Goal: Task Accomplishment & Management: Manage account settings

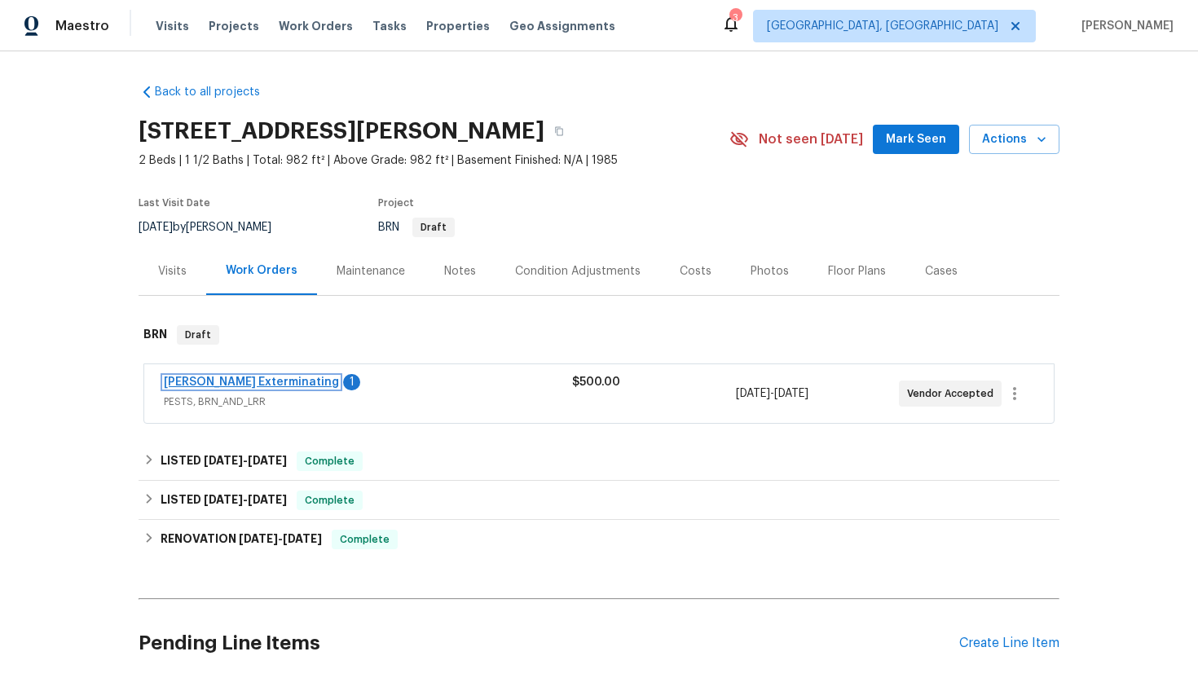
click at [286, 376] on link "Belle Meade Exterminating" at bounding box center [251, 381] width 175 height 11
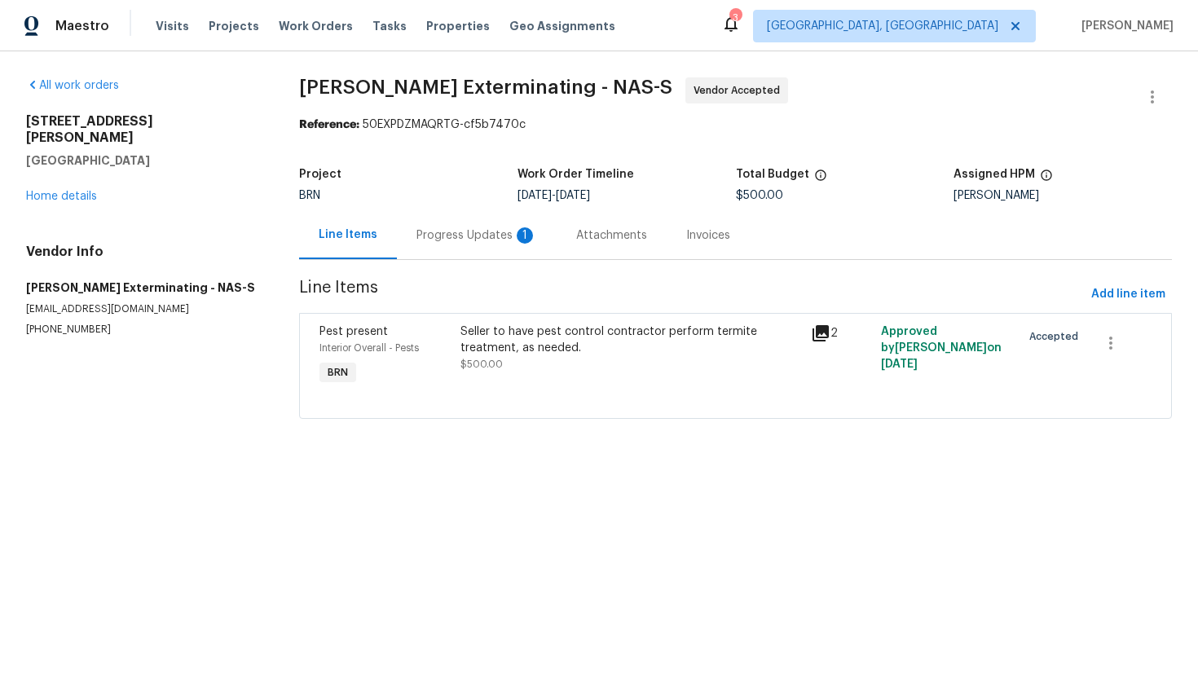
click at [436, 237] on div "Progress Updates 1" at bounding box center [476, 235] width 121 height 16
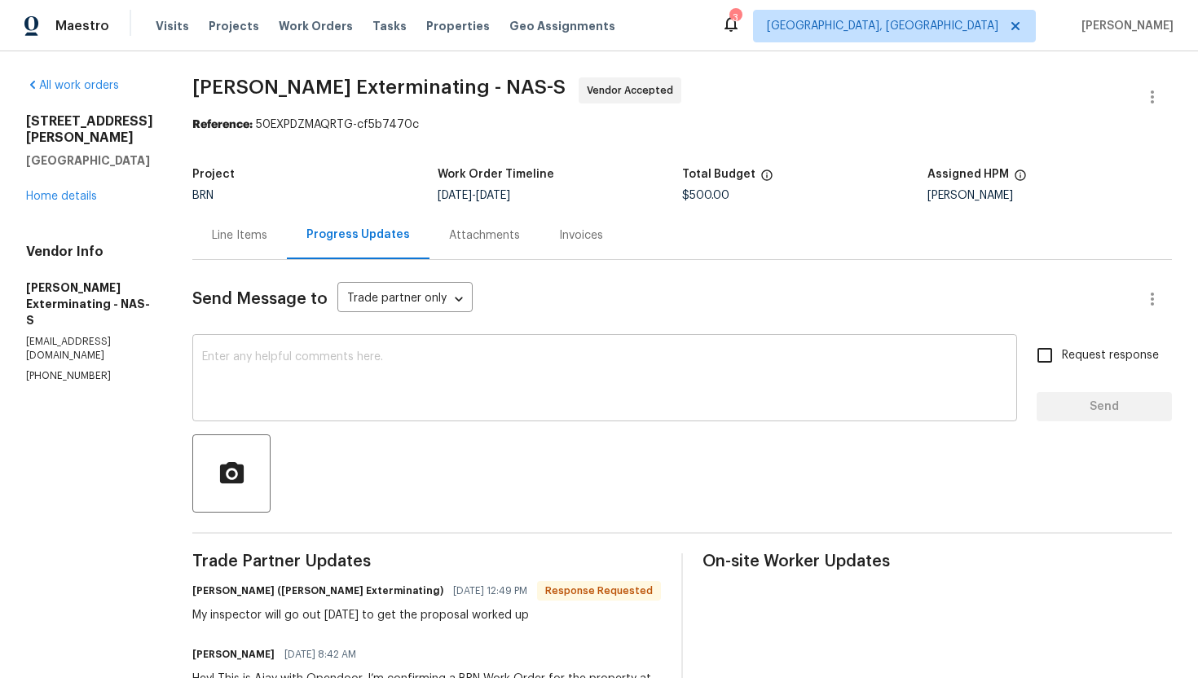
click at [449, 366] on textarea at bounding box center [604, 379] width 805 height 57
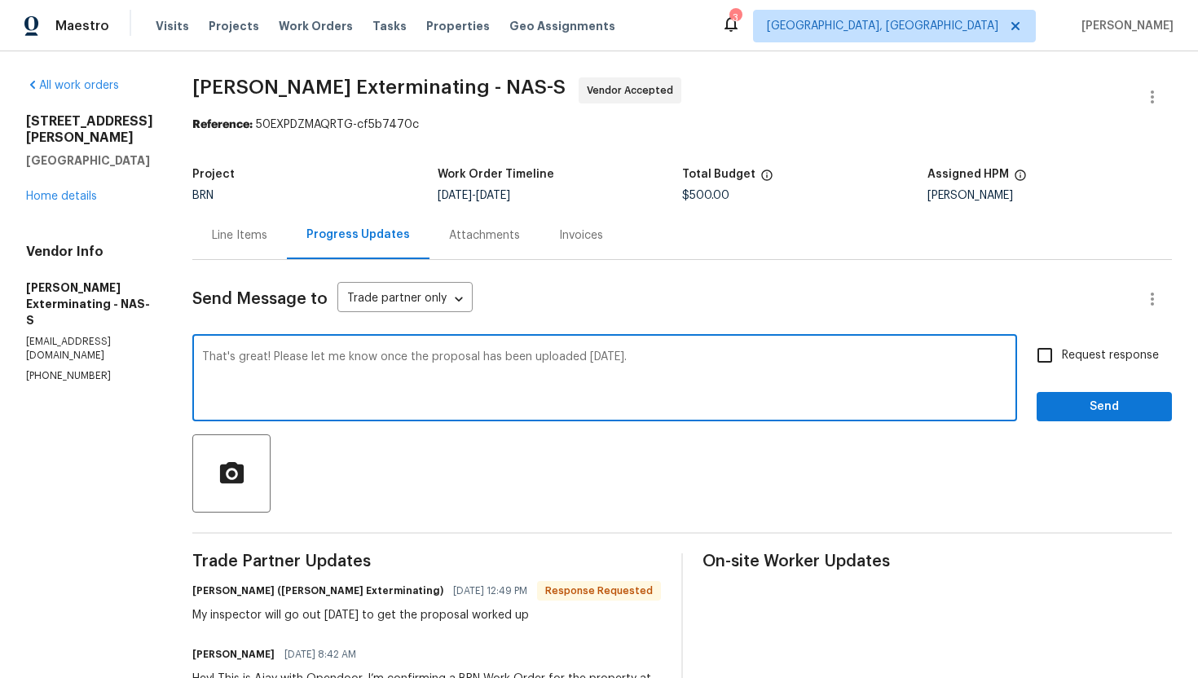
type textarea "That's great! Please let me know once the proposal has been uploaded today."
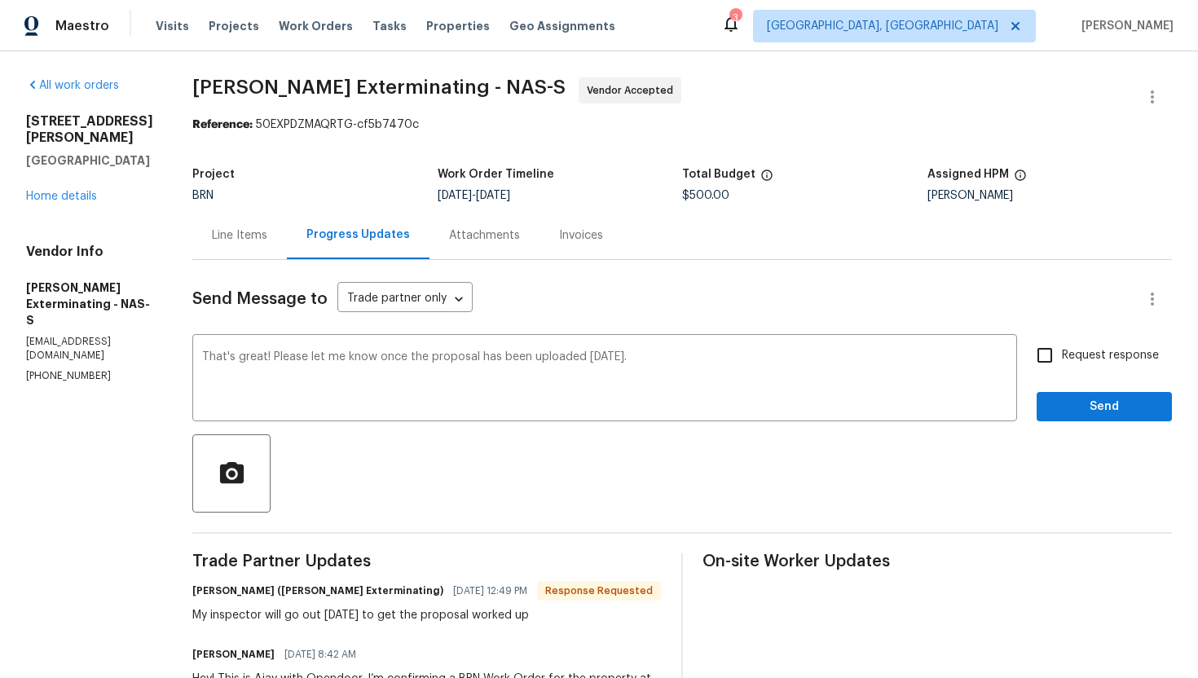
click at [1093, 354] on span "Request response" at bounding box center [1110, 355] width 97 height 17
click at [1062, 354] on input "Request response" at bounding box center [1044, 355] width 34 height 34
checkbox input "true"
click at [1100, 411] on span "Send" at bounding box center [1103, 407] width 109 height 20
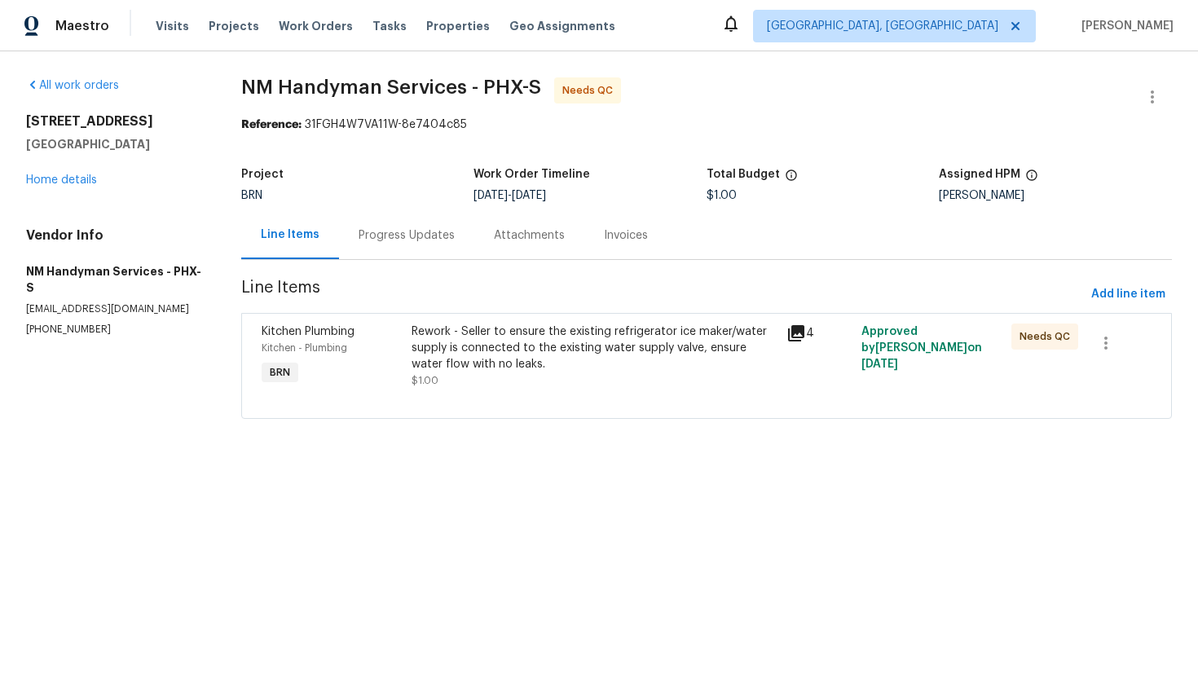
click at [367, 258] on div "Progress Updates" at bounding box center [406, 235] width 135 height 48
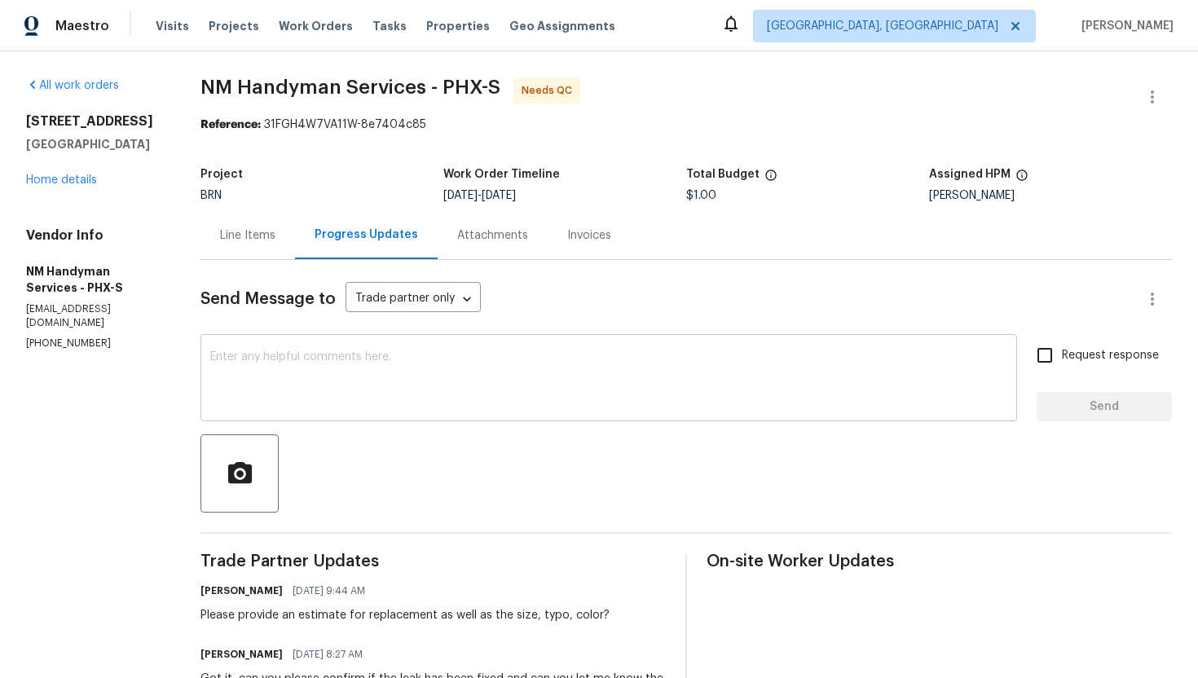
click at [419, 369] on textarea at bounding box center [608, 379] width 797 height 57
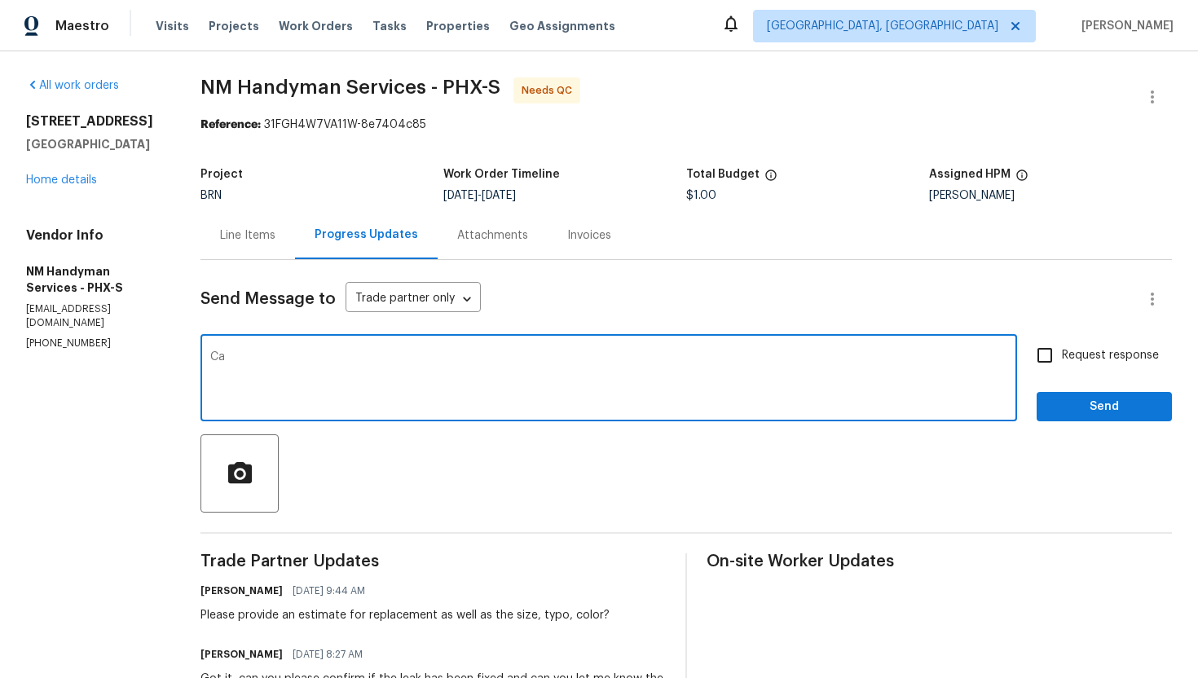
type textarea "C"
type textarea "May I know if you have visited the property today to get the necessary measurem…"
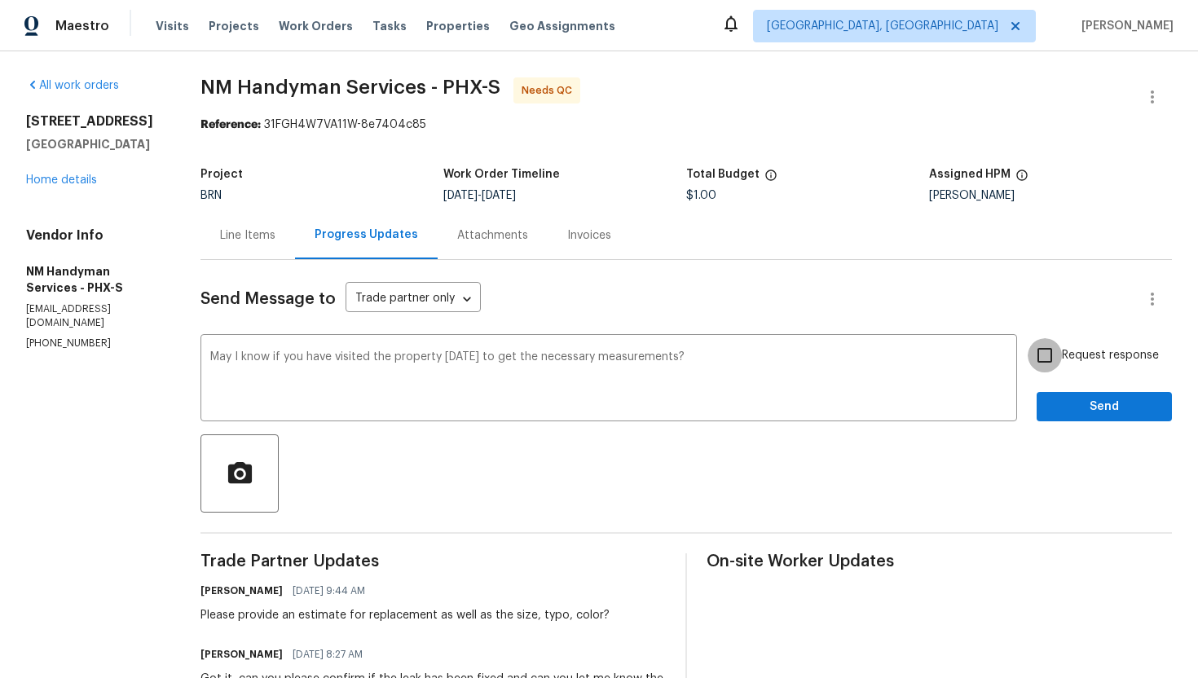
click at [1061, 345] on input "Request response" at bounding box center [1044, 355] width 34 height 34
checkbox input "true"
click at [1068, 404] on span "Send" at bounding box center [1103, 407] width 109 height 20
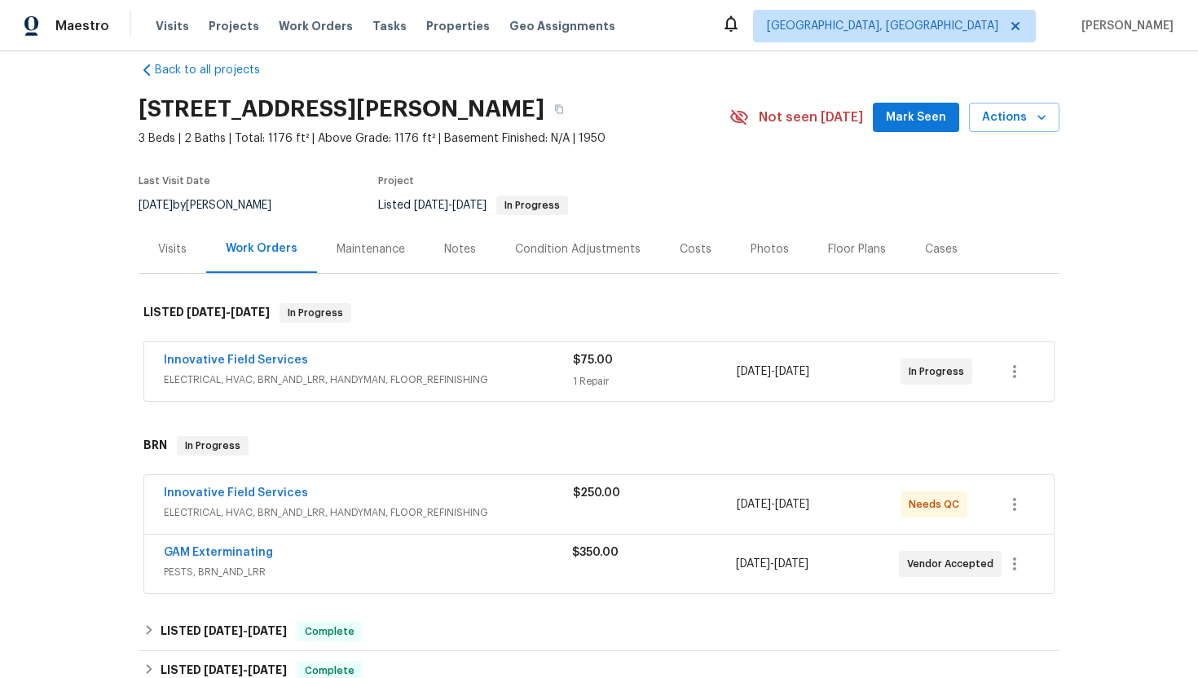
scroll to position [51, 0]
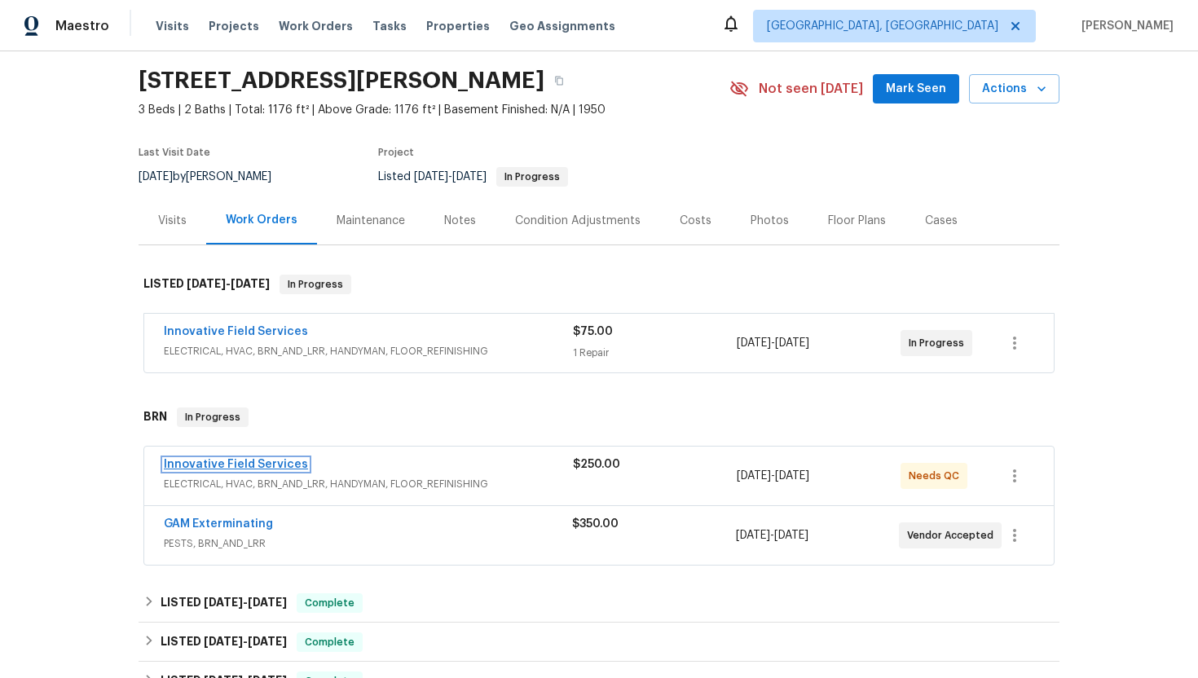
click at [257, 465] on link "Innovative Field Services" at bounding box center [236, 464] width 144 height 11
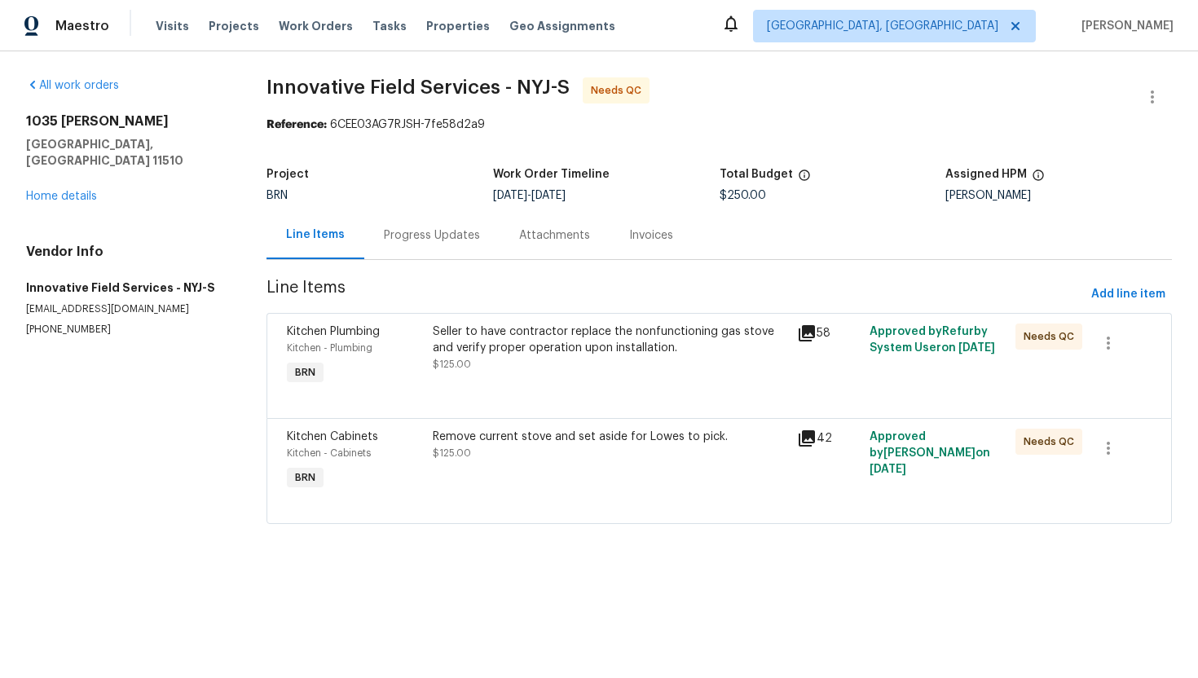
click at [446, 237] on div "Progress Updates" at bounding box center [432, 235] width 96 height 16
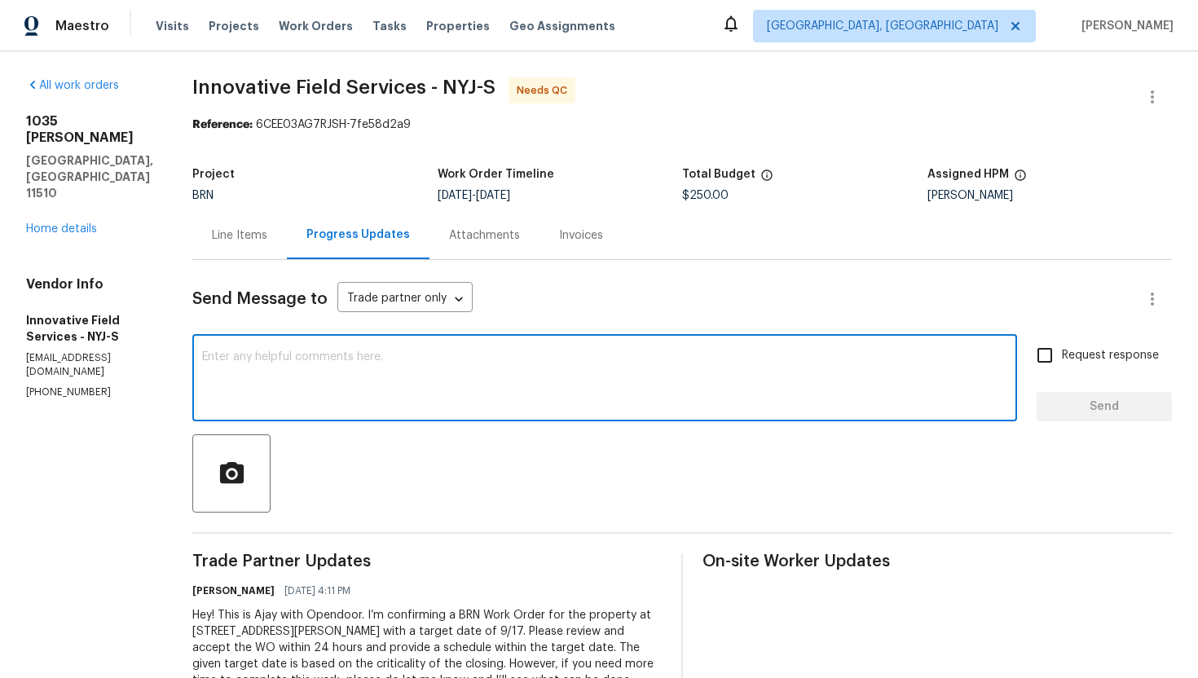
click at [297, 393] on textarea at bounding box center [604, 379] width 805 height 57
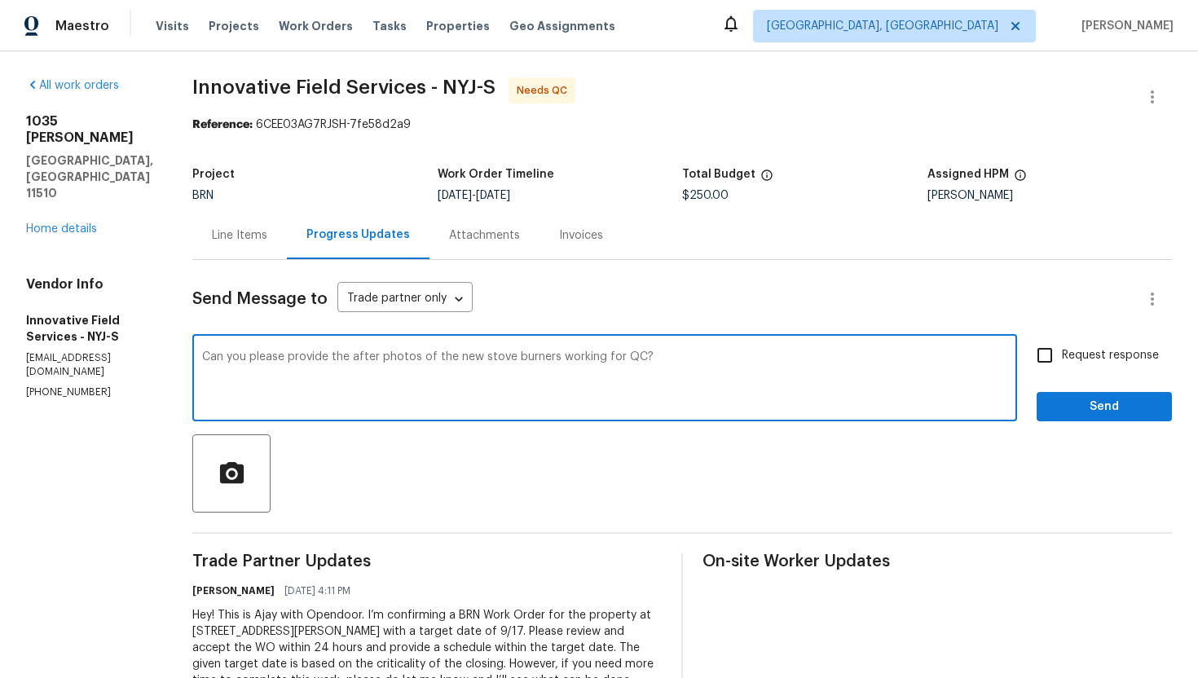
type textarea "Can you please provide the after photos of the new stove burners working for QC?"
click at [1035, 372] on input "Request response" at bounding box center [1044, 355] width 34 height 34
checkbox input "true"
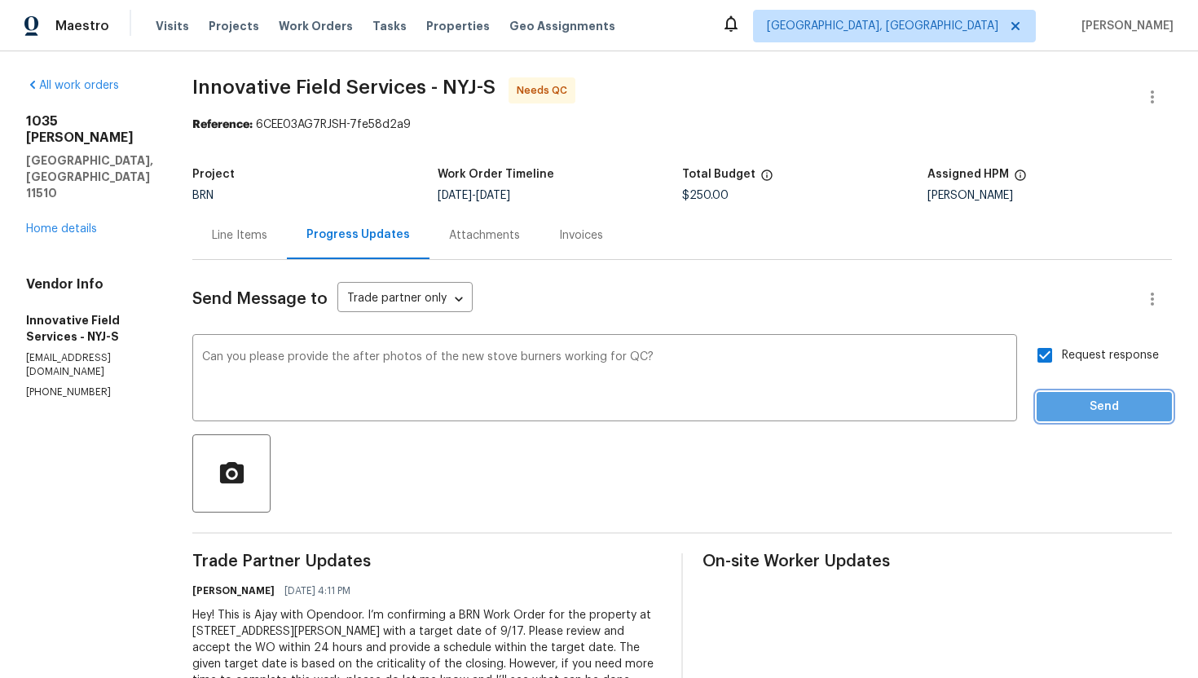
click at [1088, 399] on span "Send" at bounding box center [1103, 407] width 109 height 20
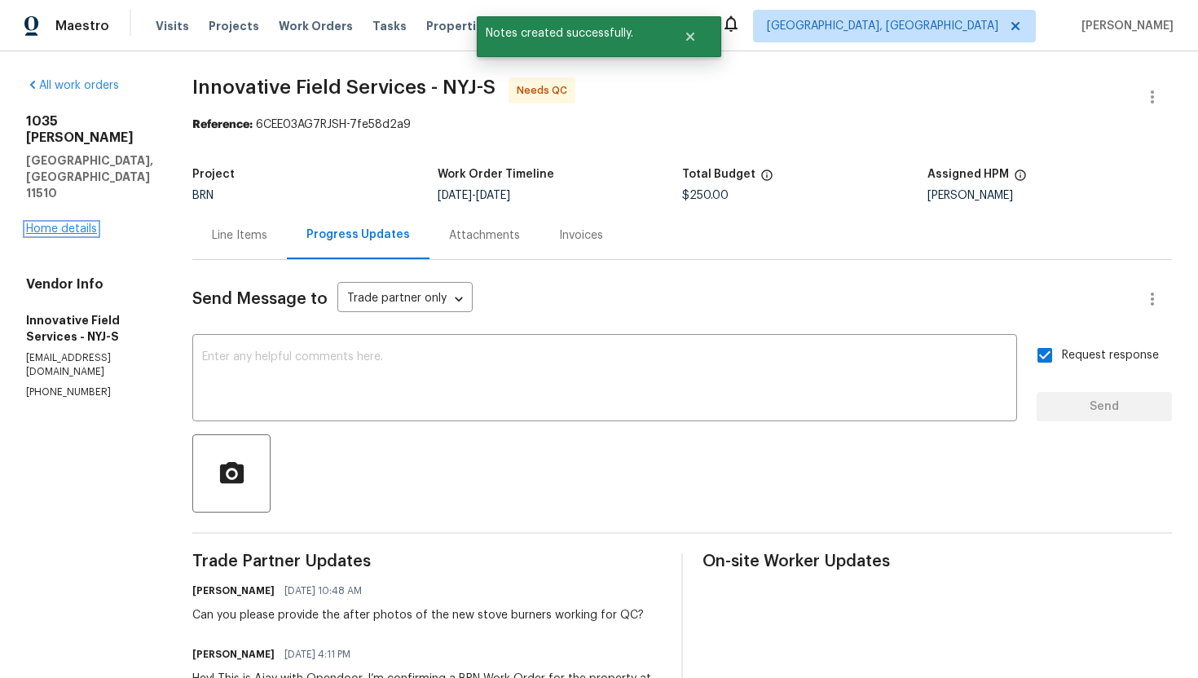
click at [61, 223] on link "Home details" at bounding box center [61, 228] width 71 height 11
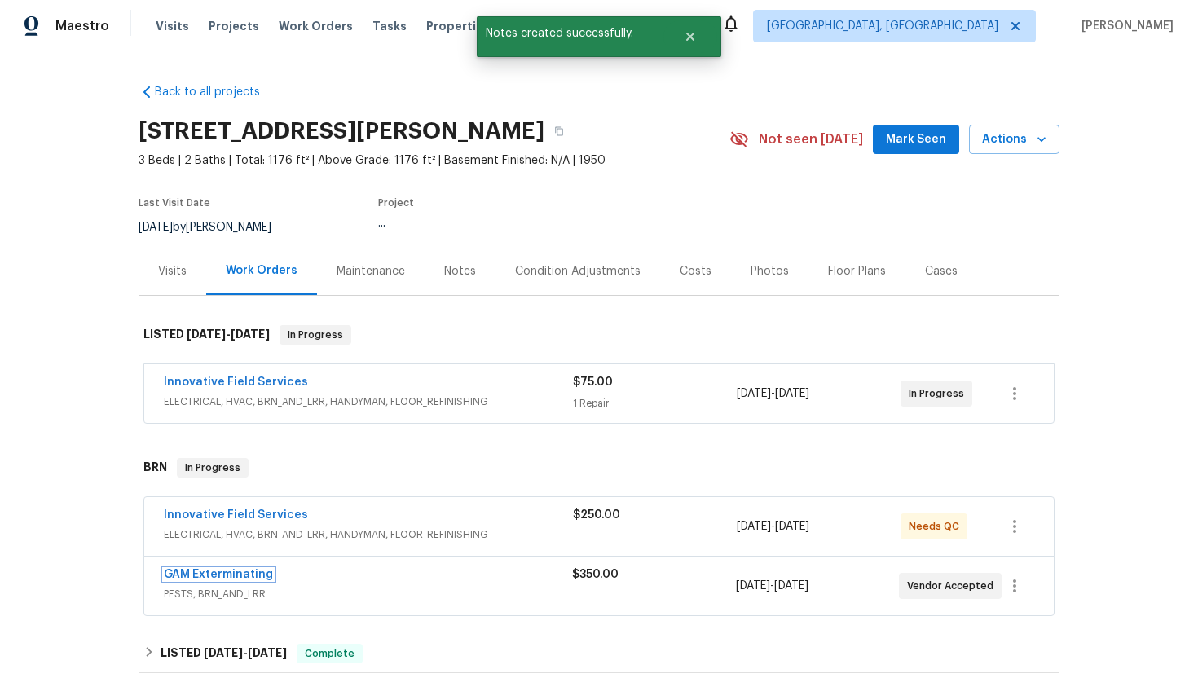
click at [186, 572] on link "GAM Exterminating" at bounding box center [218, 574] width 109 height 11
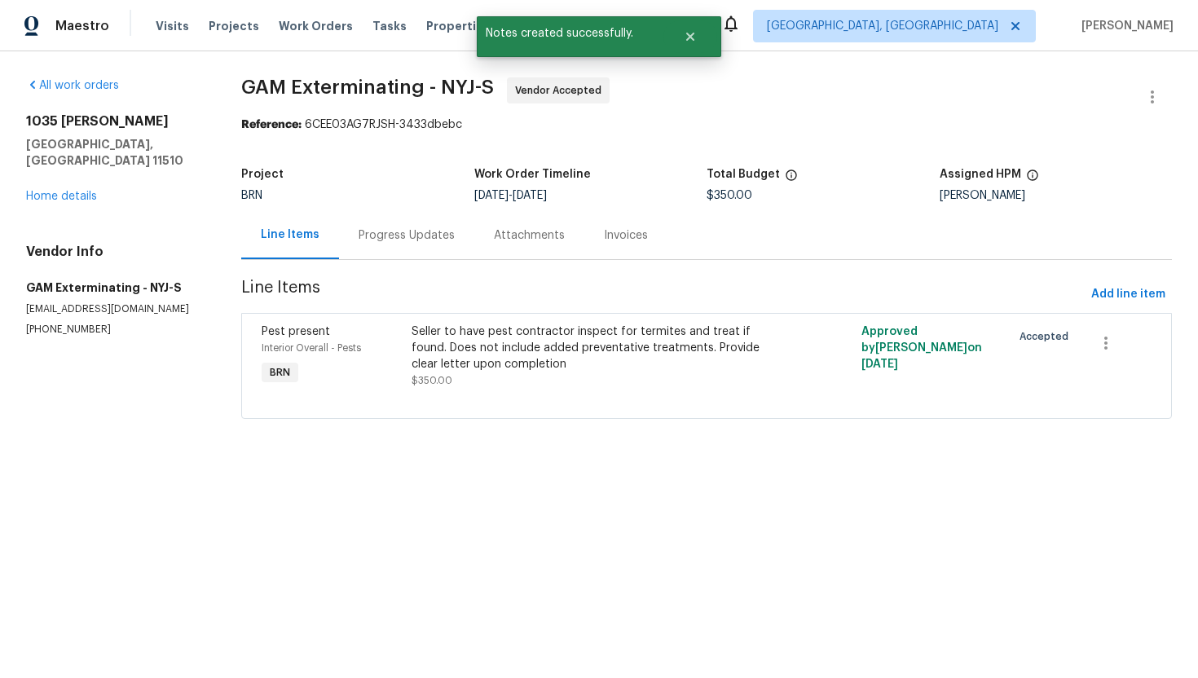
click at [411, 253] on div "Progress Updates" at bounding box center [406, 235] width 135 height 48
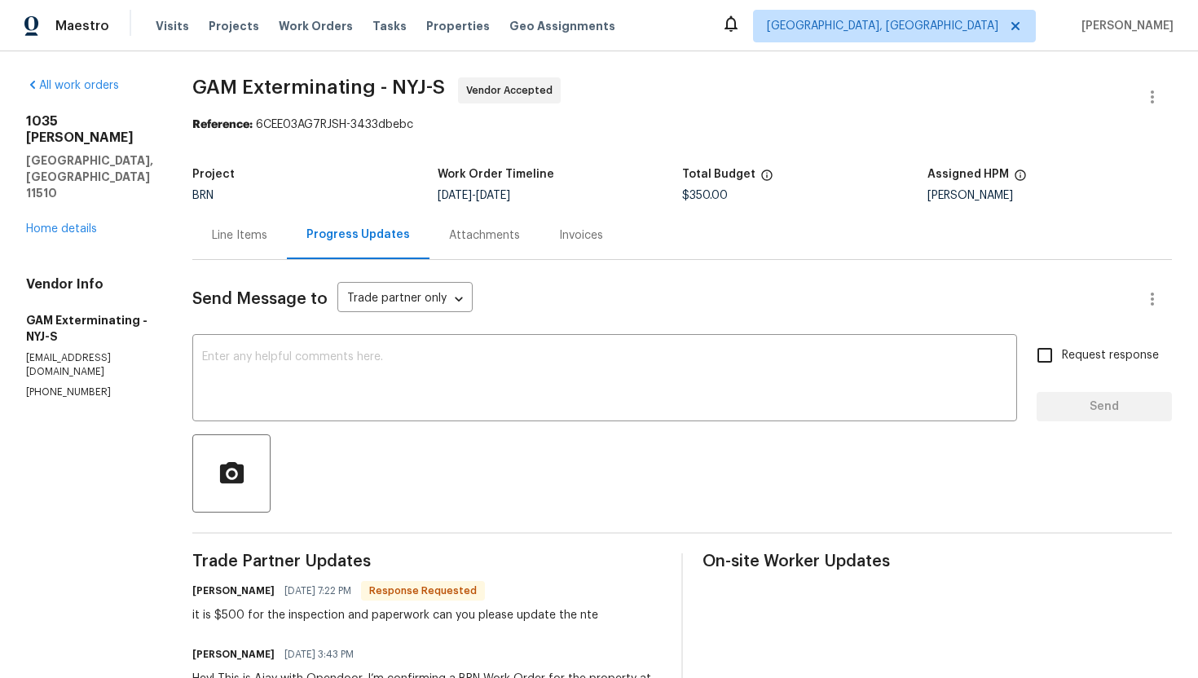
click at [263, 252] on div "Line Items" at bounding box center [239, 235] width 95 height 48
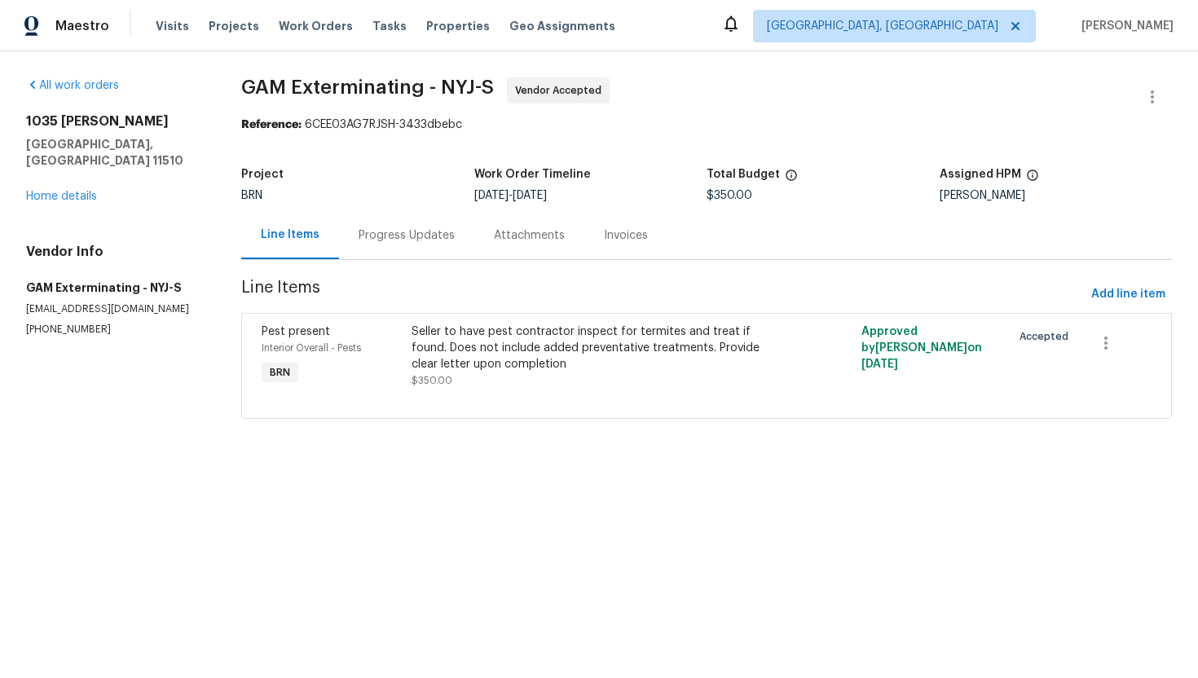
click at [546, 351] on div "Seller to have pest contractor inspect for termites and treat if found. Does no…" at bounding box center [593, 347] width 365 height 49
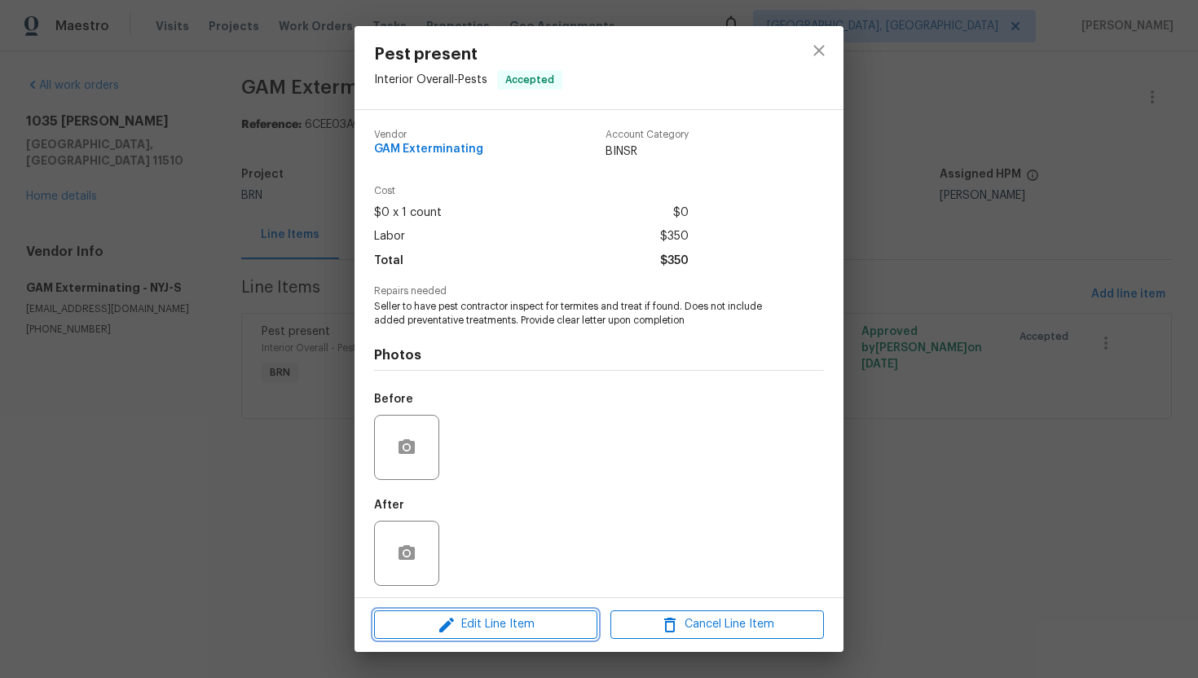
click at [448, 624] on icon "button" at bounding box center [446, 625] width 15 height 15
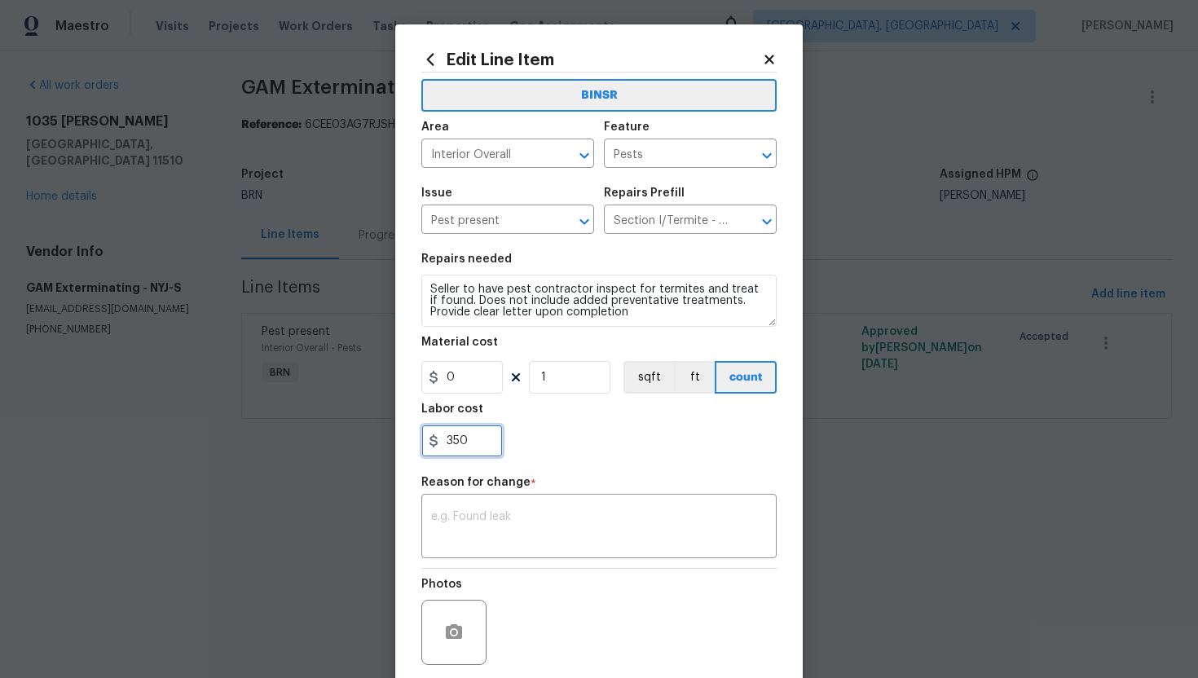
click at [467, 441] on input "350" at bounding box center [461, 440] width 81 height 33
type input "500"
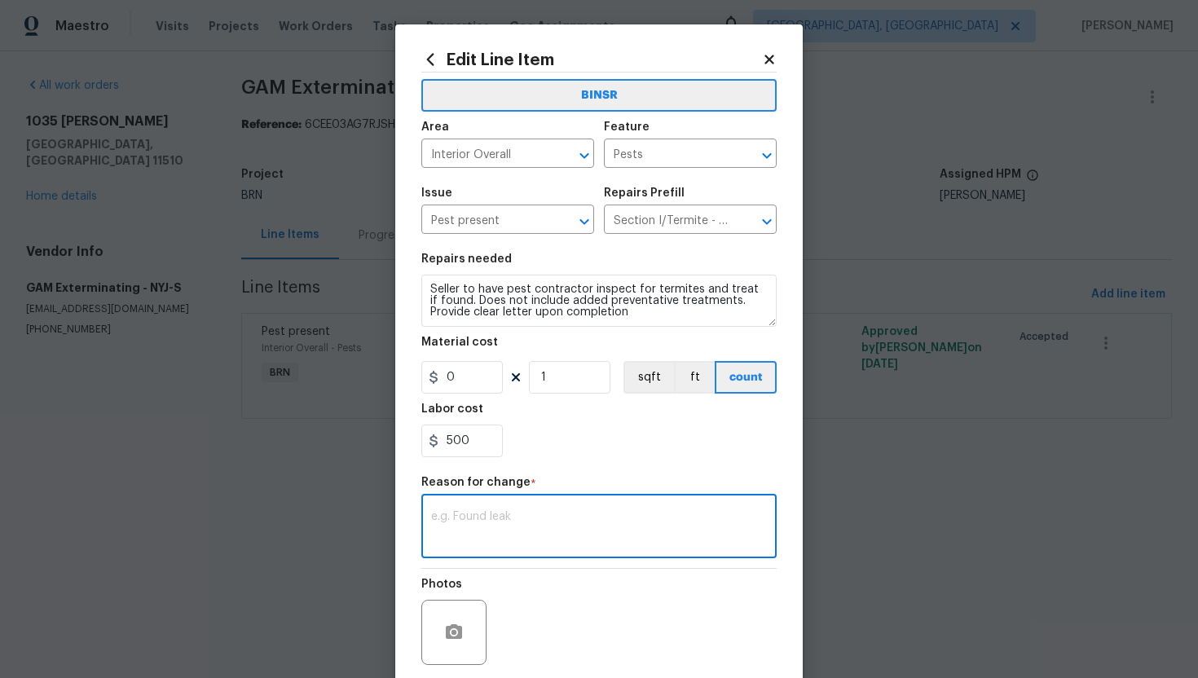
click at [575, 533] on textarea at bounding box center [599, 528] width 336 height 34
paste textarea "(AG) Updated per vendors final cost."
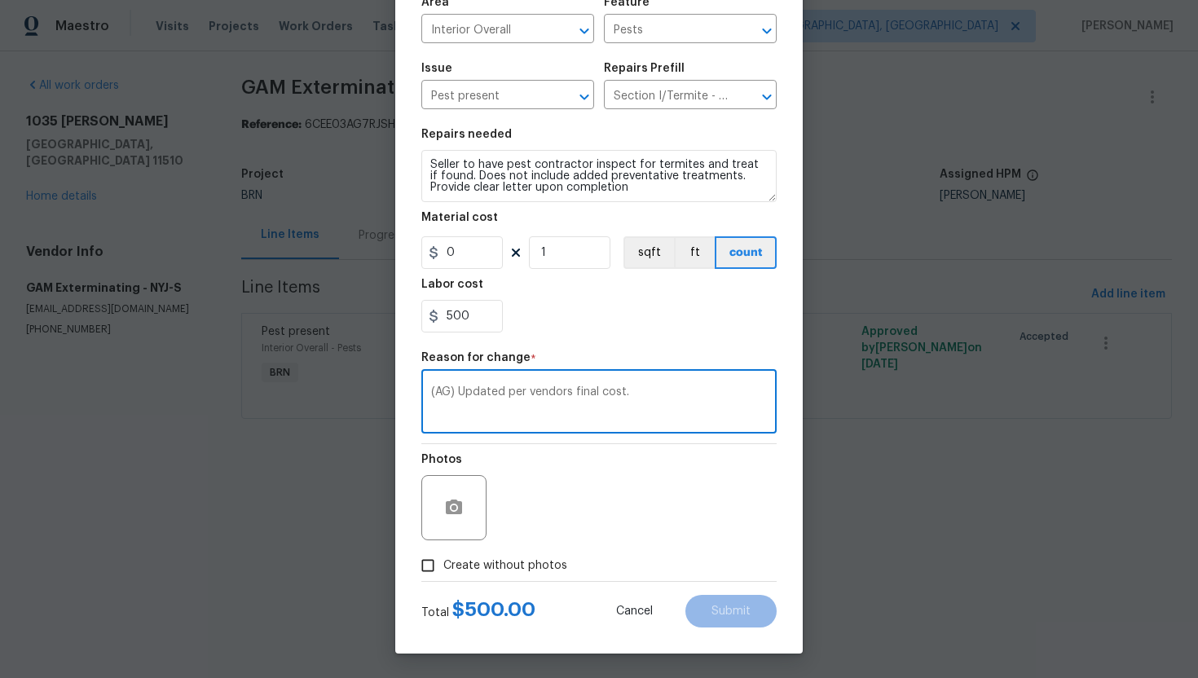
type textarea "(AG) Updated per vendors final cost."
click at [500, 578] on label "Create without photos" at bounding box center [489, 565] width 155 height 31
click at [443, 578] on input "Create without photos" at bounding box center [427, 565] width 31 height 31
checkbox input "true"
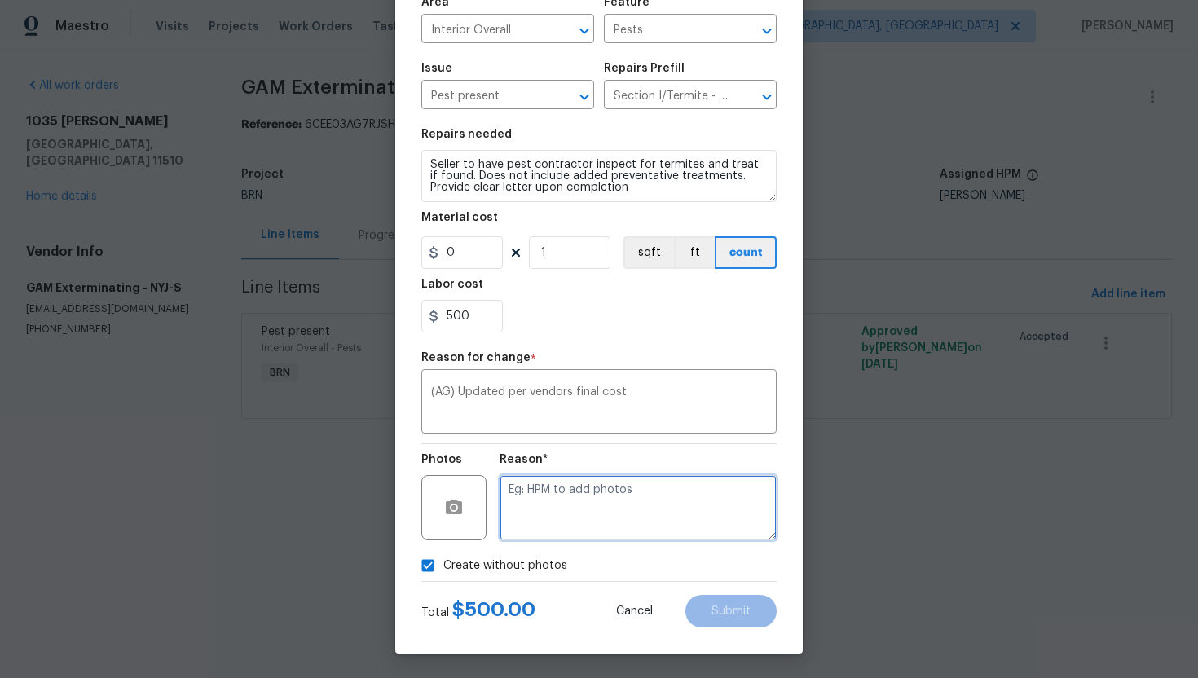
click at [571, 498] on textarea at bounding box center [637, 507] width 277 height 65
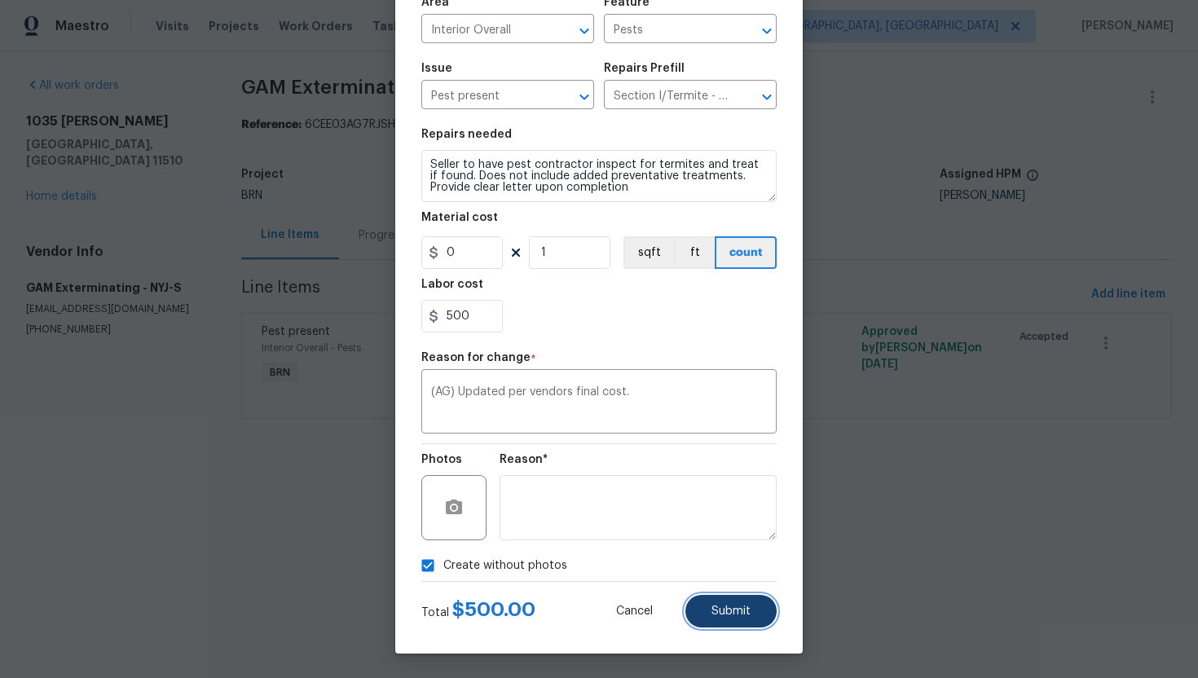
click at [750, 608] on span "Submit" at bounding box center [730, 611] width 39 height 12
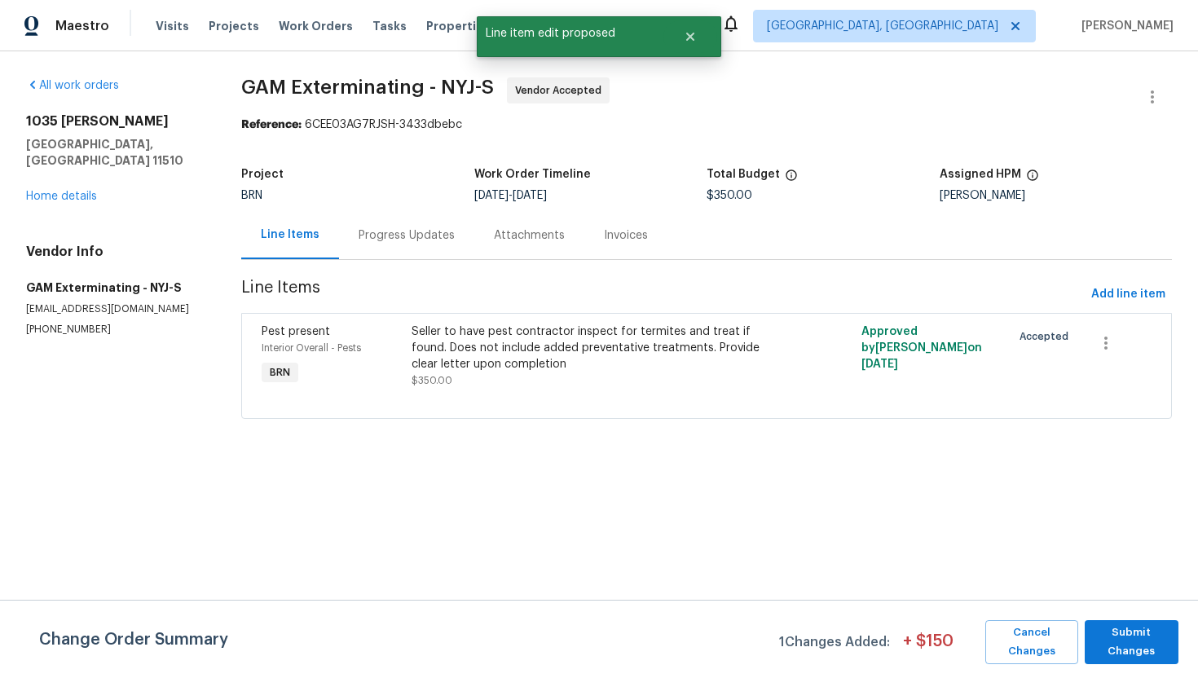
scroll to position [0, 0]
click at [1137, 646] on span "Submit Changes" at bounding box center [1131, 641] width 77 height 37
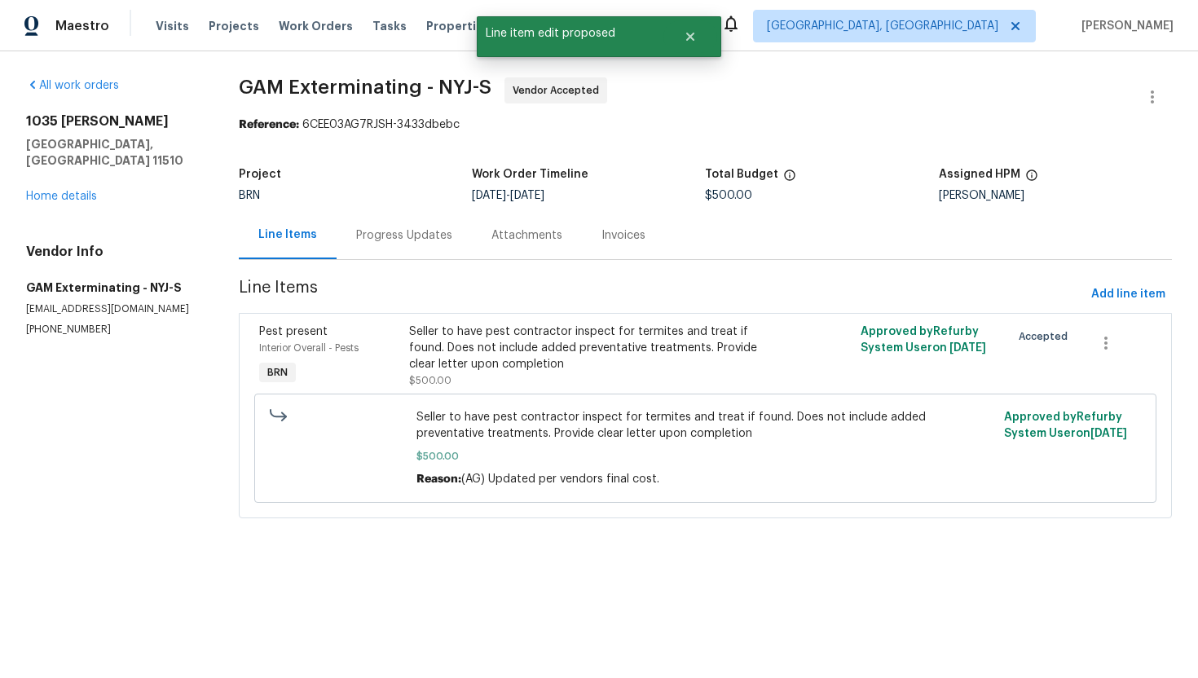
click at [398, 247] on div "Progress Updates" at bounding box center [403, 235] width 135 height 48
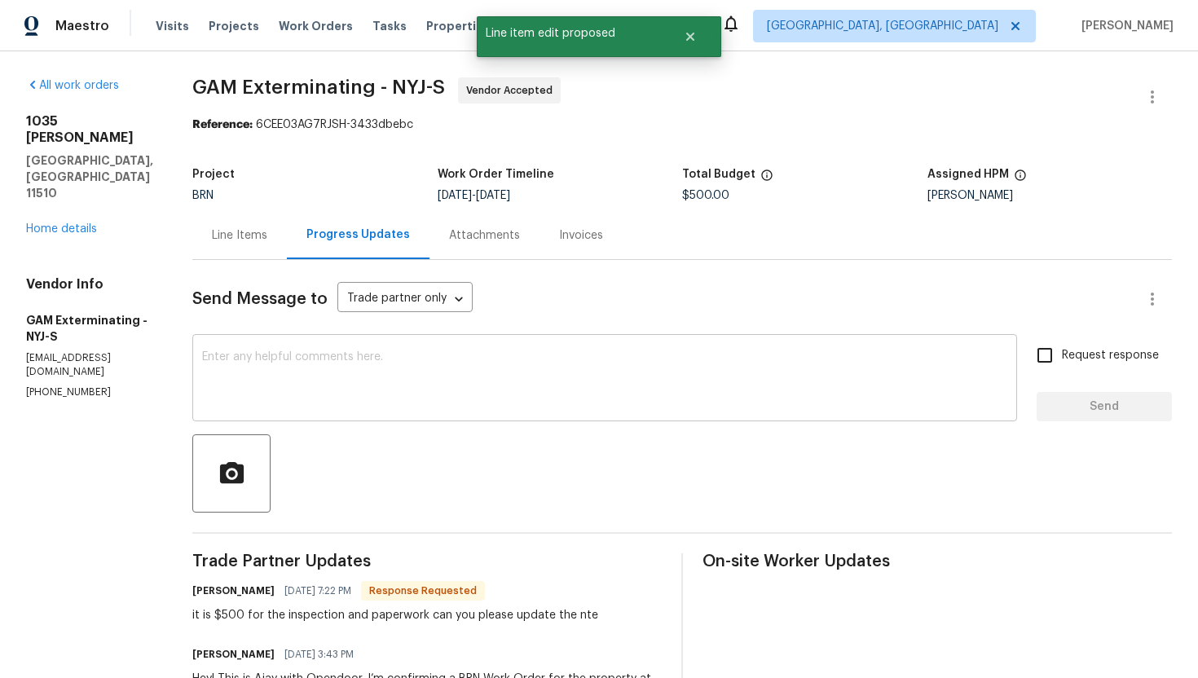
click at [408, 365] on textarea at bounding box center [604, 379] width 805 height 57
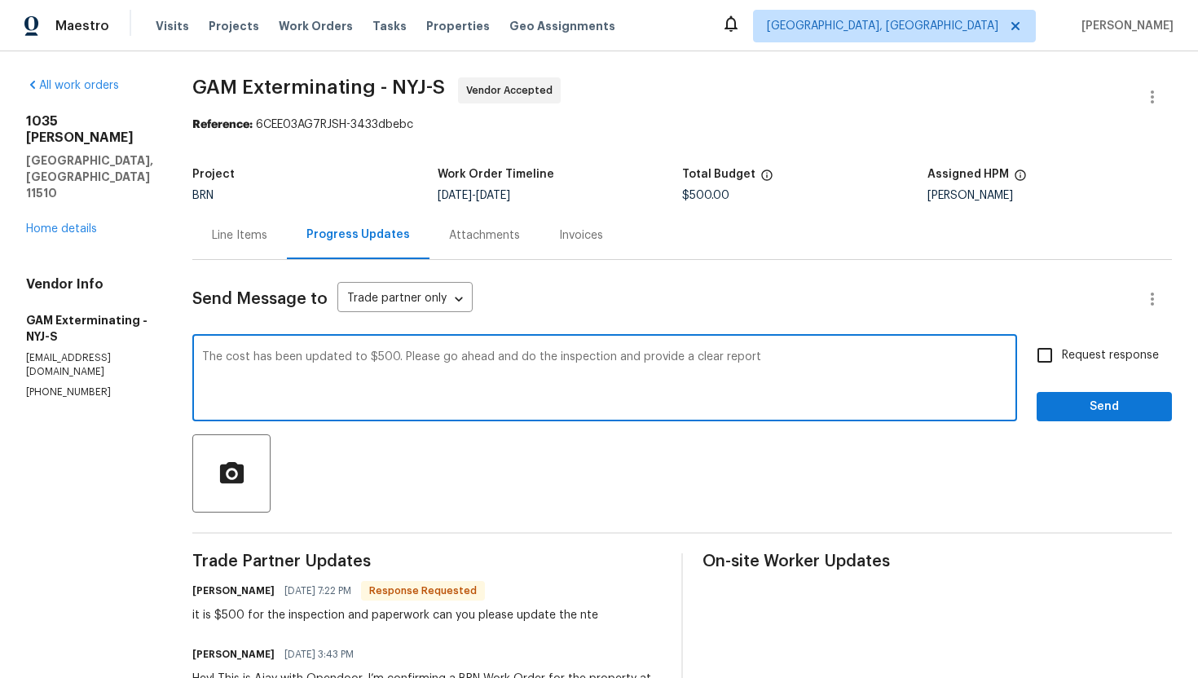
click at [508, 359] on textarea "The cost has been updated to $500. Please go ahead and do the inspection and pr…" at bounding box center [604, 379] width 805 height 57
click at [774, 363] on textarea "The cost has been updated to $500. Please go ahead and do the inspection and pr…" at bounding box center [604, 379] width 805 height 57
type textarea "The cost has been updated to $500. Please go ahead and do the inspection and pr…"
click at [1109, 351] on span "Request response" at bounding box center [1110, 355] width 97 height 17
click at [1062, 351] on input "Request response" at bounding box center [1044, 355] width 34 height 34
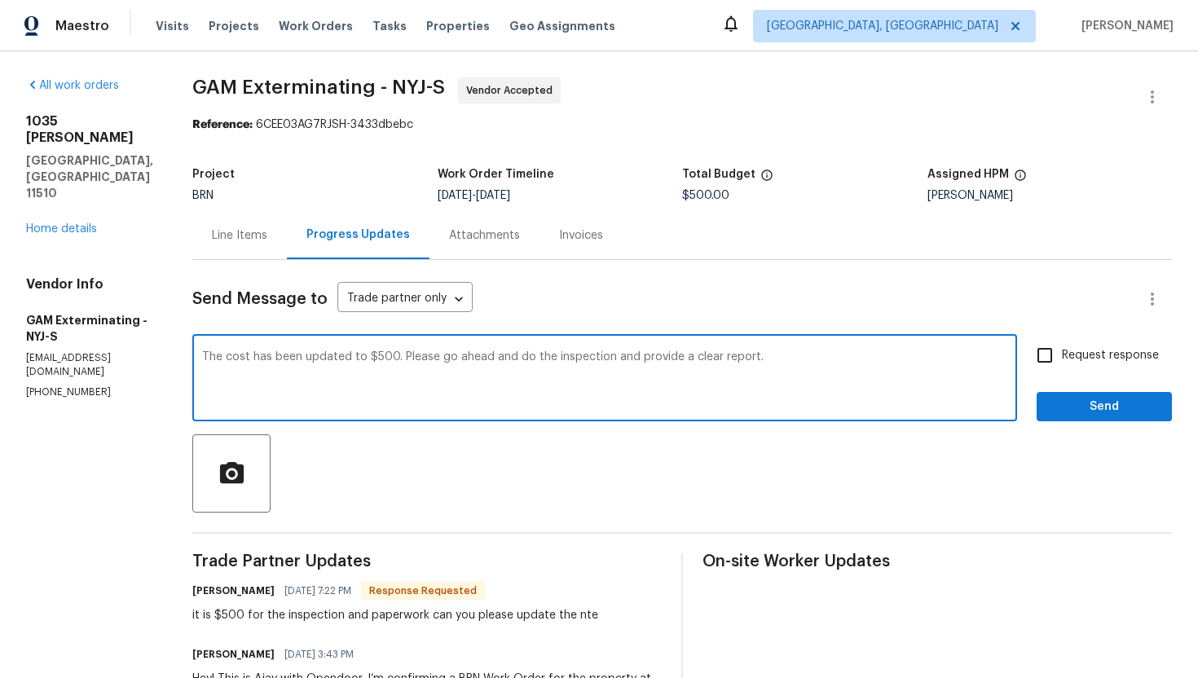
checkbox input "true"
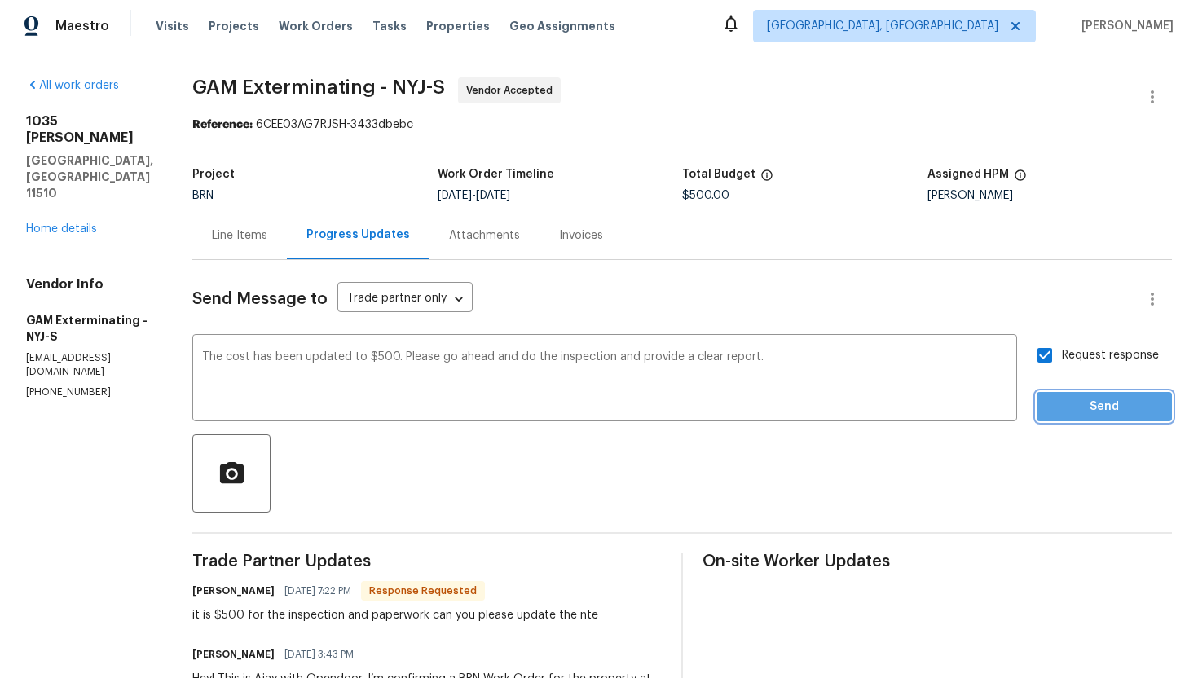
click at [1108, 407] on span "Send" at bounding box center [1103, 407] width 109 height 20
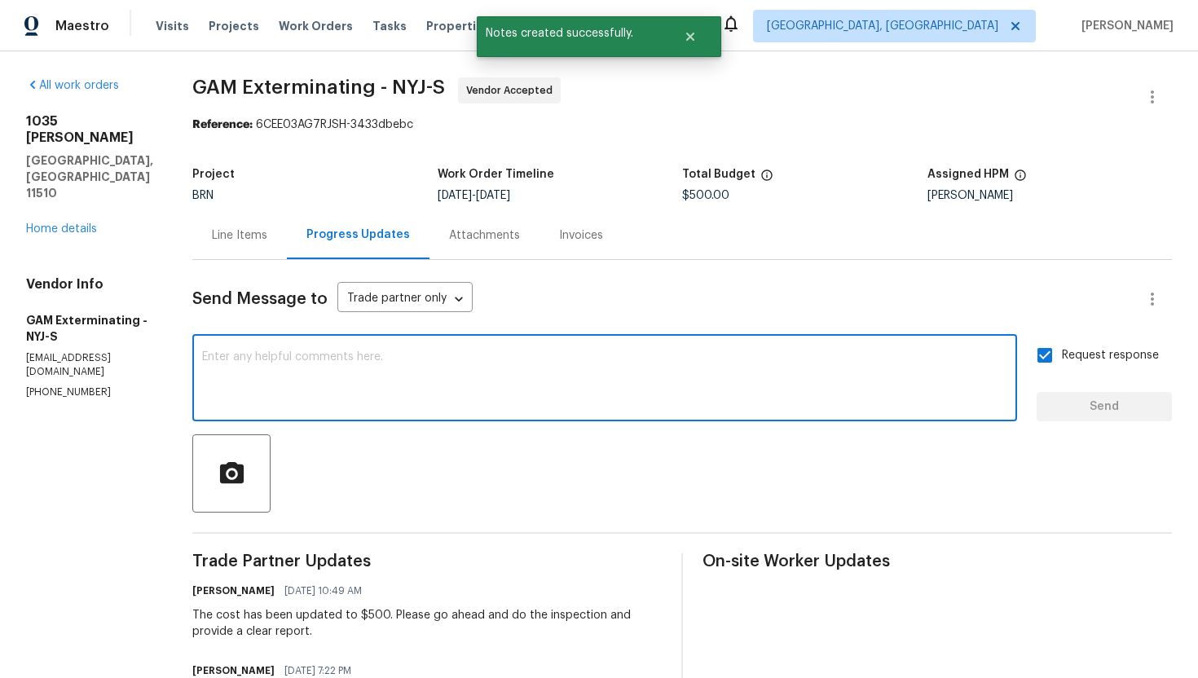
click at [561, 369] on textarea at bounding box center [604, 379] width 805 height 57
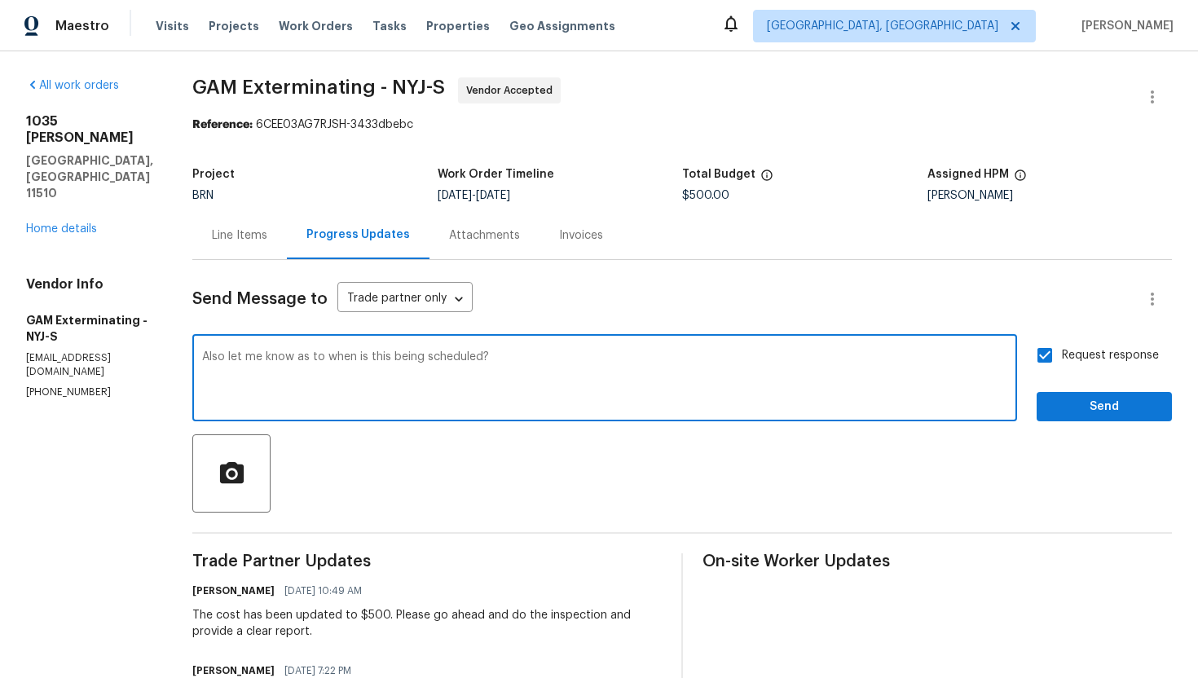
type textarea "Also let me know as to when is this being scheduled?"
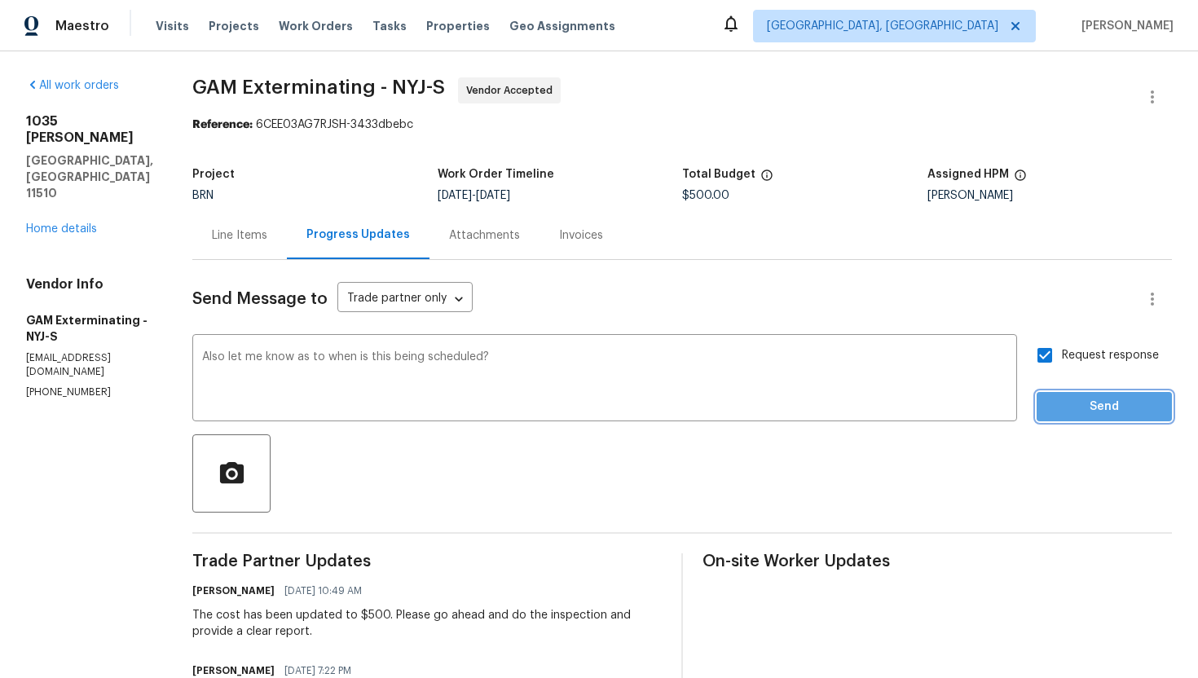
click at [1077, 393] on button "Send" at bounding box center [1103, 407] width 135 height 30
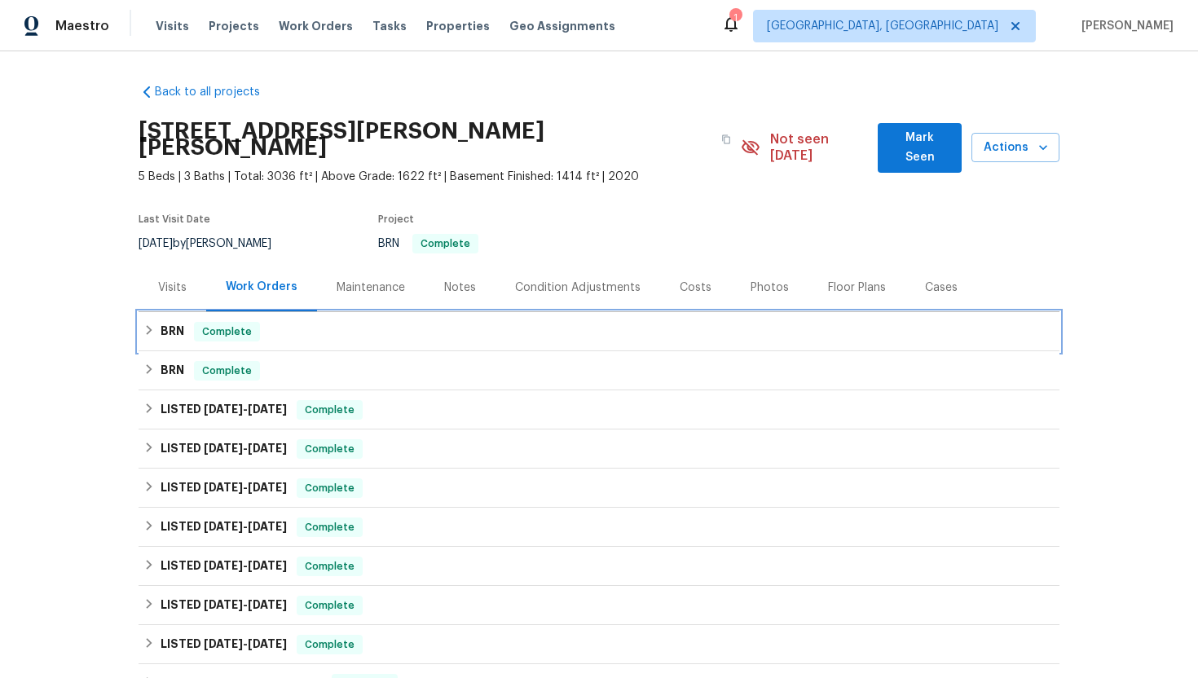
click at [164, 322] on h6 "BRN" at bounding box center [172, 332] width 24 height 20
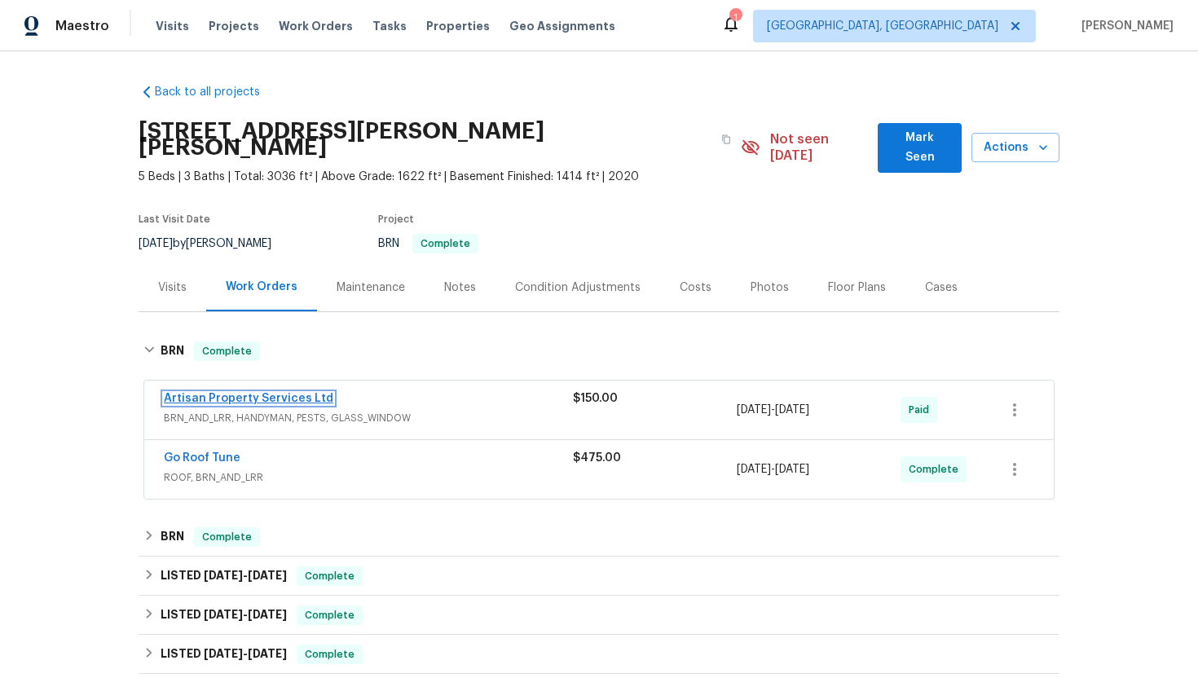
click at [194, 393] on link "Artisan Property Services Ltd" at bounding box center [248, 398] width 169 height 11
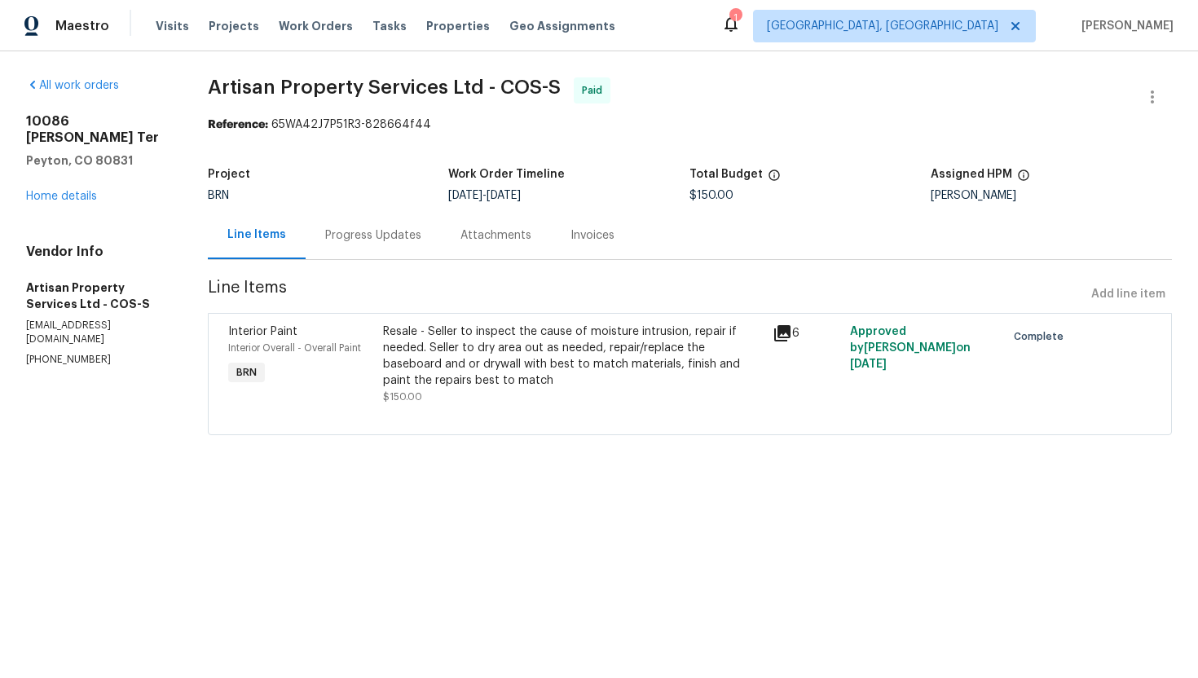
click at [386, 232] on div "Progress Updates" at bounding box center [373, 235] width 96 height 16
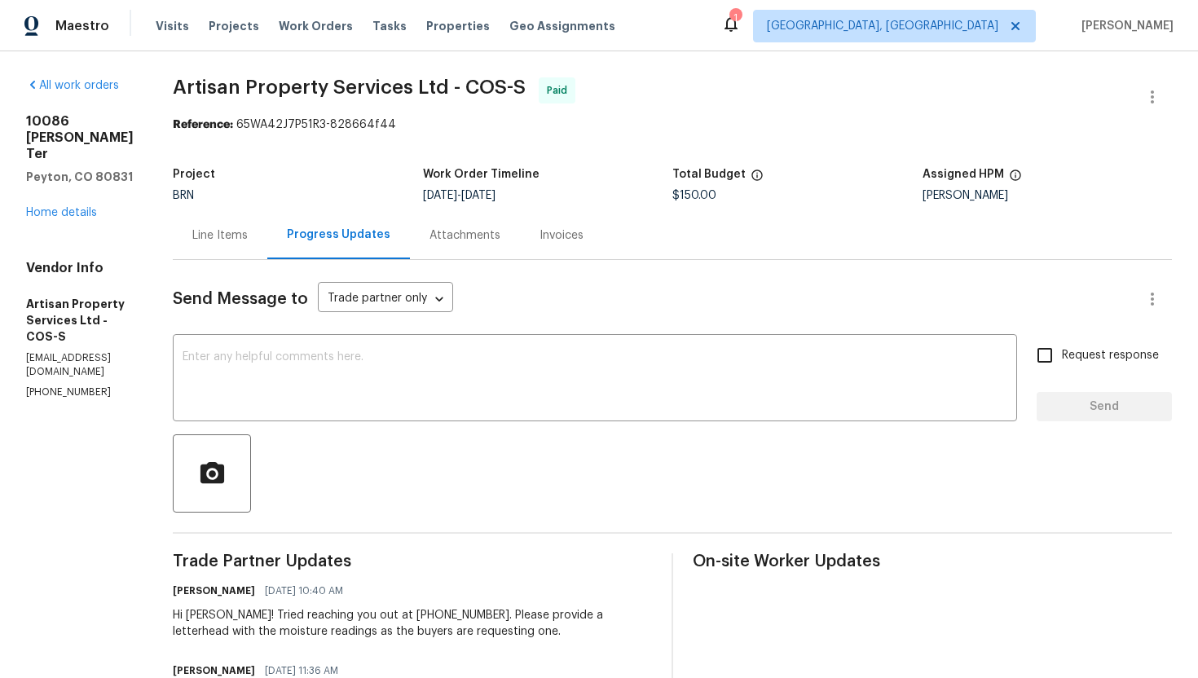
click at [206, 241] on div "Line Items" at bounding box center [219, 235] width 55 height 16
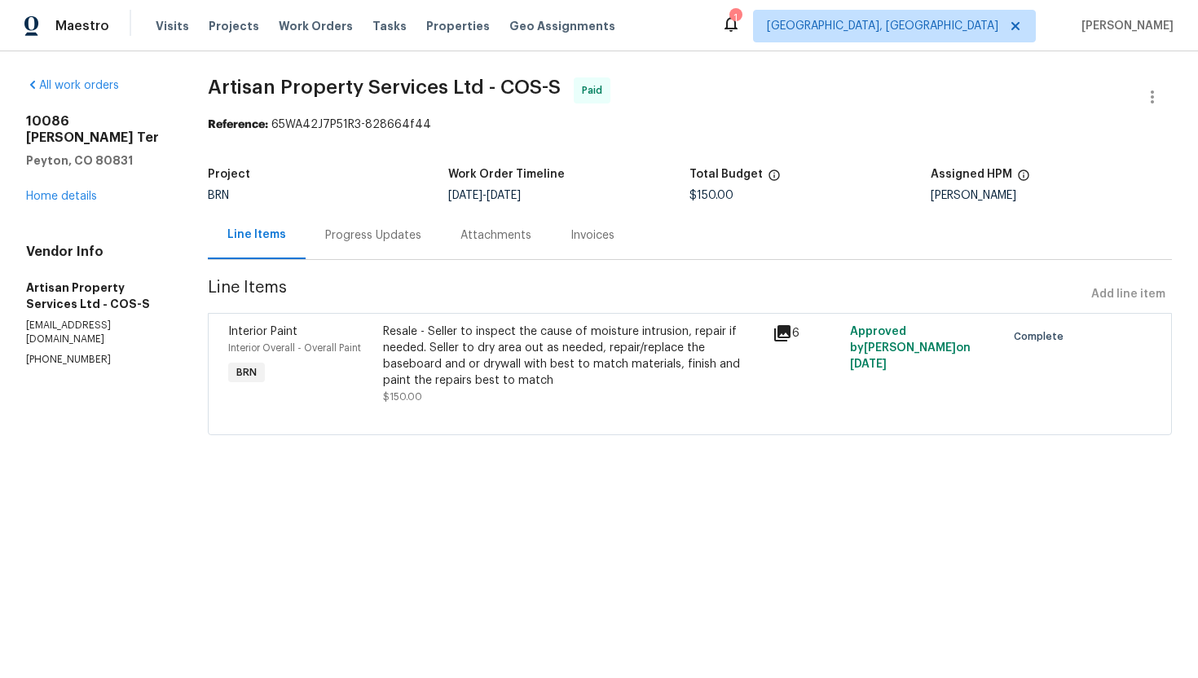
click at [455, 382] on div "Resale - Seller to inspect the cause of moisture intrusion, repair if needed. S…" at bounding box center [572, 355] width 379 height 65
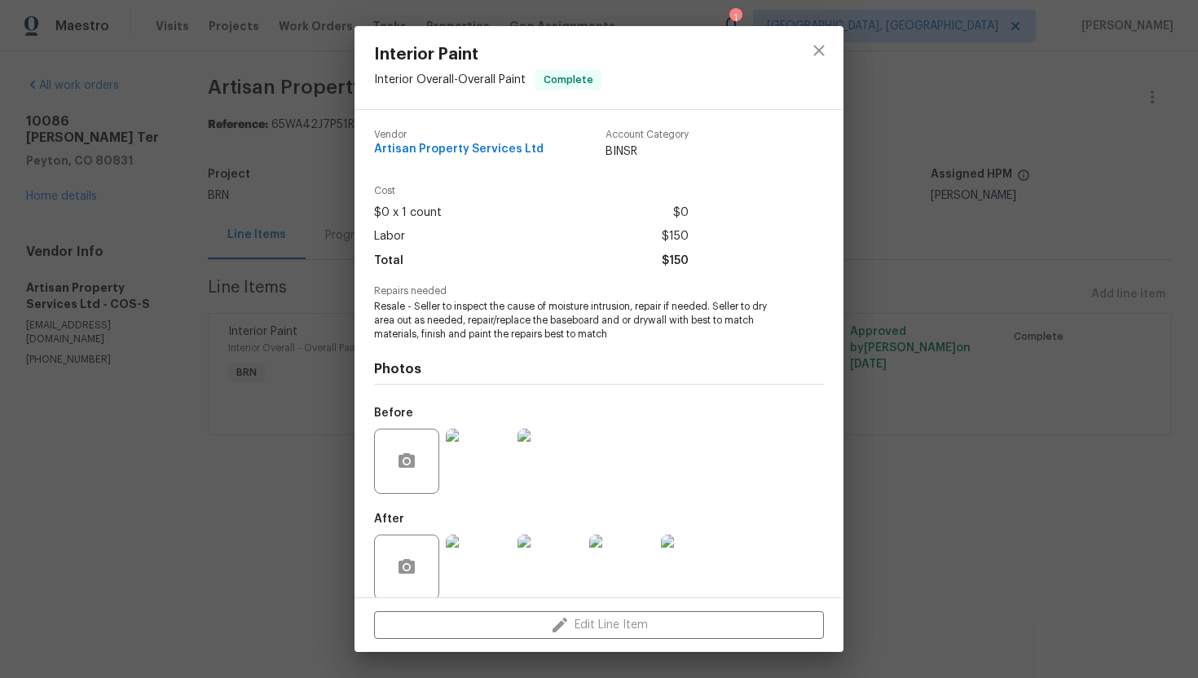
click at [99, 366] on div "Interior Paint Interior Overall - Overall Paint Complete Vendor Artisan Propert…" at bounding box center [599, 339] width 1198 height 678
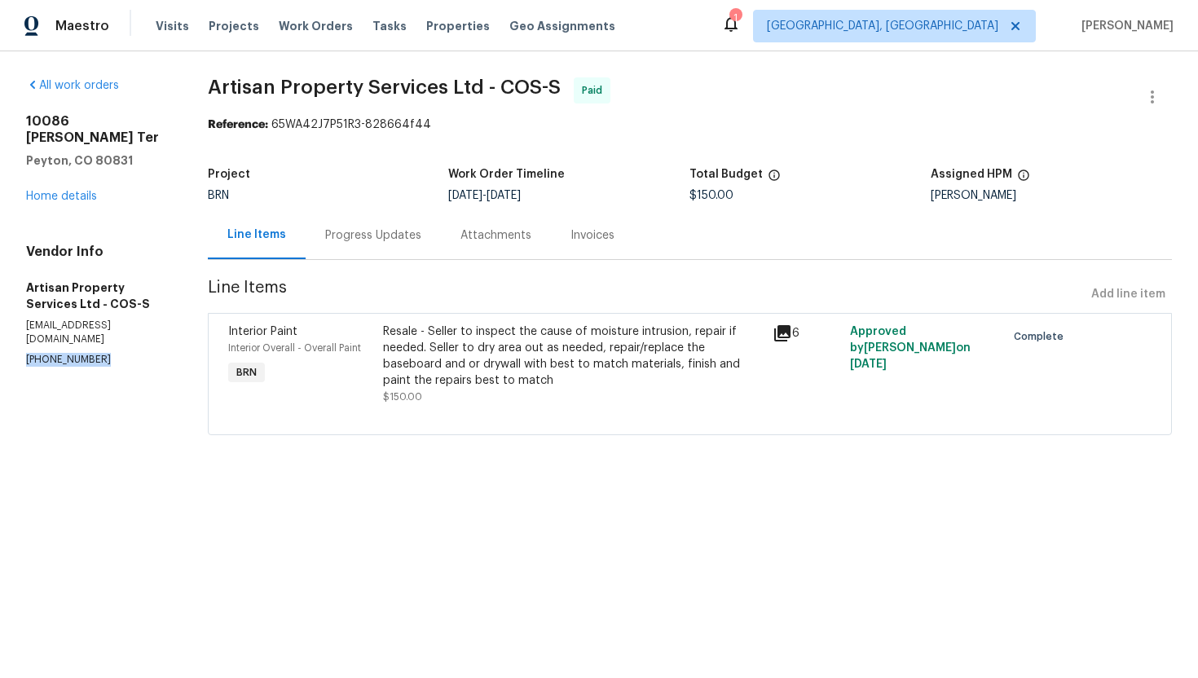
drag, startPoint x: 18, startPoint y: 328, endPoint x: 128, endPoint y: 330, distance: 110.0
click at [130, 330] on div "All work orders [STREET_ADDRESS][PERSON_NAME][PERSON_NAME] Home details Vendor …" at bounding box center [599, 265] width 1198 height 429
copy p "[PHONE_NUMBER]"
click at [70, 191] on link "Home details" at bounding box center [61, 196] width 71 height 11
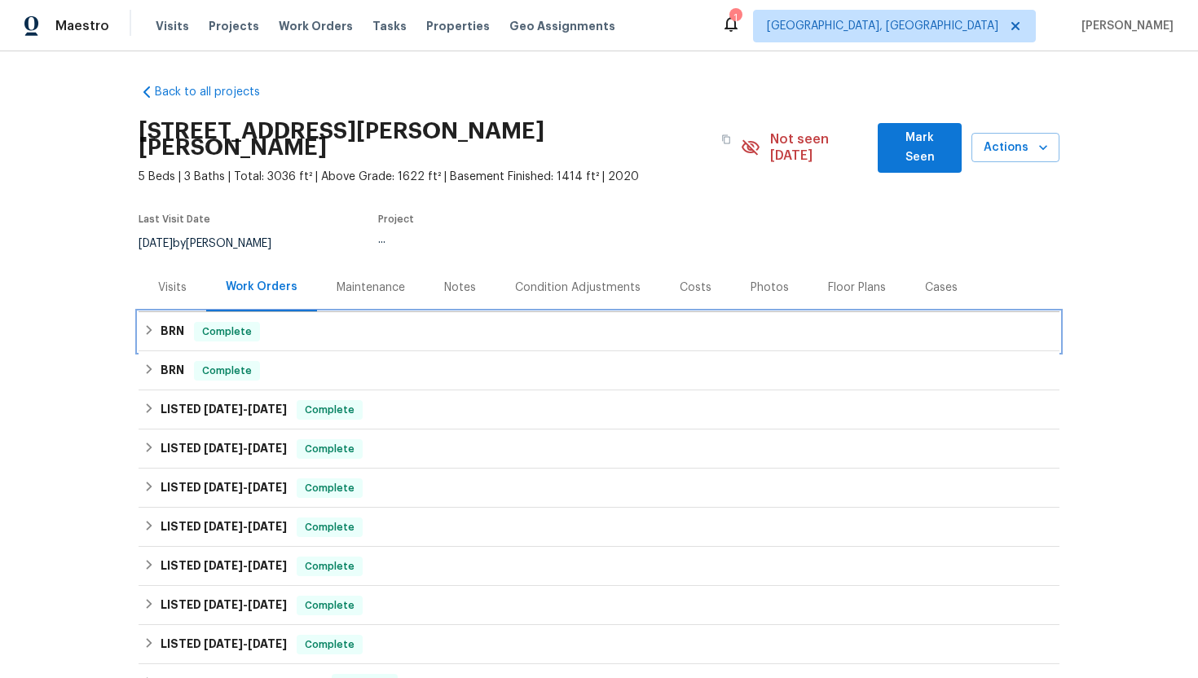
click at [157, 322] on div "BRN Complete" at bounding box center [598, 332] width 911 height 20
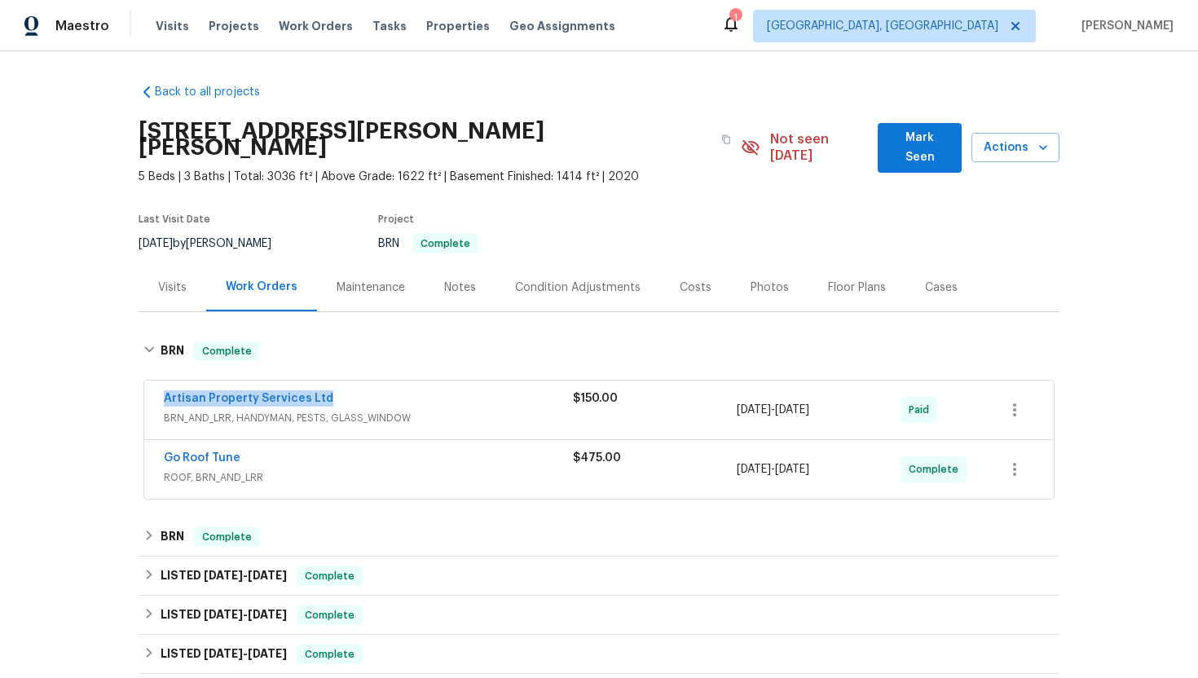
drag, startPoint x: 157, startPoint y: 379, endPoint x: 326, endPoint y: 375, distance: 168.7
click at [326, 380] on div "Artisan Property Services Ltd BRN_AND_LRR, HANDYMAN, PESTS, GLASS_WINDOW $150.0…" at bounding box center [598, 409] width 909 height 59
copy link "Artisan Property Services Ltd"
click at [282, 390] on span "Artisan Property Services Ltd" at bounding box center [248, 398] width 169 height 16
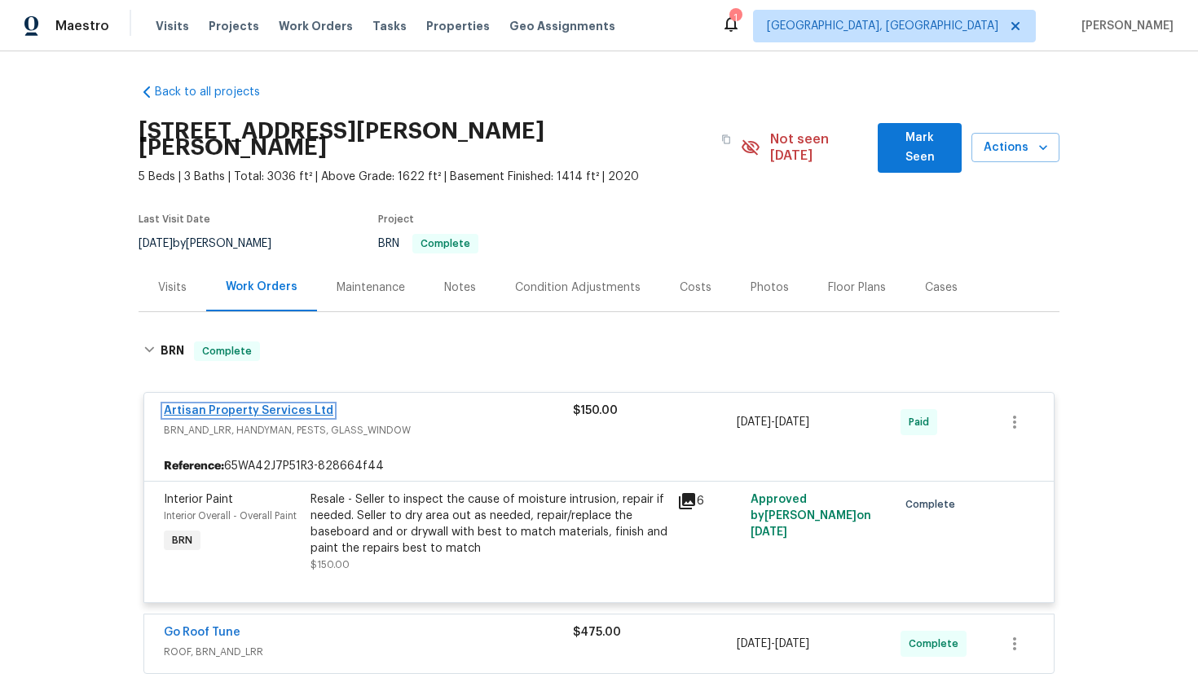
click at [306, 405] on link "Artisan Property Services Ltd" at bounding box center [248, 410] width 169 height 11
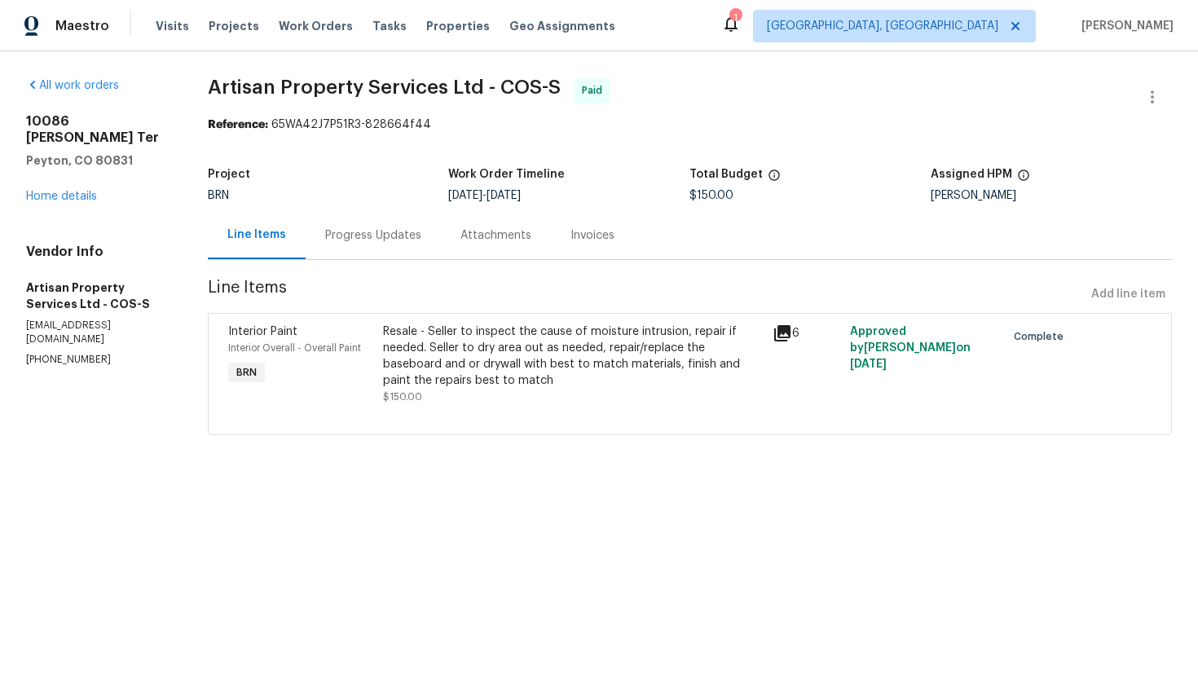
click at [523, 372] on div "Resale - Seller to inspect the cause of moisture intrusion, repair if needed. S…" at bounding box center [572, 355] width 379 height 65
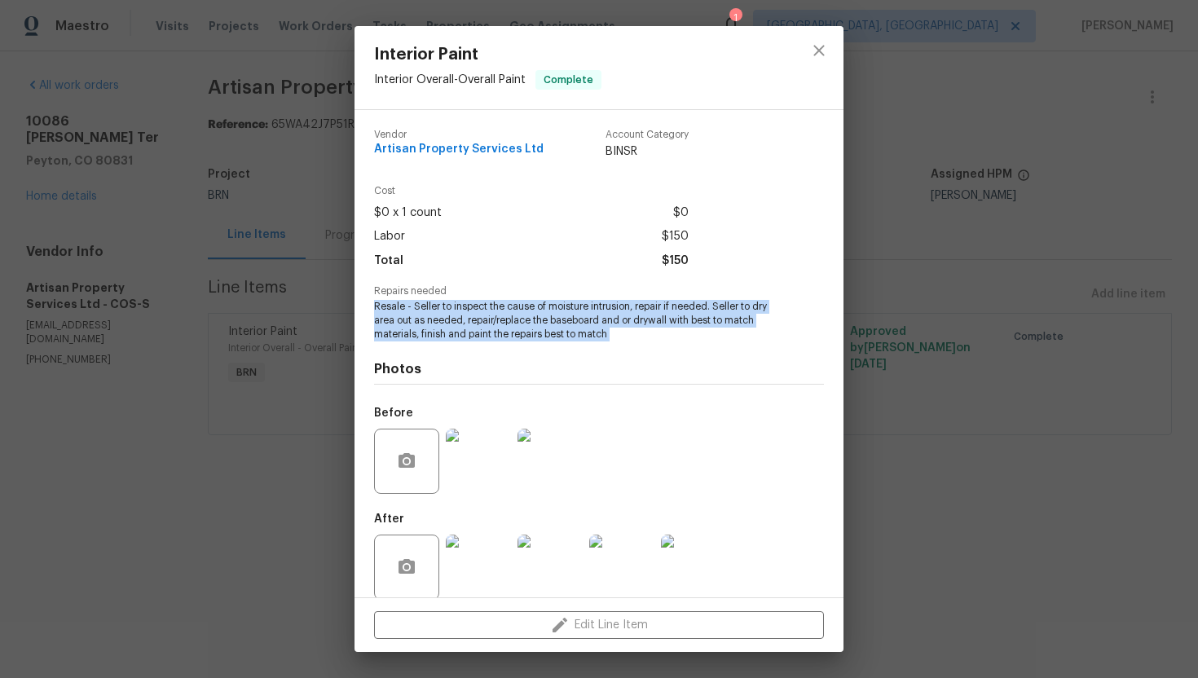
drag, startPoint x: 372, startPoint y: 308, endPoint x: 663, endPoint y: 348, distance: 294.4
click at [663, 348] on div "Vendor Artisan Property Services Ltd Account Category BINSR Cost $0 x 1 count $…" at bounding box center [598, 353] width 489 height 487
copy span "Resale - Seller to inspect the cause of moisture intrusion, repair if needed. S…"
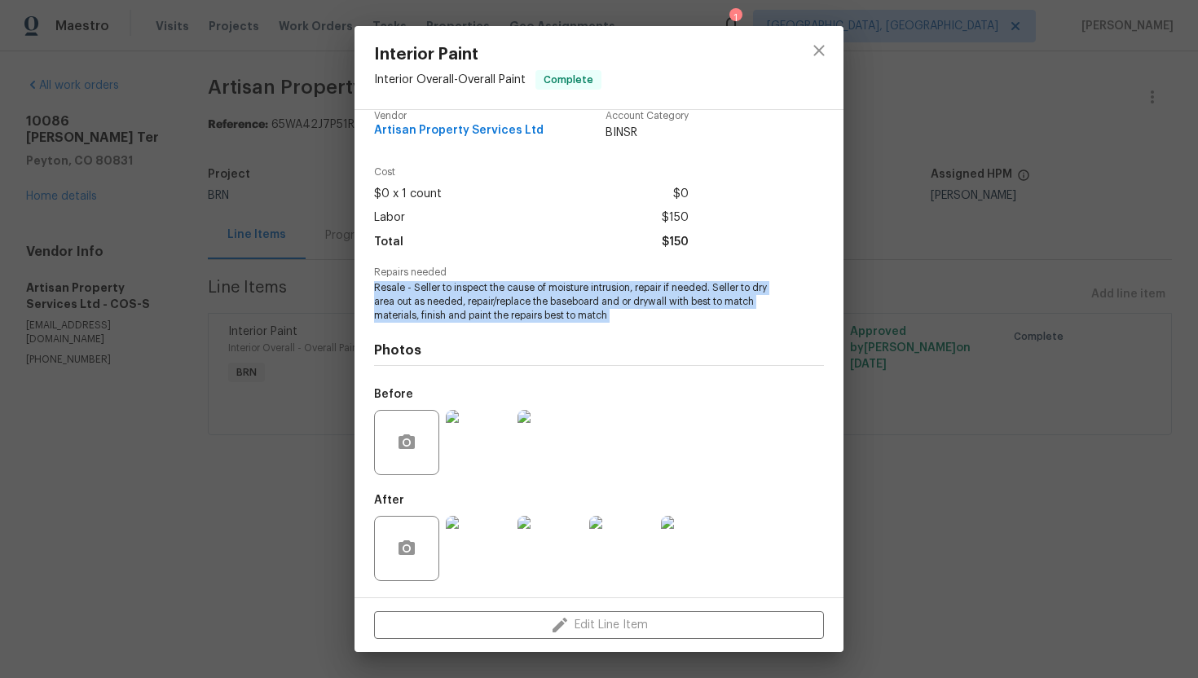
click at [248, 287] on div "Interior Paint Interior Overall - Overall Paint Complete Vendor Artisan Propert…" at bounding box center [599, 339] width 1198 height 678
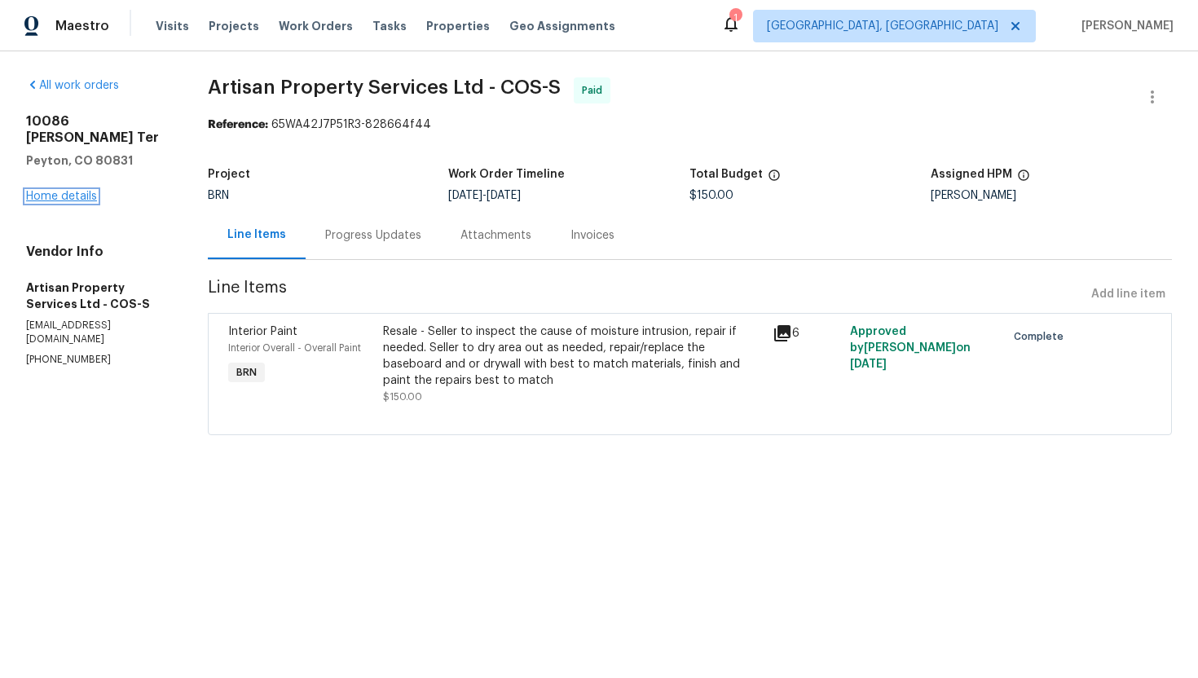
click at [75, 191] on link "Home details" at bounding box center [61, 196] width 71 height 11
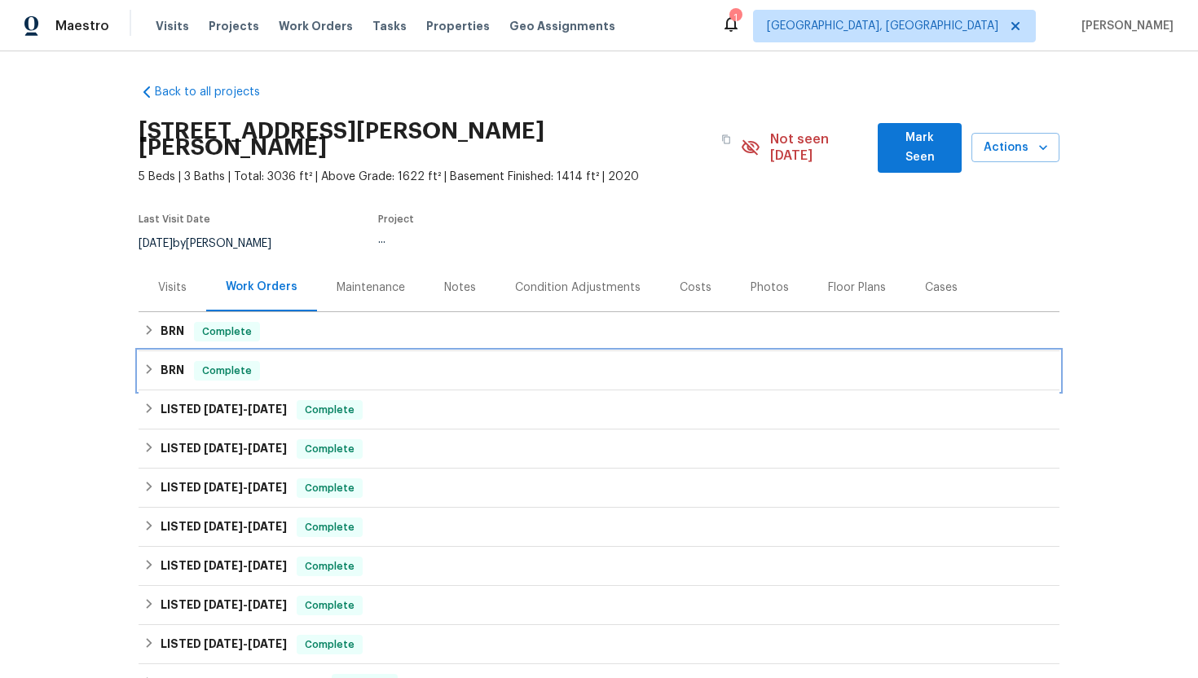
click at [165, 361] on h6 "BRN" at bounding box center [172, 371] width 24 height 20
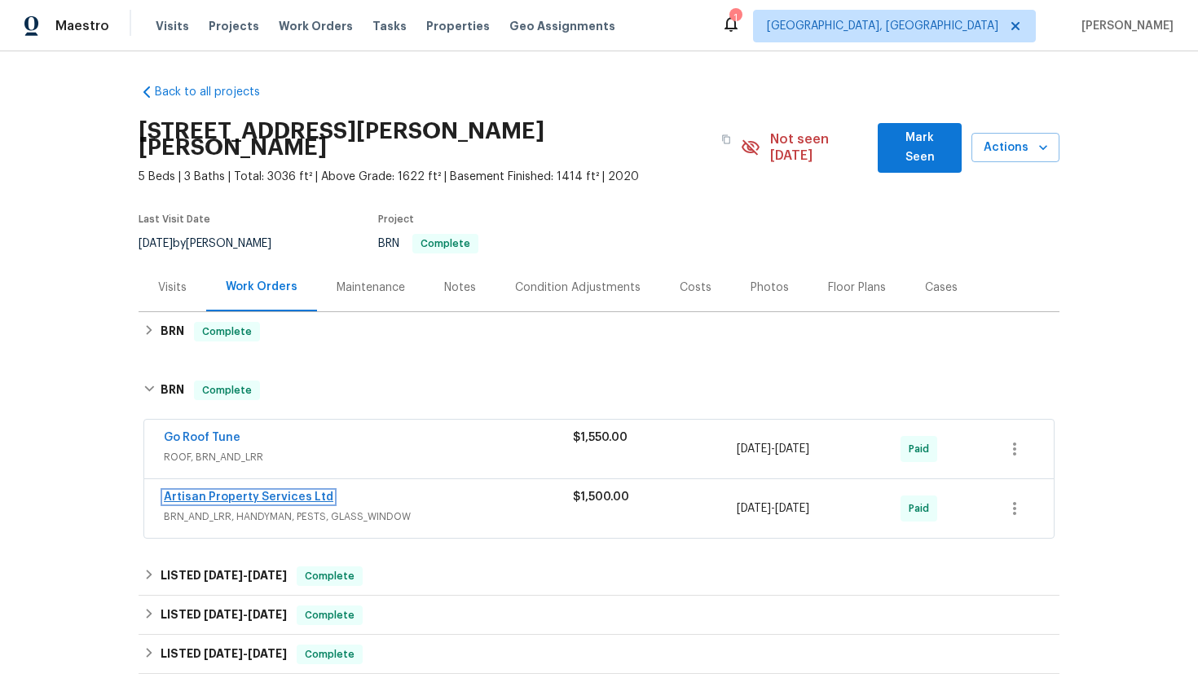
click at [195, 491] on link "Artisan Property Services Ltd" at bounding box center [248, 496] width 169 height 11
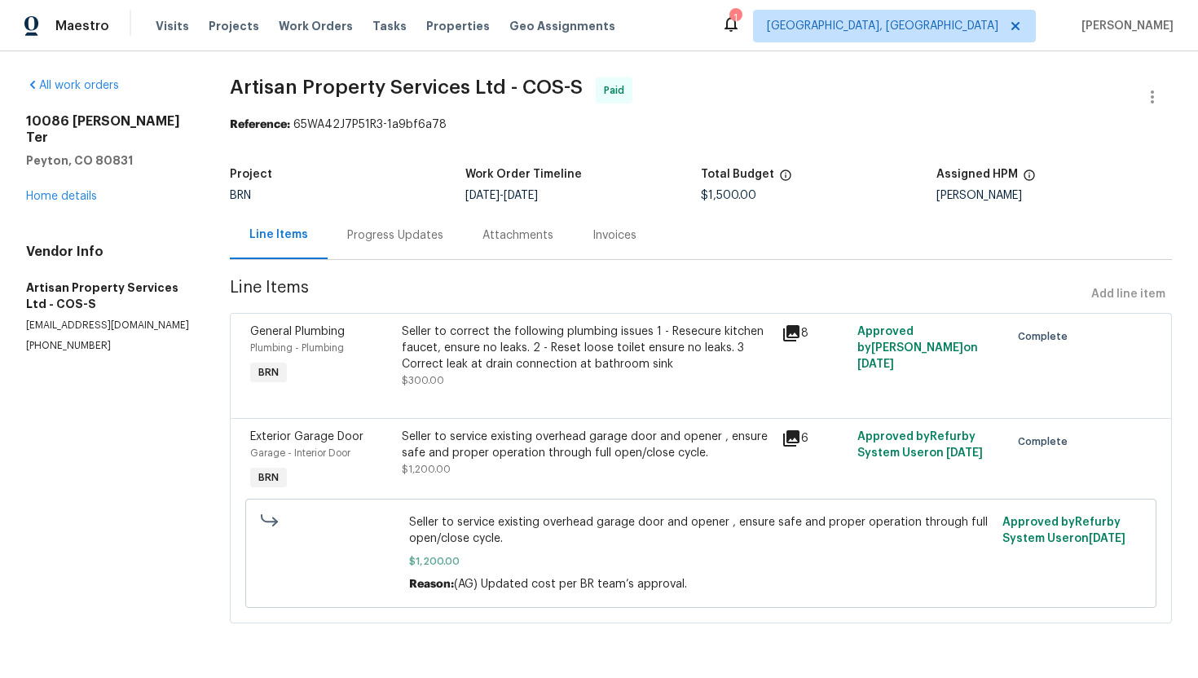
click at [492, 354] on div "Seller to correct the following plumbing issues 1 - Resecure kitchen faucet, en…" at bounding box center [587, 347] width 370 height 49
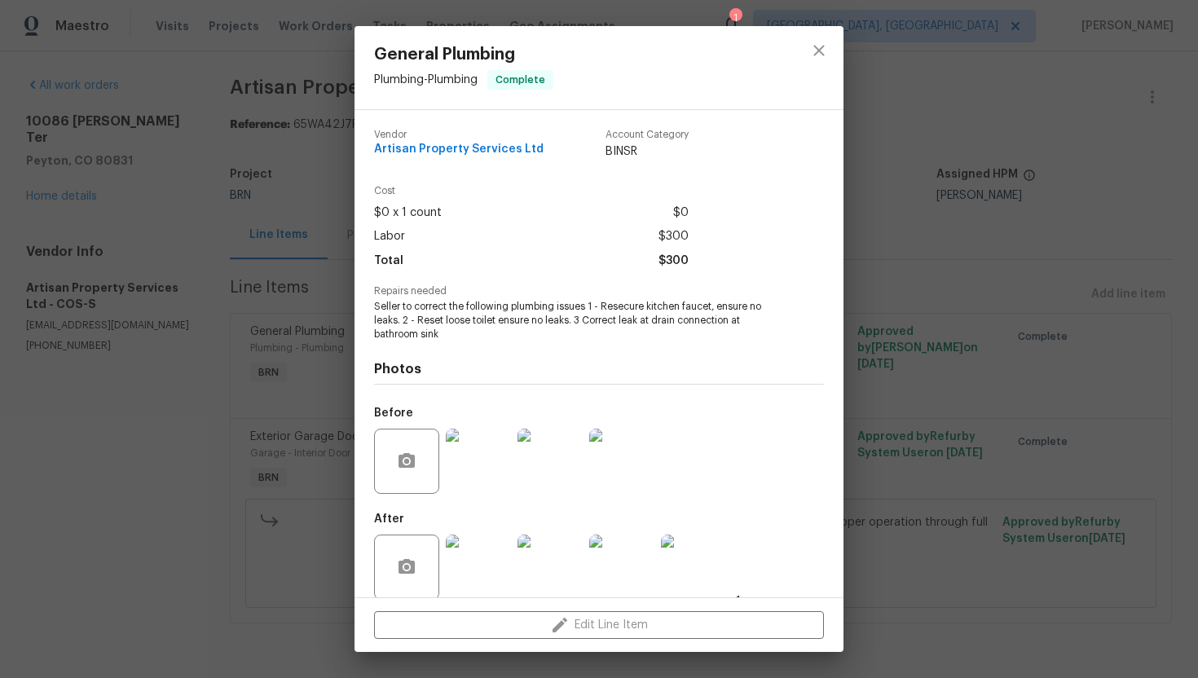
click at [189, 420] on div "General Plumbing Plumbing - Plumbing Complete Vendor Artisan Property Services …" at bounding box center [599, 339] width 1198 height 678
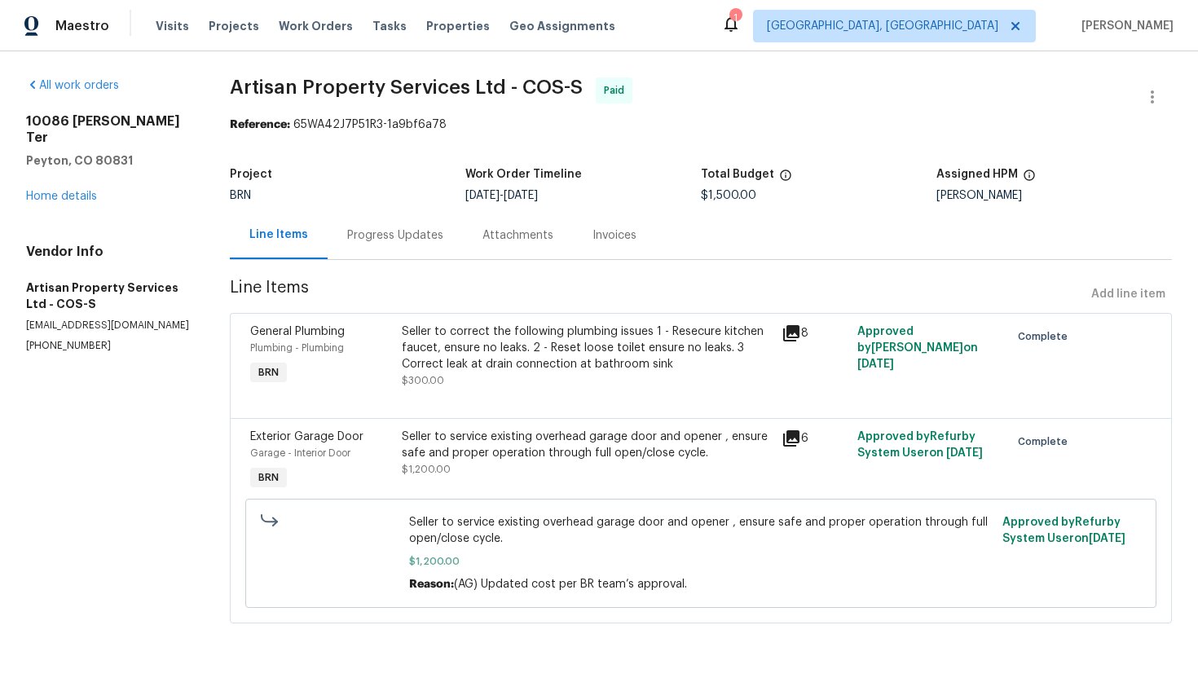
click at [511, 458] on div "Seller to service existing overhead garage door and opener , ensure safe and pr…" at bounding box center [587, 445] width 370 height 33
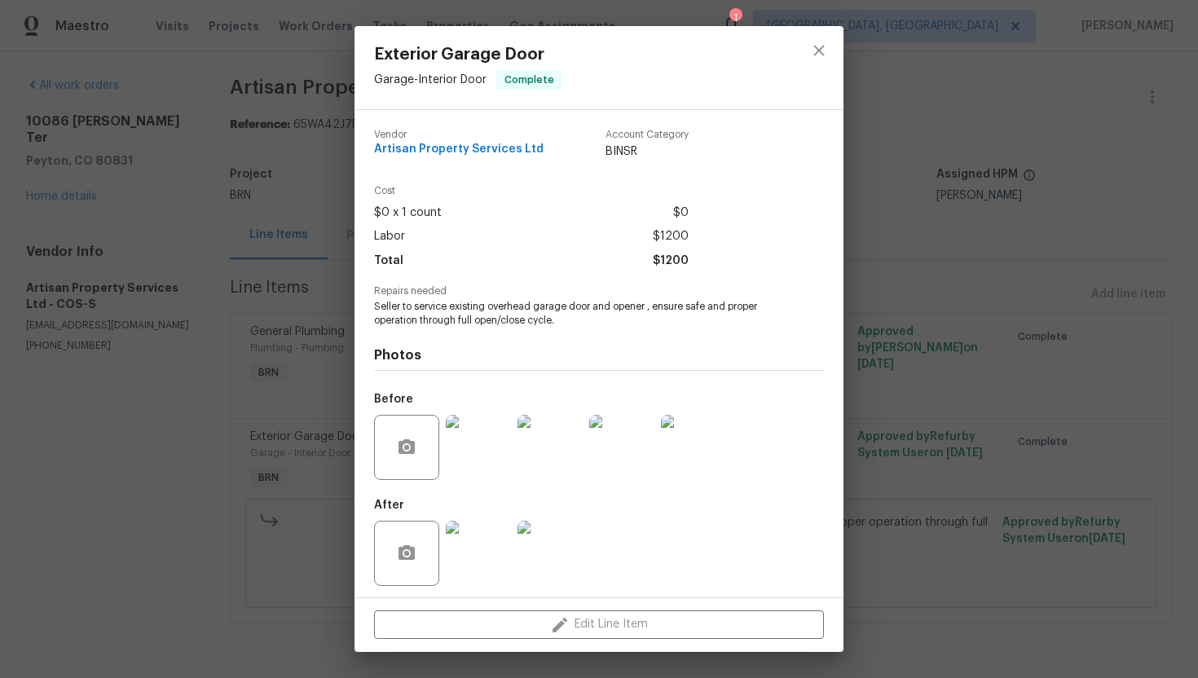
click at [205, 427] on div "Exterior Garage Door Garage - Interior Door Complete Vendor Artisan Property Se…" at bounding box center [599, 339] width 1198 height 678
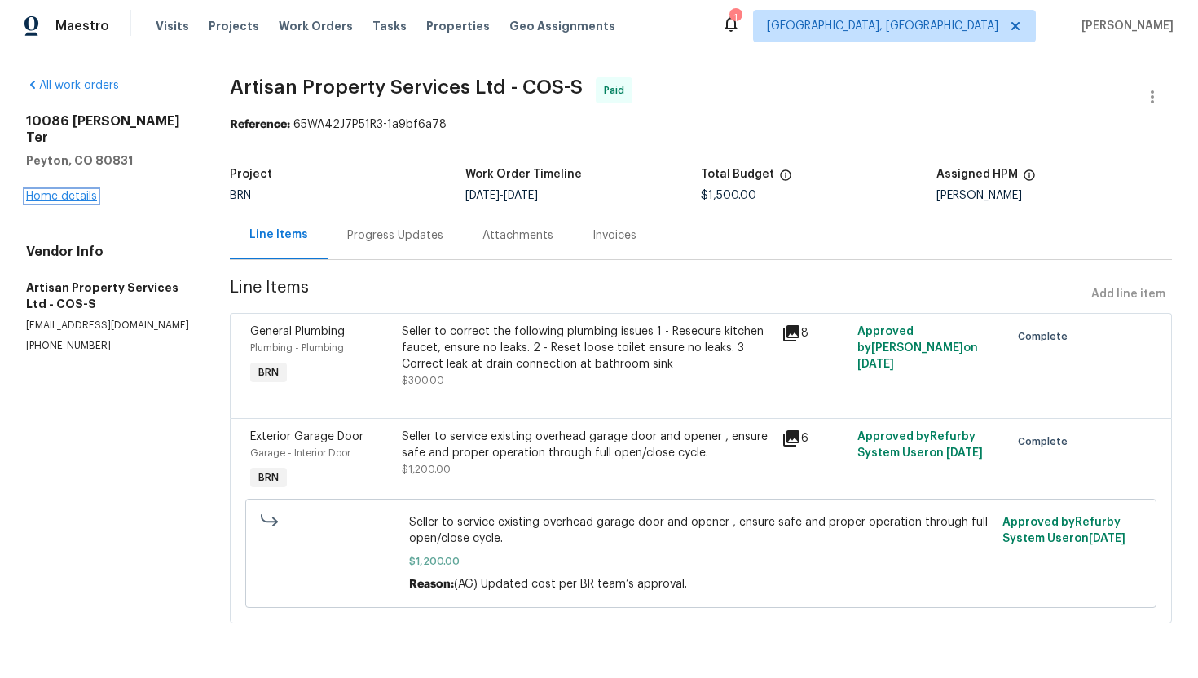
click at [73, 191] on link "Home details" at bounding box center [61, 196] width 71 height 11
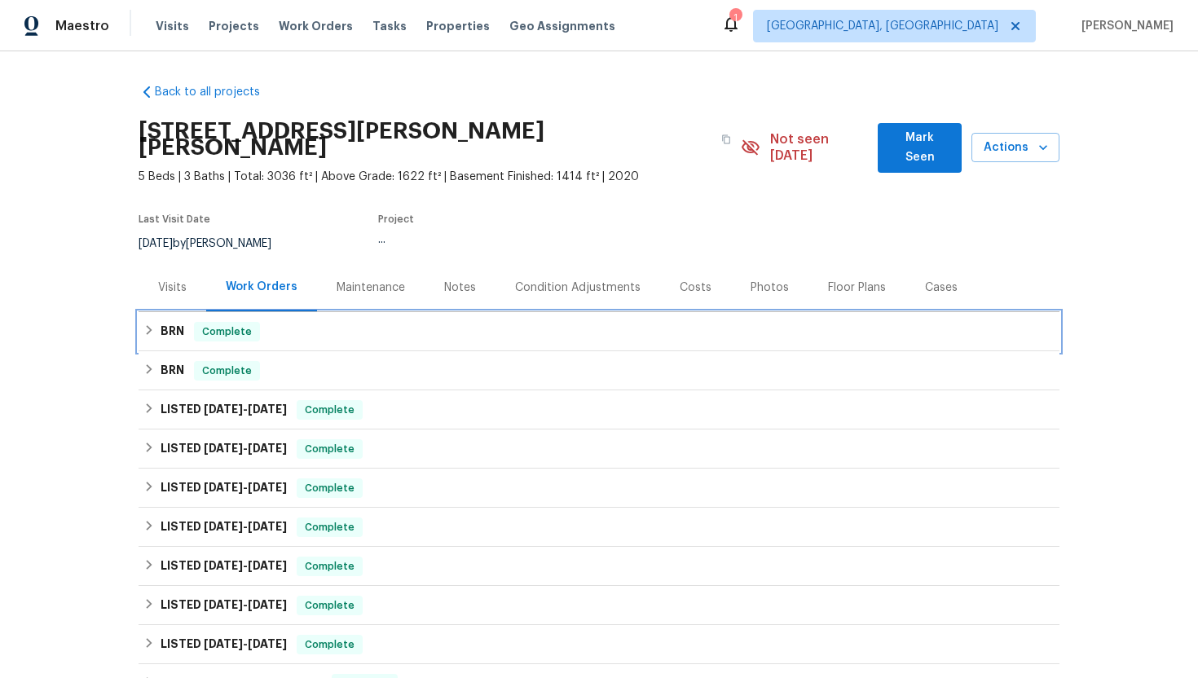
click at [207, 323] on div "Complete" at bounding box center [227, 332] width 66 height 20
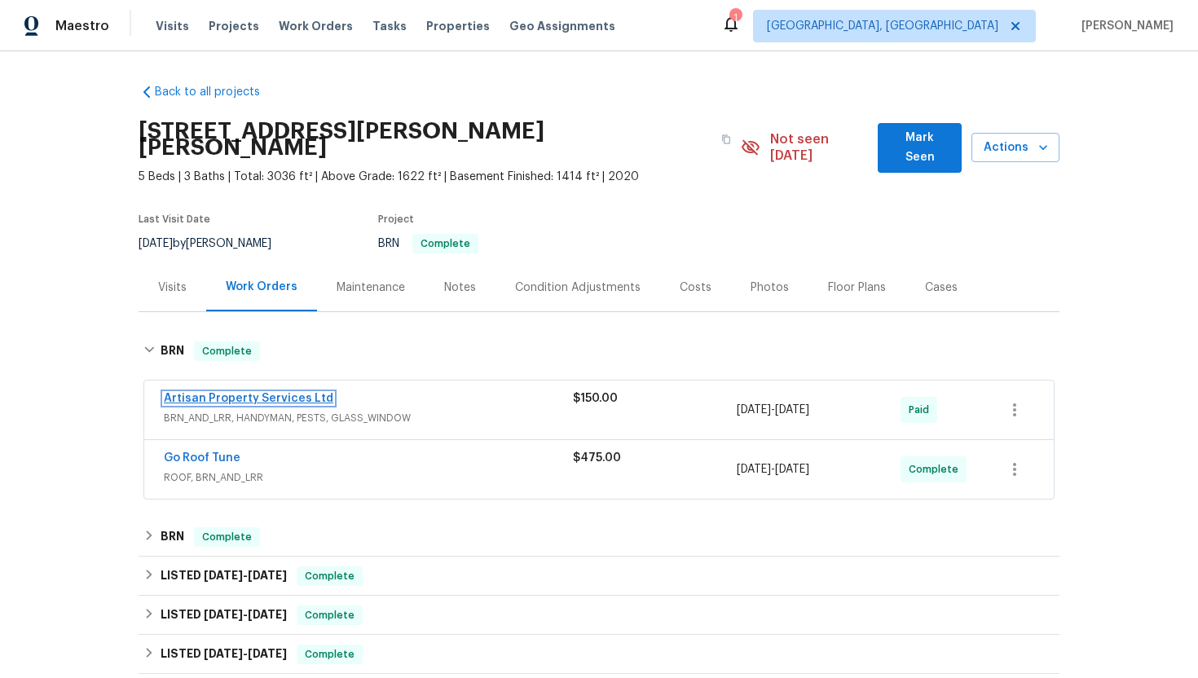
click at [234, 393] on link "Artisan Property Services Ltd" at bounding box center [248, 398] width 169 height 11
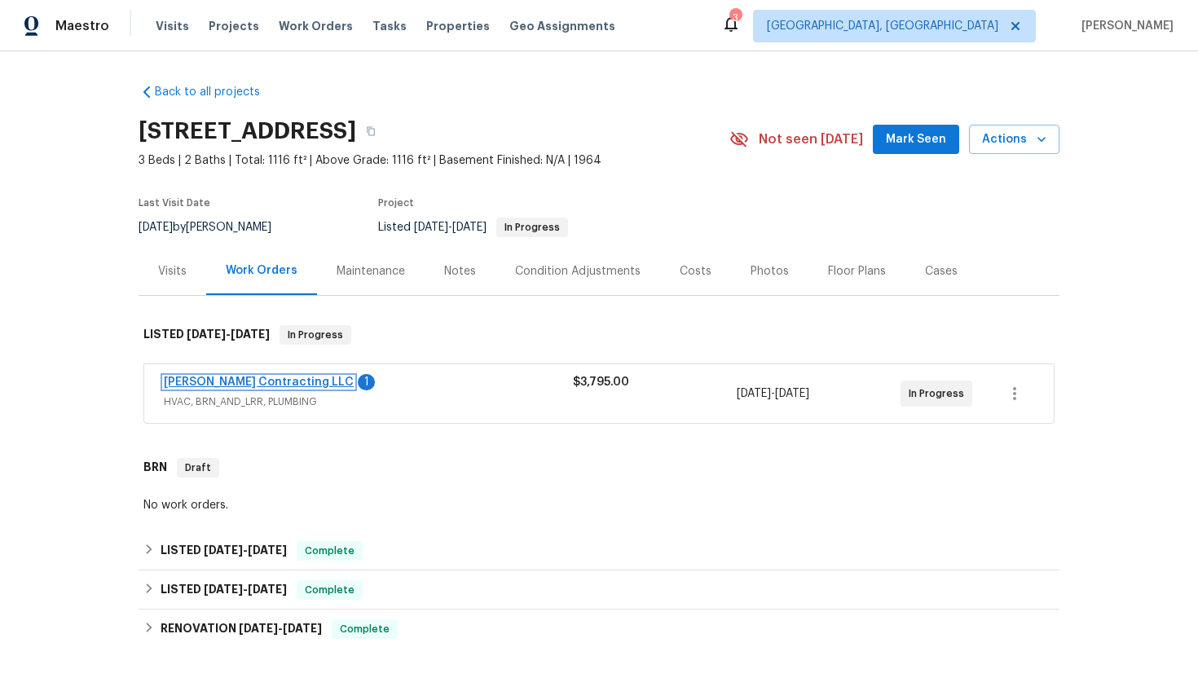
click at [252, 383] on link "[PERSON_NAME] Contracting LLC" at bounding box center [259, 381] width 190 height 11
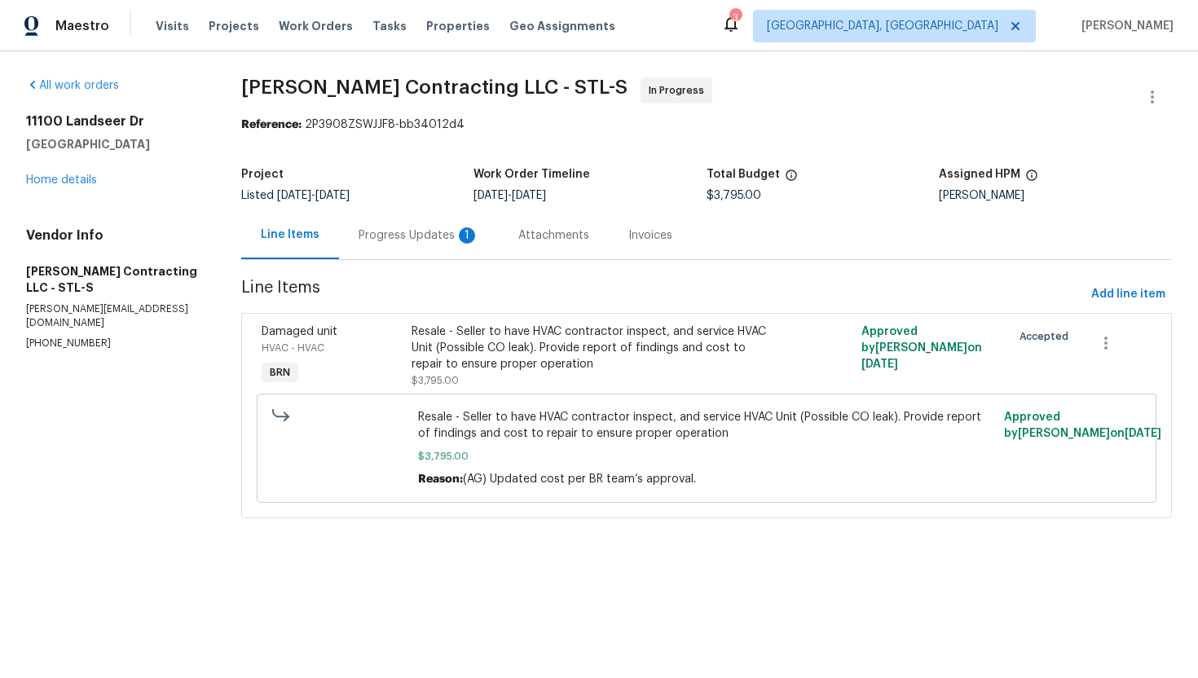
click at [439, 238] on div "Progress Updates 1" at bounding box center [418, 235] width 121 height 16
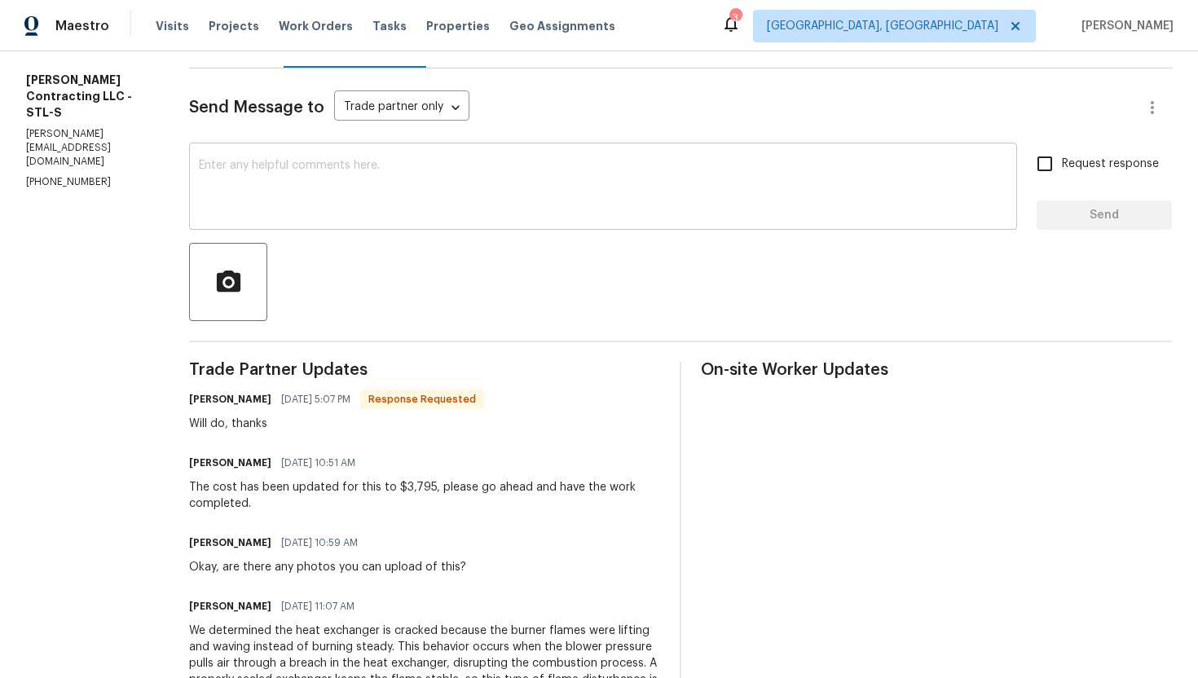
scroll to position [138, 0]
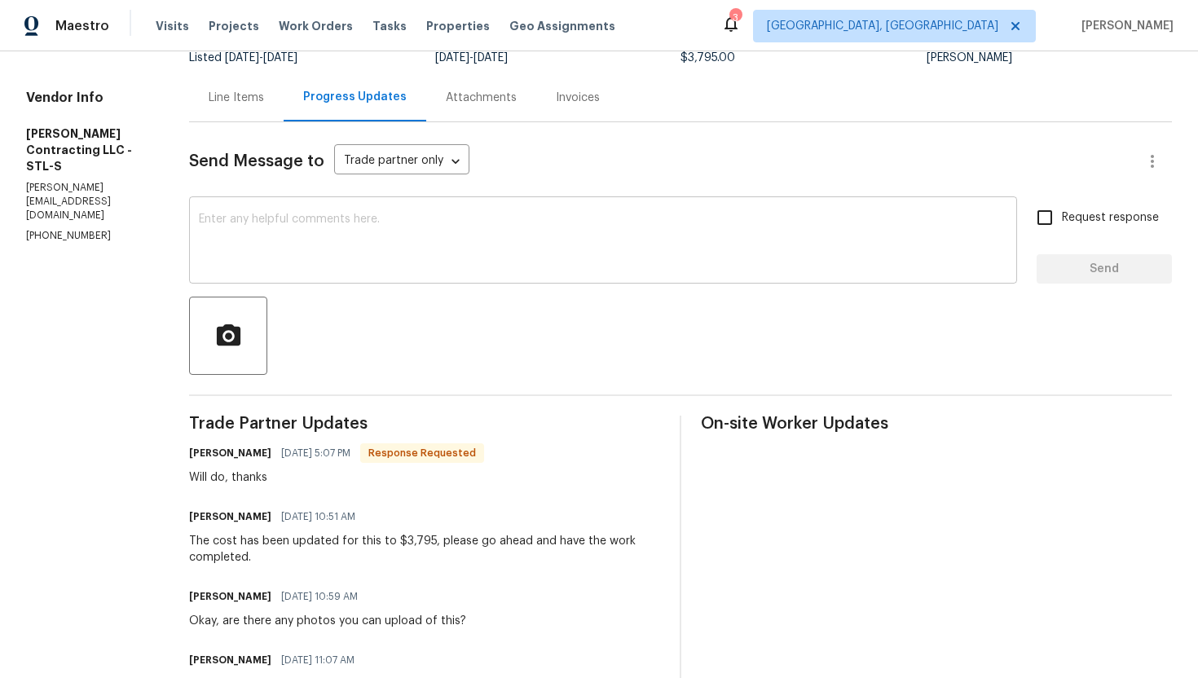
click at [387, 258] on textarea at bounding box center [603, 241] width 808 height 57
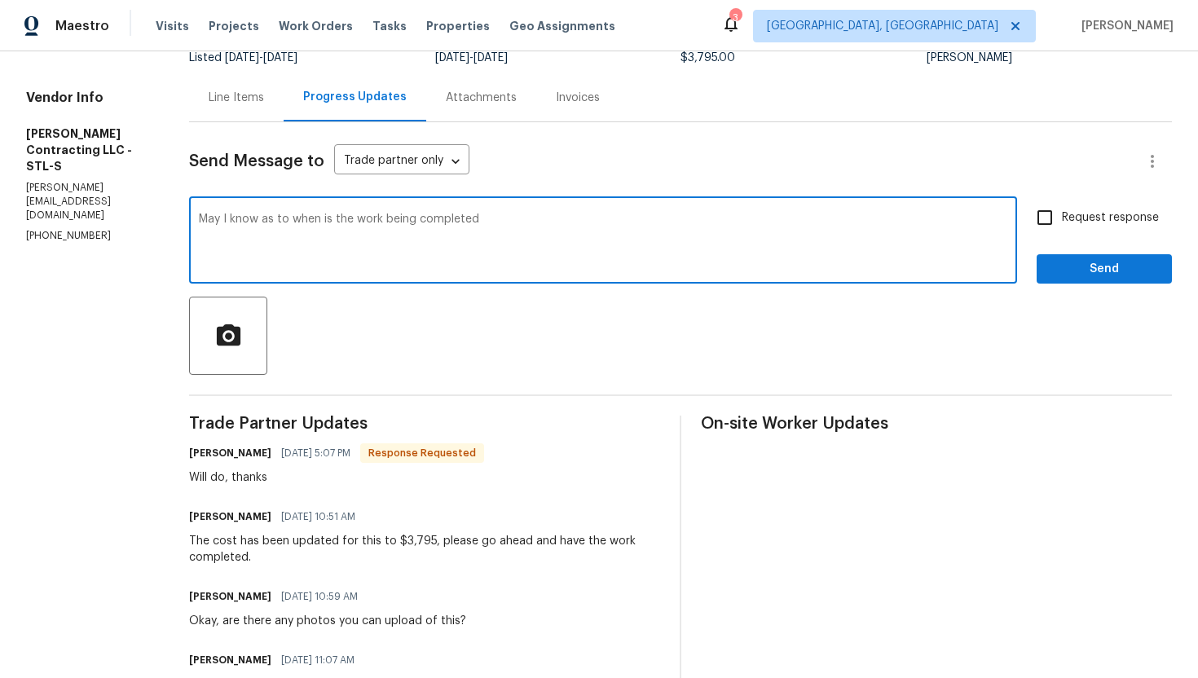
scroll to position [0, 0]
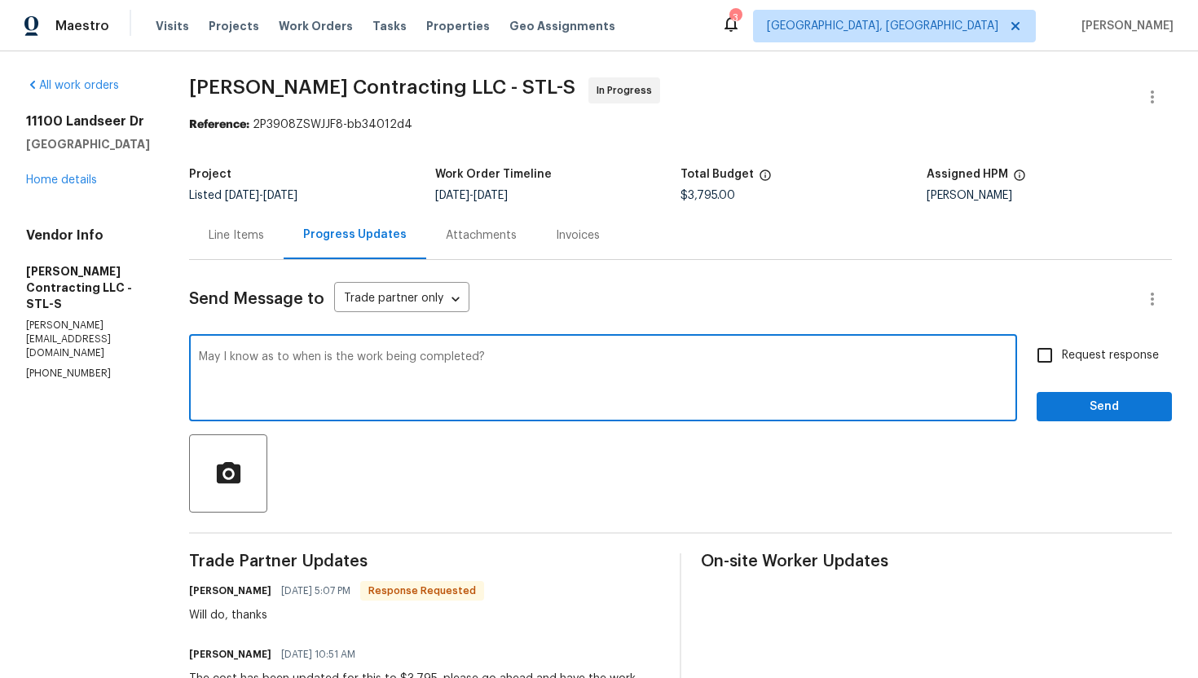
type textarea "May I know as to when is the work being completed?"
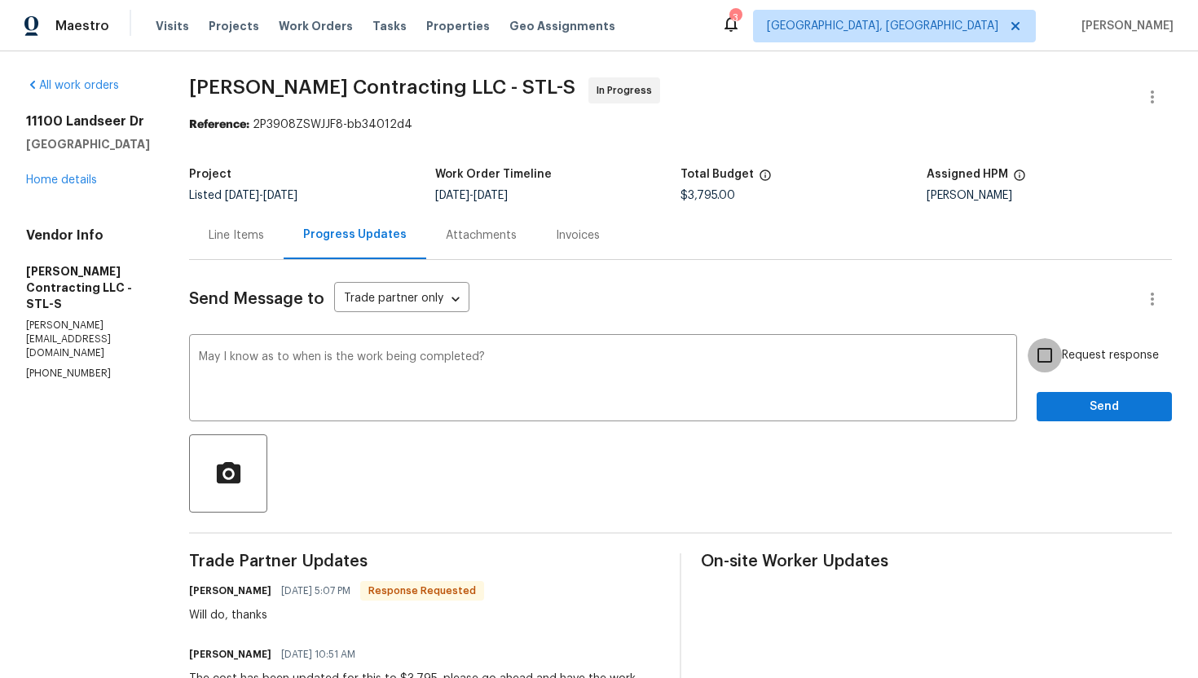
click at [1060, 364] on input "Request response" at bounding box center [1044, 355] width 34 height 34
checkbox input "true"
click at [1083, 408] on span "Send" at bounding box center [1103, 407] width 109 height 20
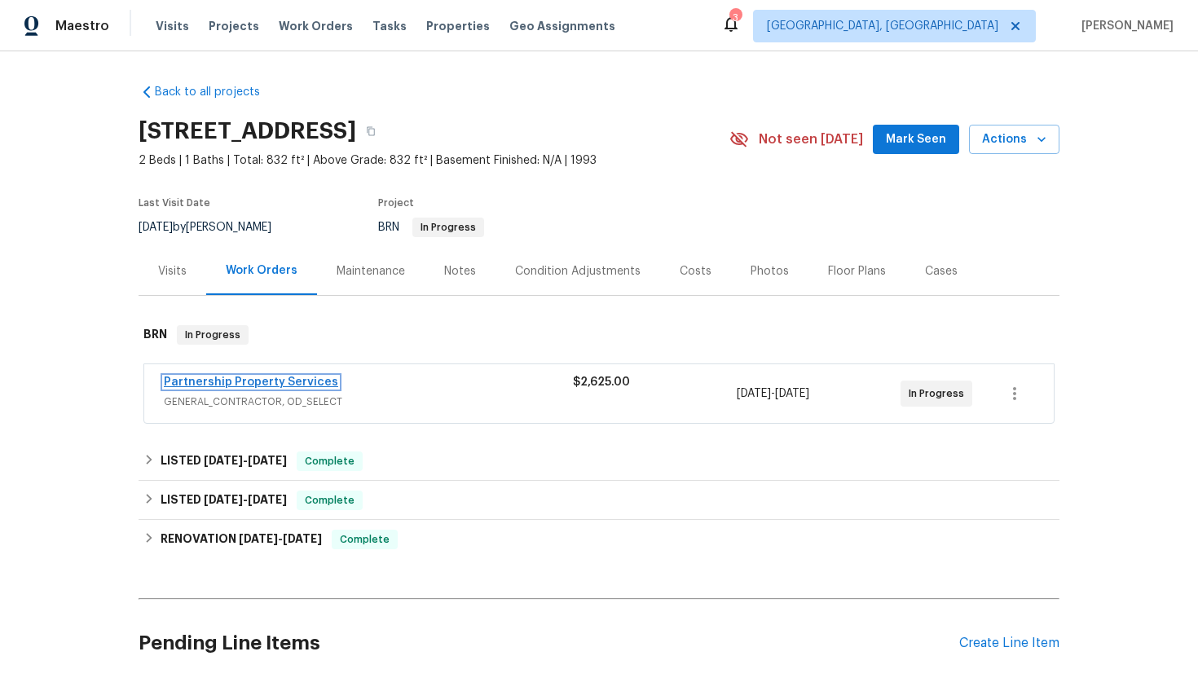
click at [272, 382] on link "Partnership Property Services" at bounding box center [251, 381] width 174 height 11
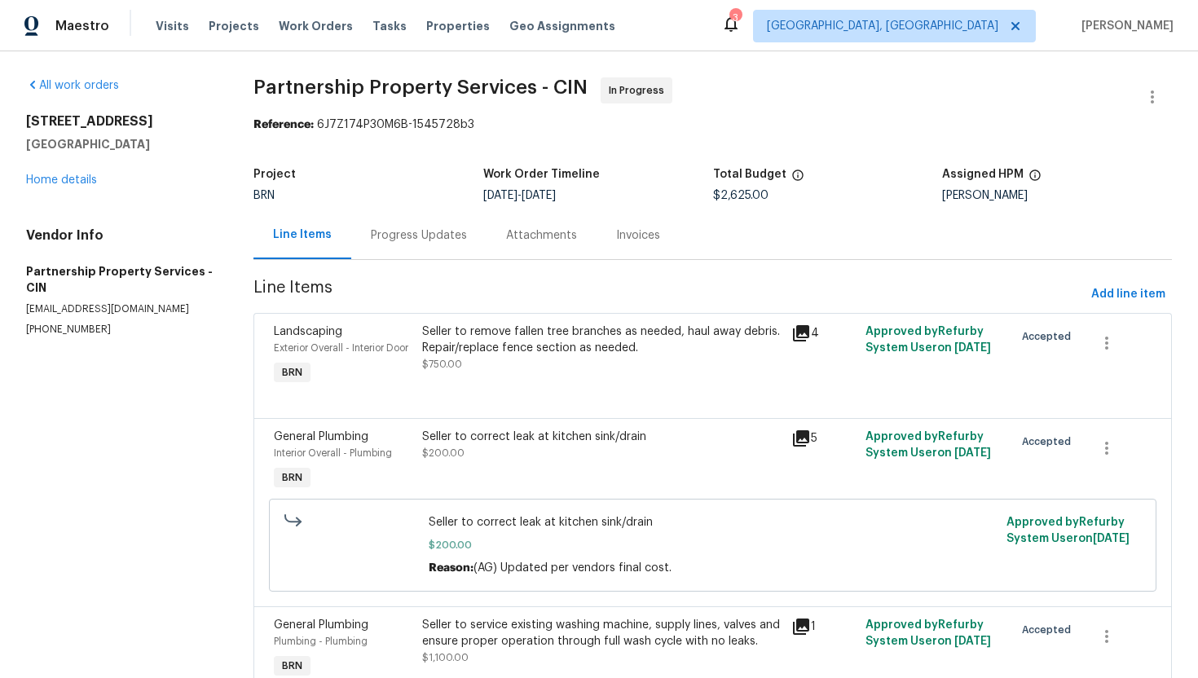
click at [423, 245] on div "Progress Updates" at bounding box center [418, 235] width 135 height 48
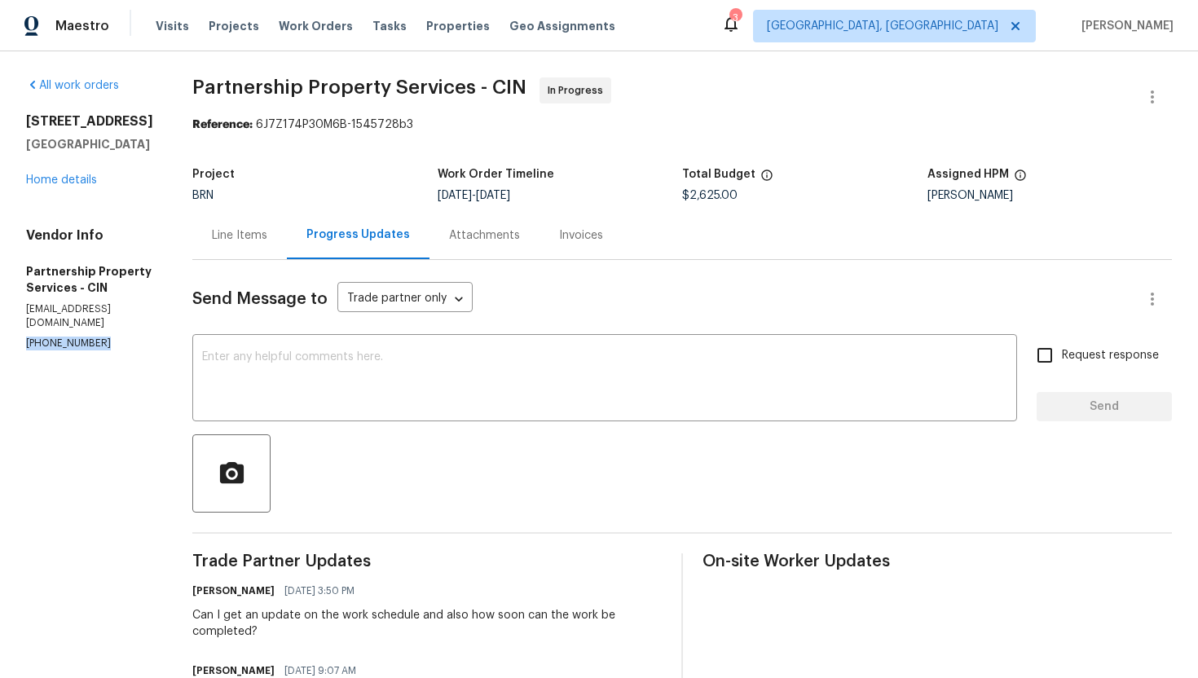
drag, startPoint x: 19, startPoint y: 316, endPoint x: 117, endPoint y: 317, distance: 98.6
copy p "(513) 460-3179"
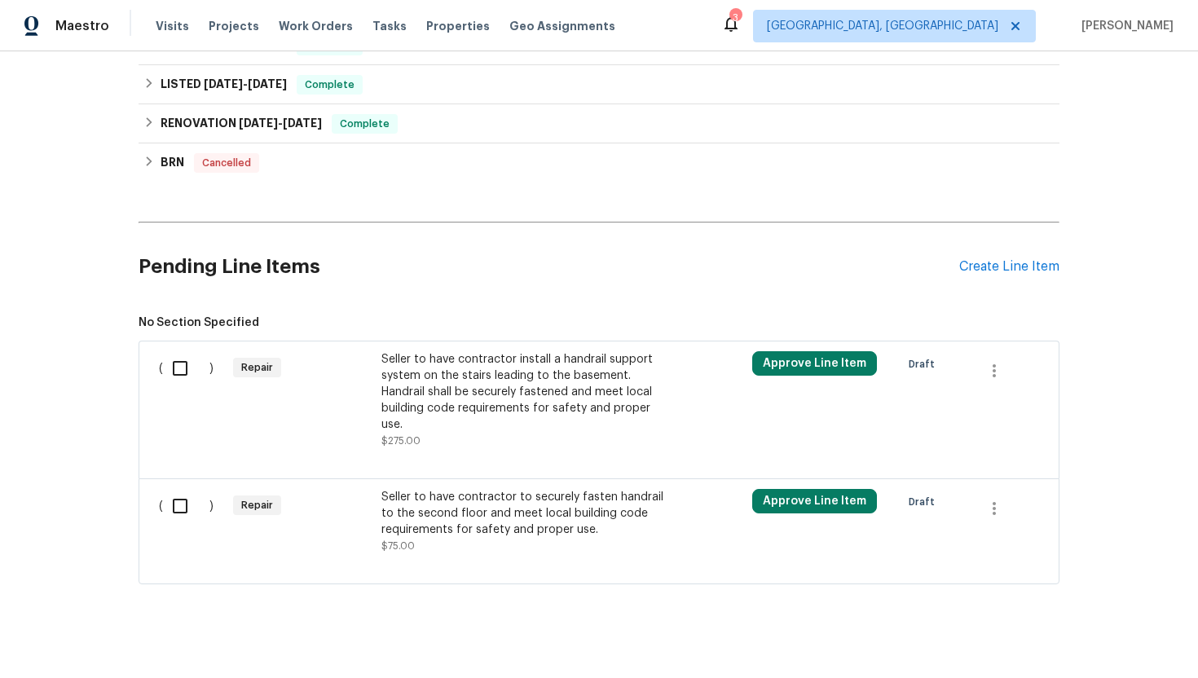
scroll to position [390, 0]
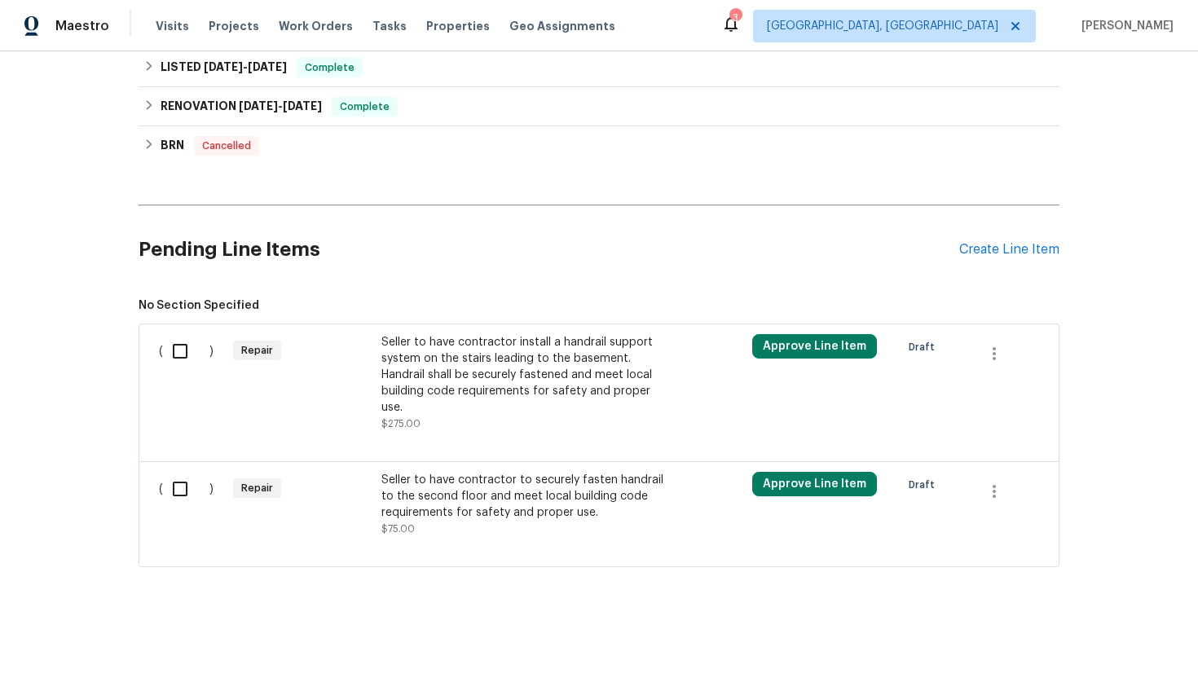
click at [473, 363] on div "Seller to have contractor install a handrail support system on the stairs leadi…" at bounding box center [524, 374] width 287 height 81
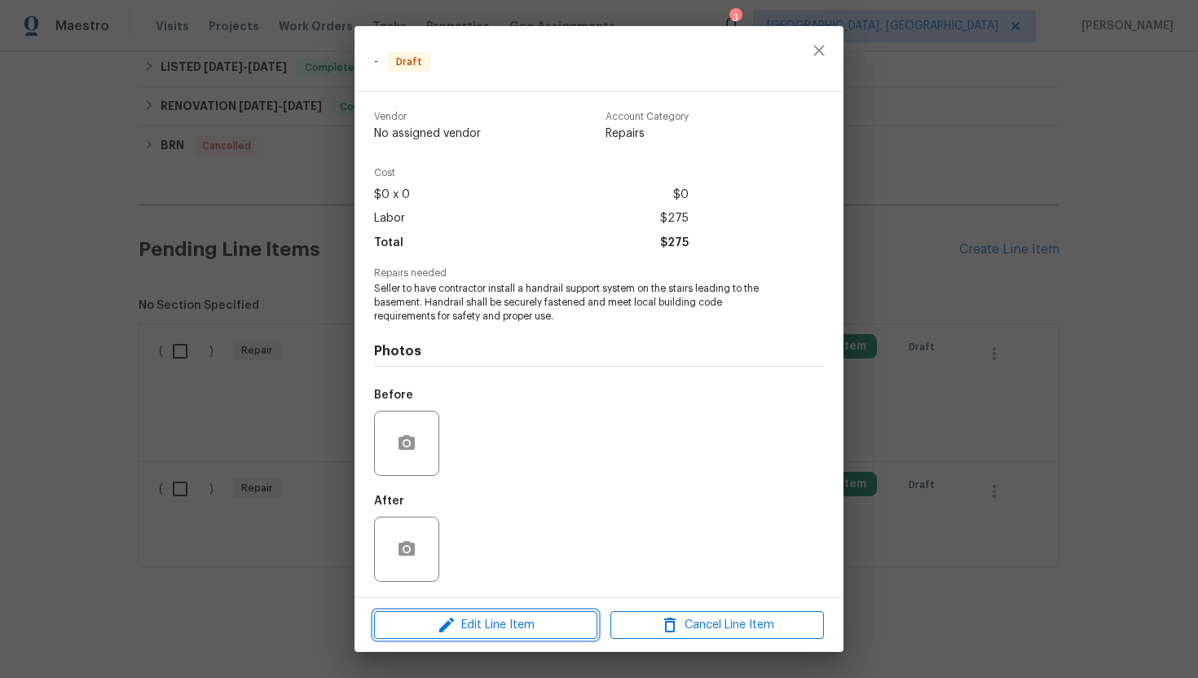
click at [471, 624] on span "Edit Line Item" at bounding box center [485, 625] width 213 height 20
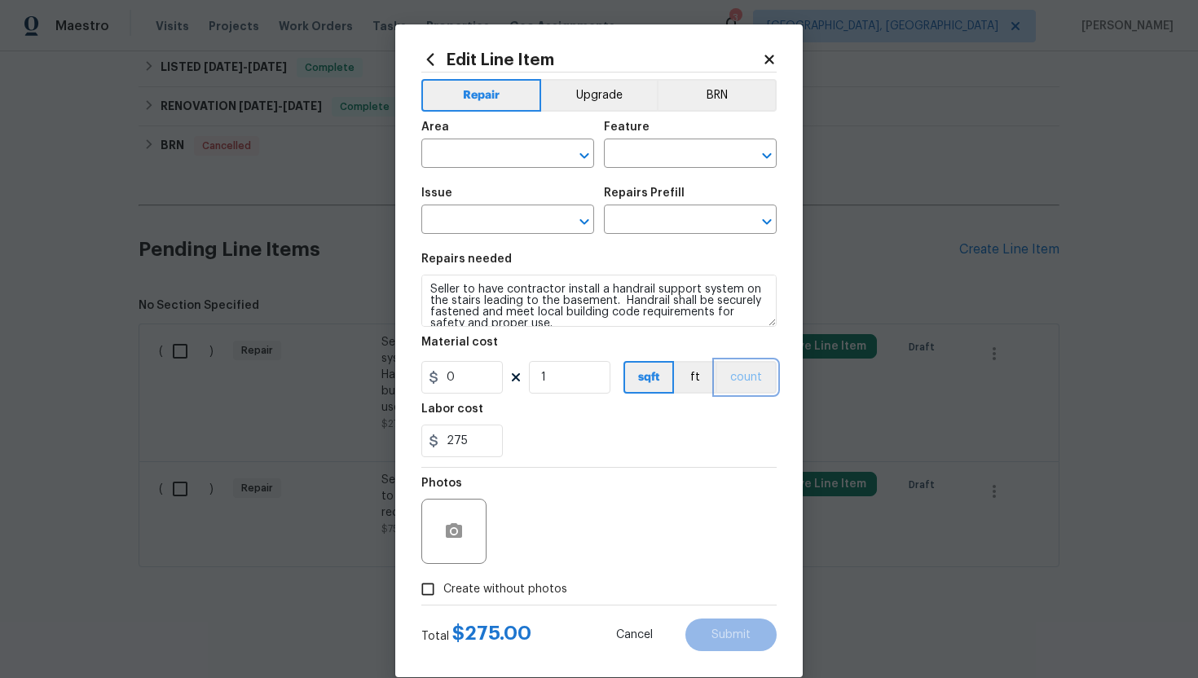
click at [750, 375] on button "count" at bounding box center [745, 377] width 61 height 33
click at [750, 88] on button "BRN" at bounding box center [717, 95] width 120 height 33
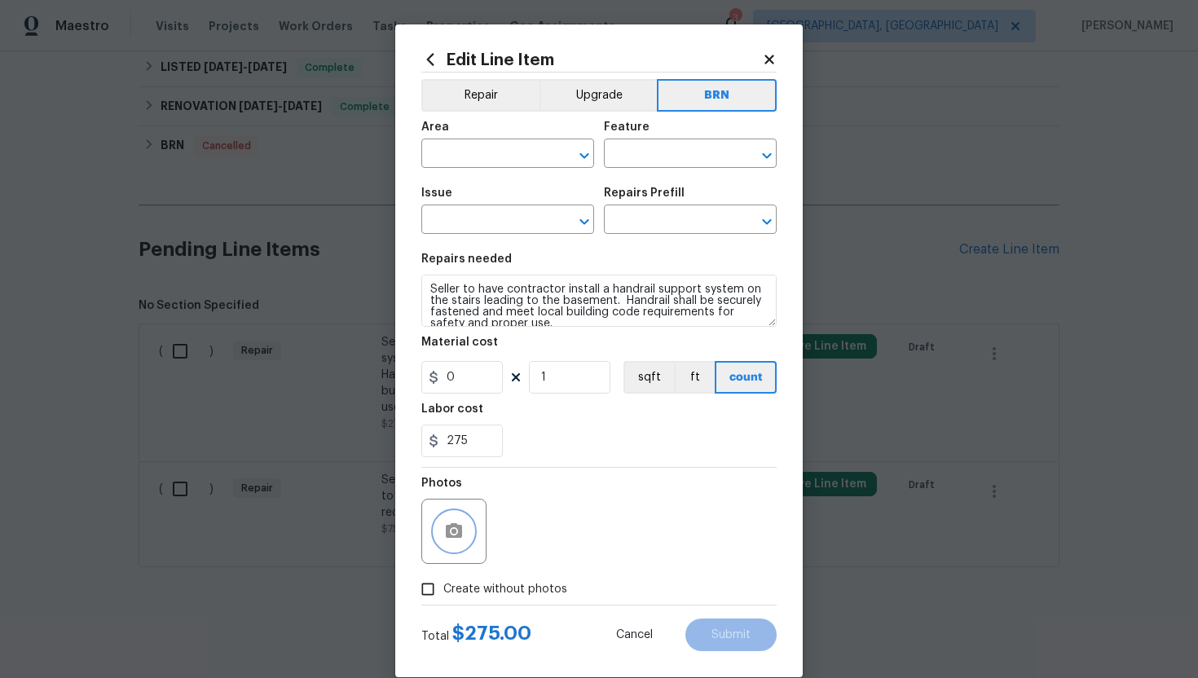
click at [455, 534] on icon "button" at bounding box center [454, 531] width 20 height 20
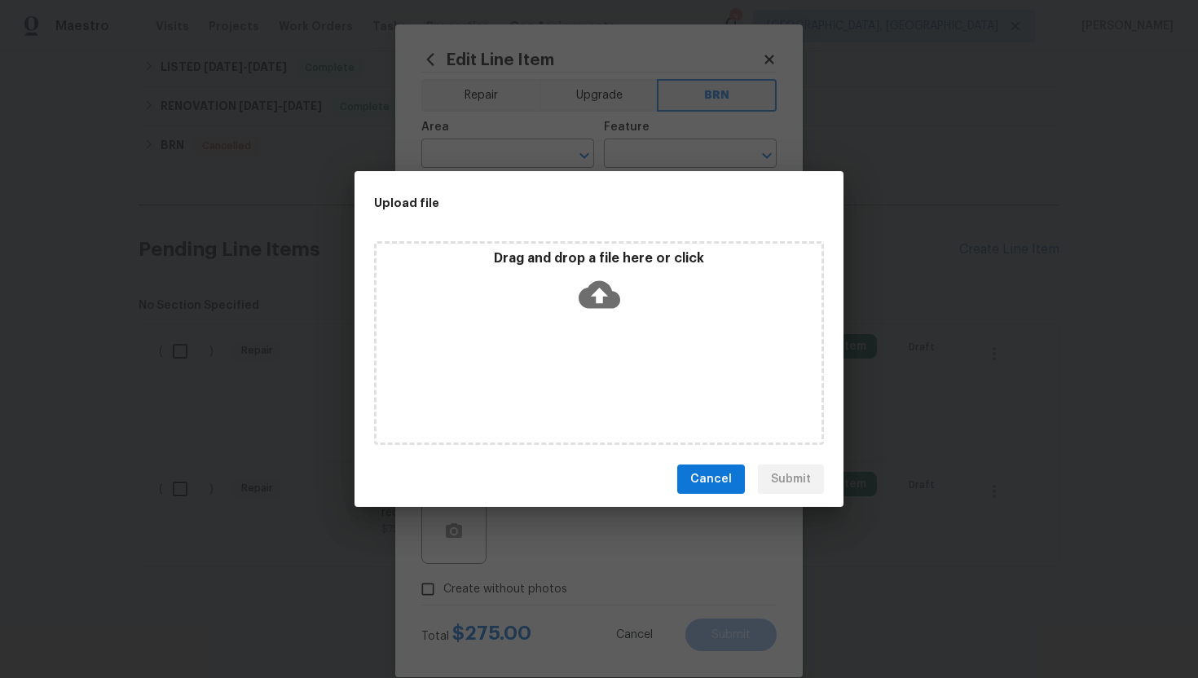
click at [602, 278] on icon at bounding box center [599, 295] width 42 height 42
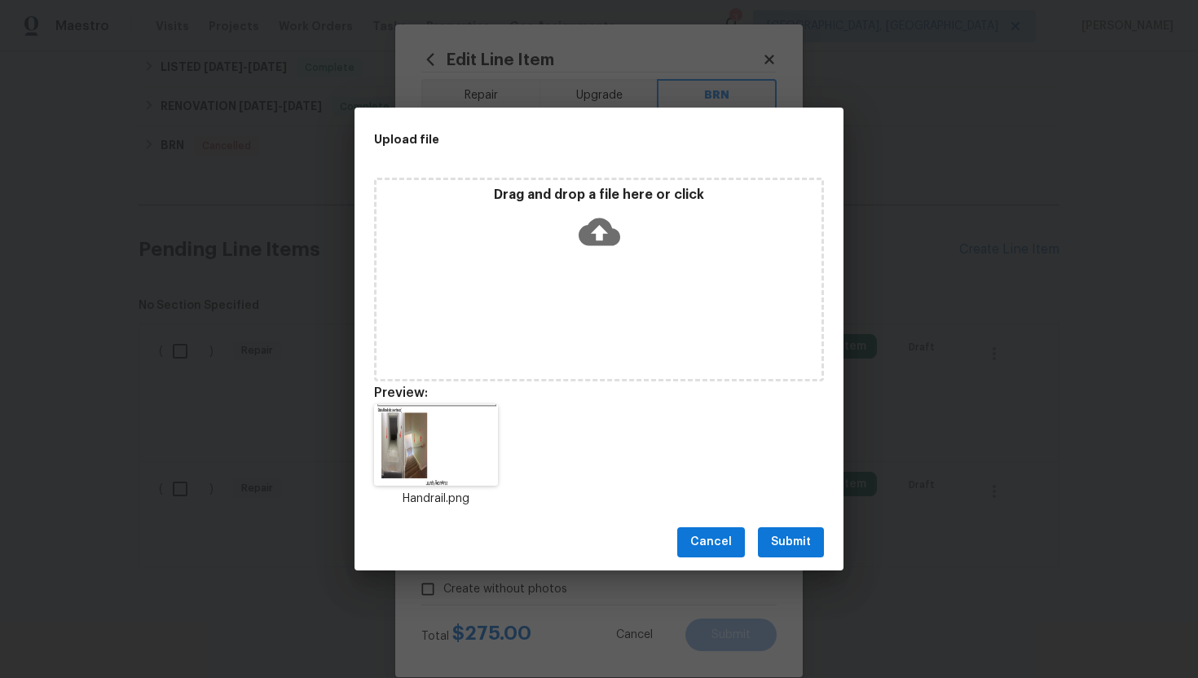
click at [794, 546] on span "Submit" at bounding box center [791, 542] width 40 height 20
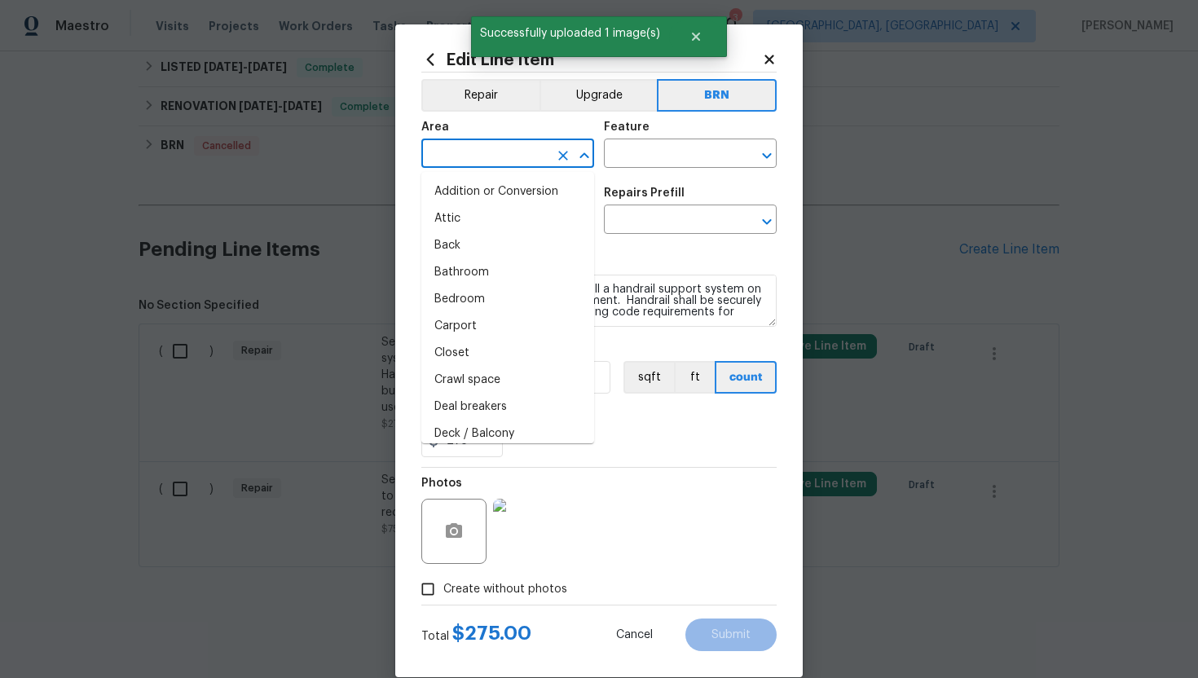
click at [461, 146] on input "text" at bounding box center [484, 155] width 127 height 25
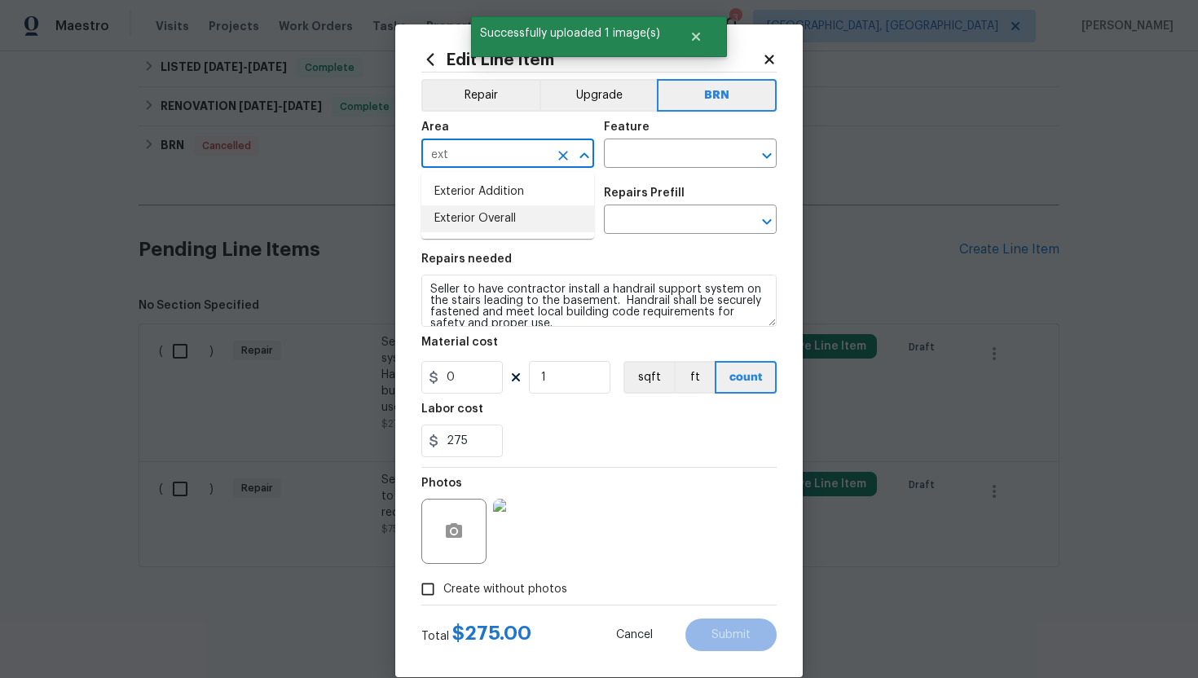
click at [480, 216] on li "Exterior Overall" at bounding box center [507, 218] width 173 height 27
type input "Exterior Overall"
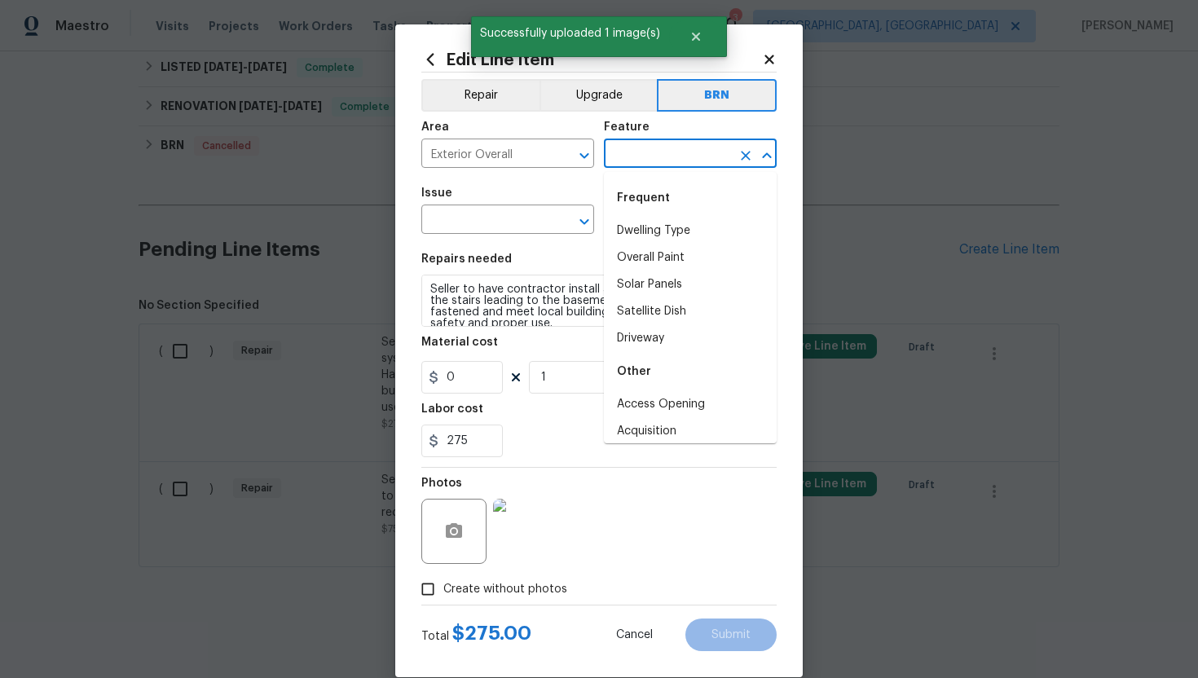
click at [620, 145] on input "text" at bounding box center [667, 155] width 127 height 25
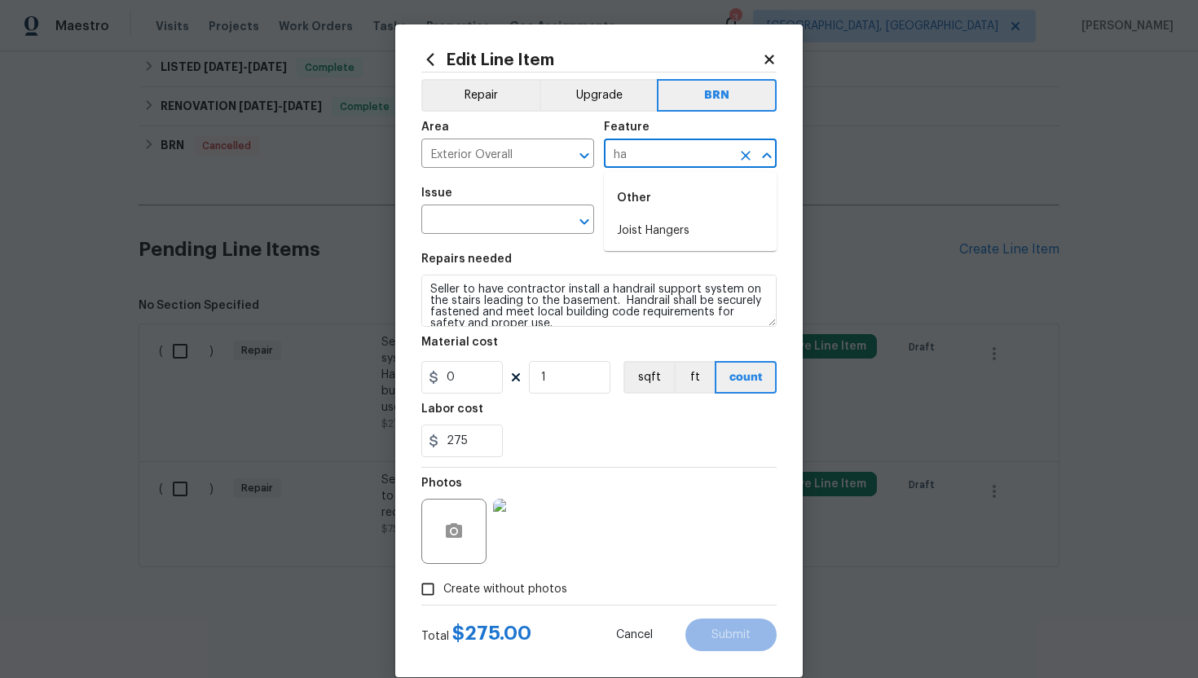
type input "h"
click at [678, 284] on li "Stairs" at bounding box center [690, 284] width 173 height 27
type input "Stairs"
click at [478, 222] on input "text" at bounding box center [484, 221] width 127 height 25
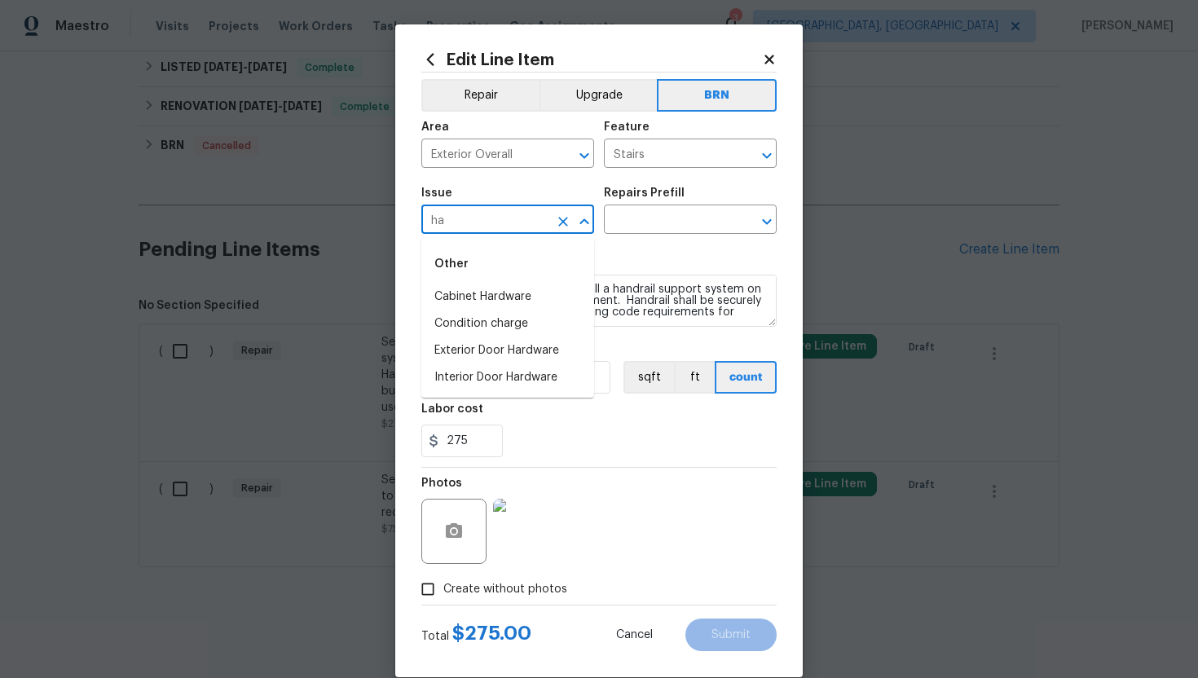
type input "h"
click at [495, 298] on li "Appliance Install" at bounding box center [507, 297] width 173 height 27
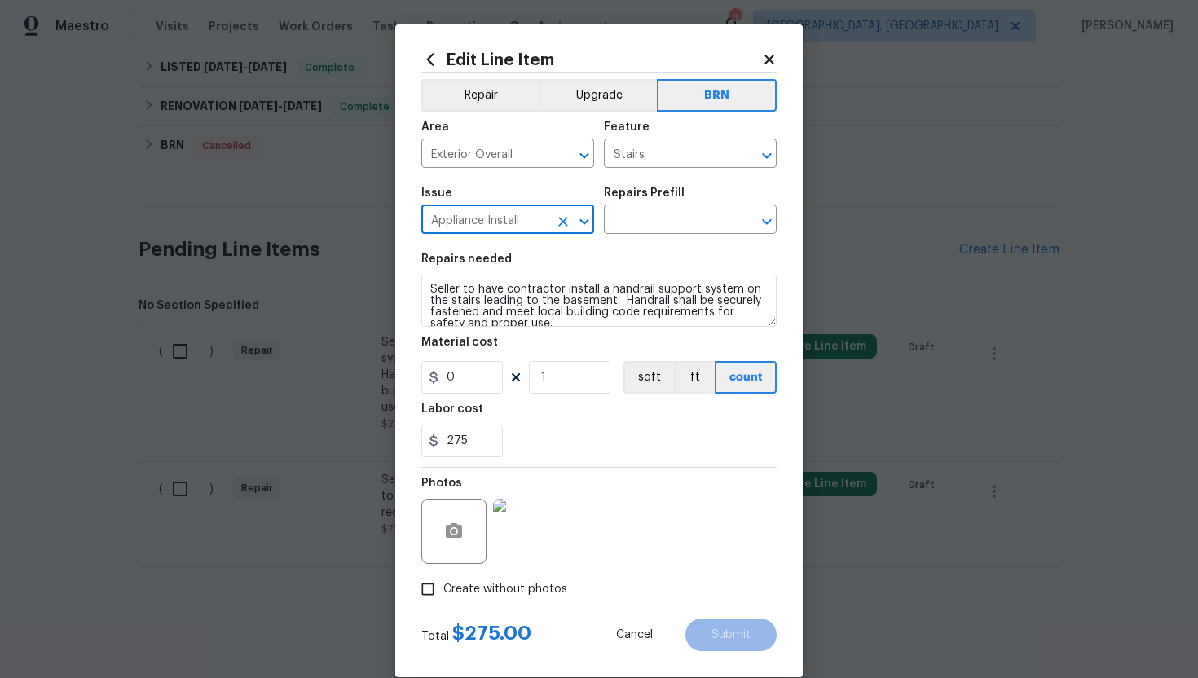
type input "Appliance Install"
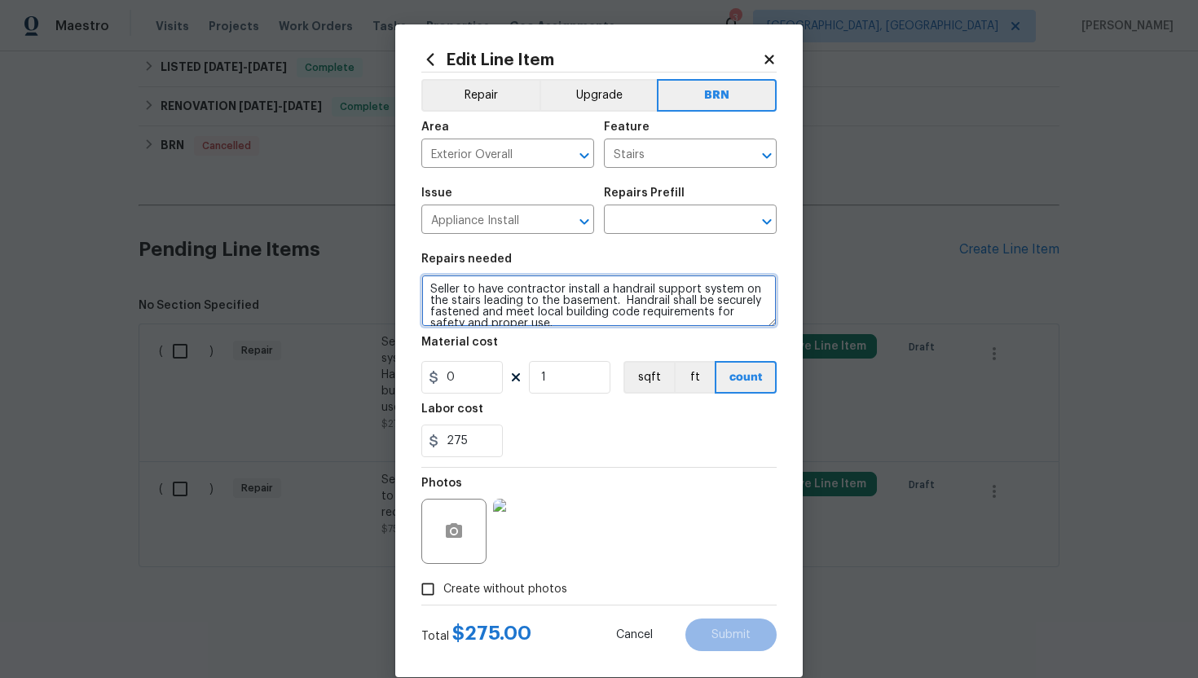
scroll to position [11, 0]
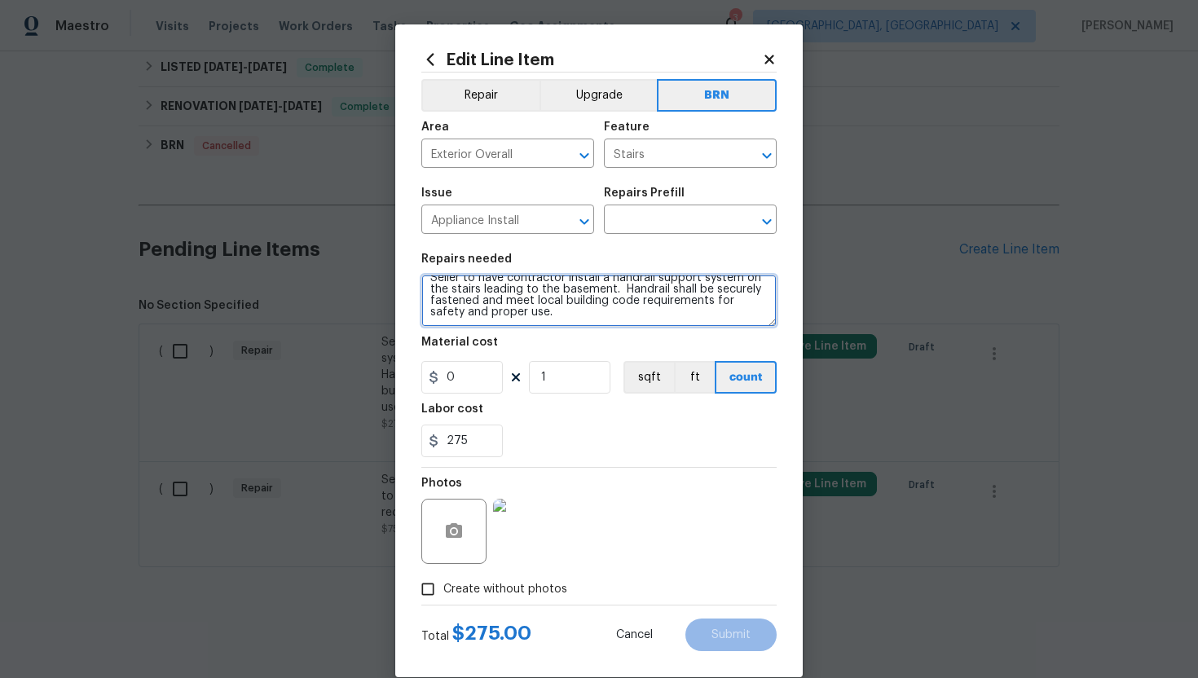
drag, startPoint x: 423, startPoint y: 285, endPoint x: 516, endPoint y: 336, distance: 105.7
click at [516, 336] on section "Repairs needed Seller to have contractor install a handrail support system on t…" at bounding box center [598, 355] width 355 height 223
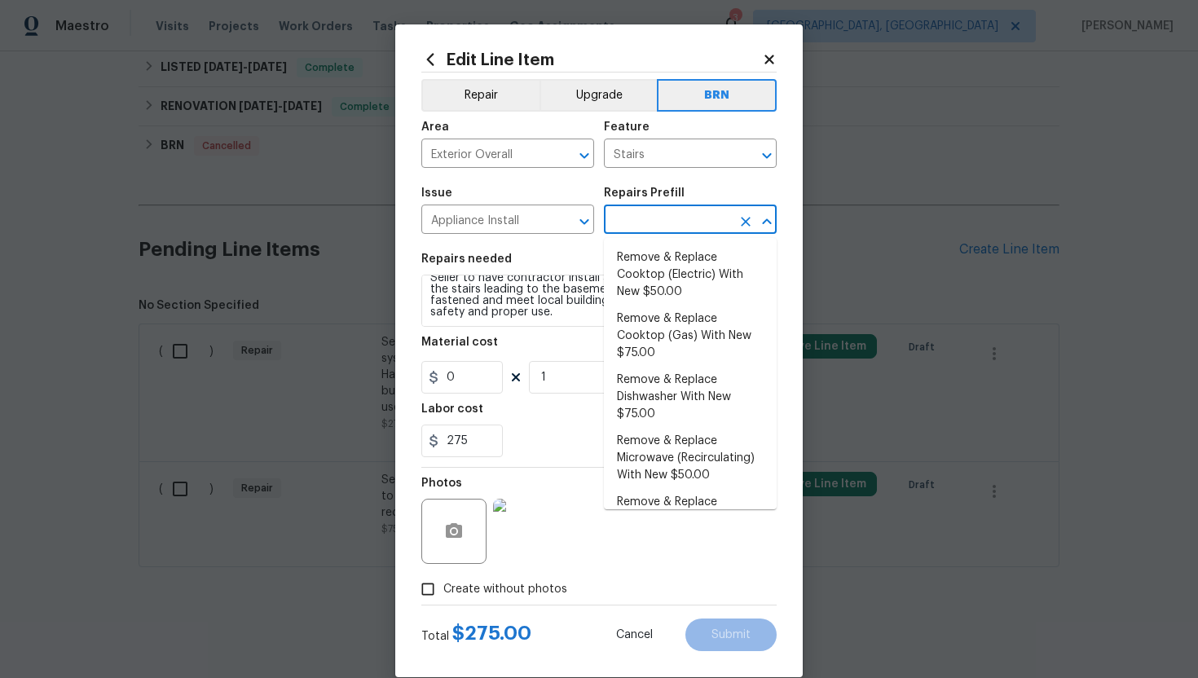
click at [654, 226] on input "text" at bounding box center [667, 221] width 127 height 25
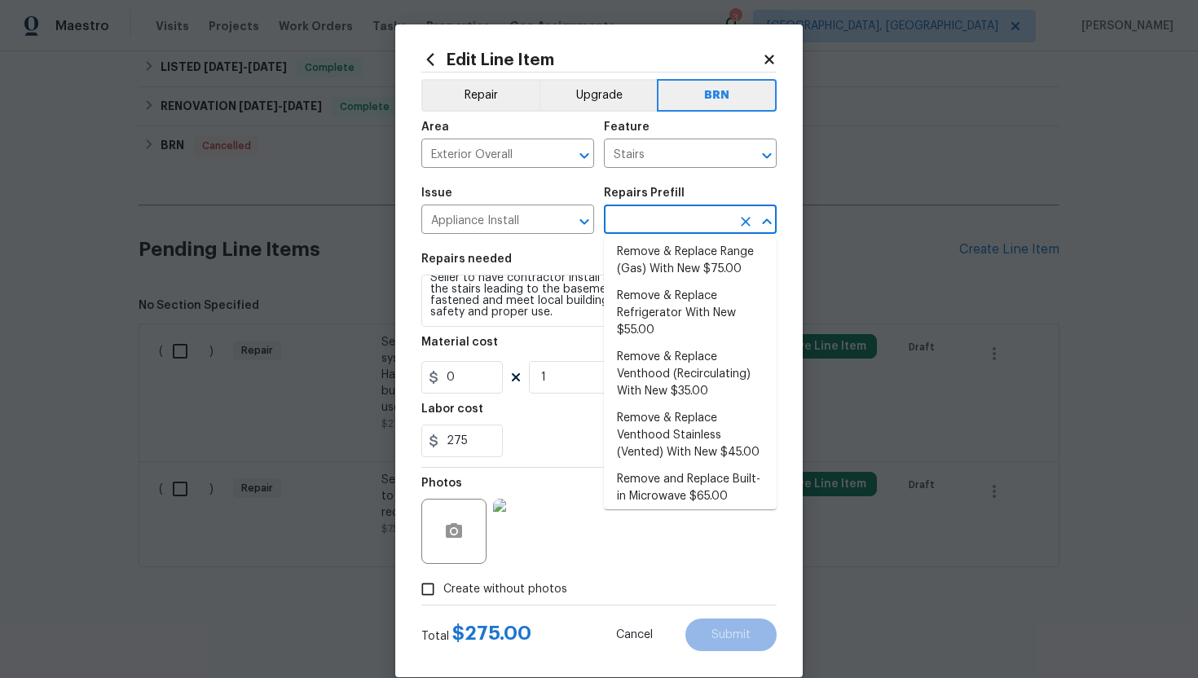
scroll to position [407, 0]
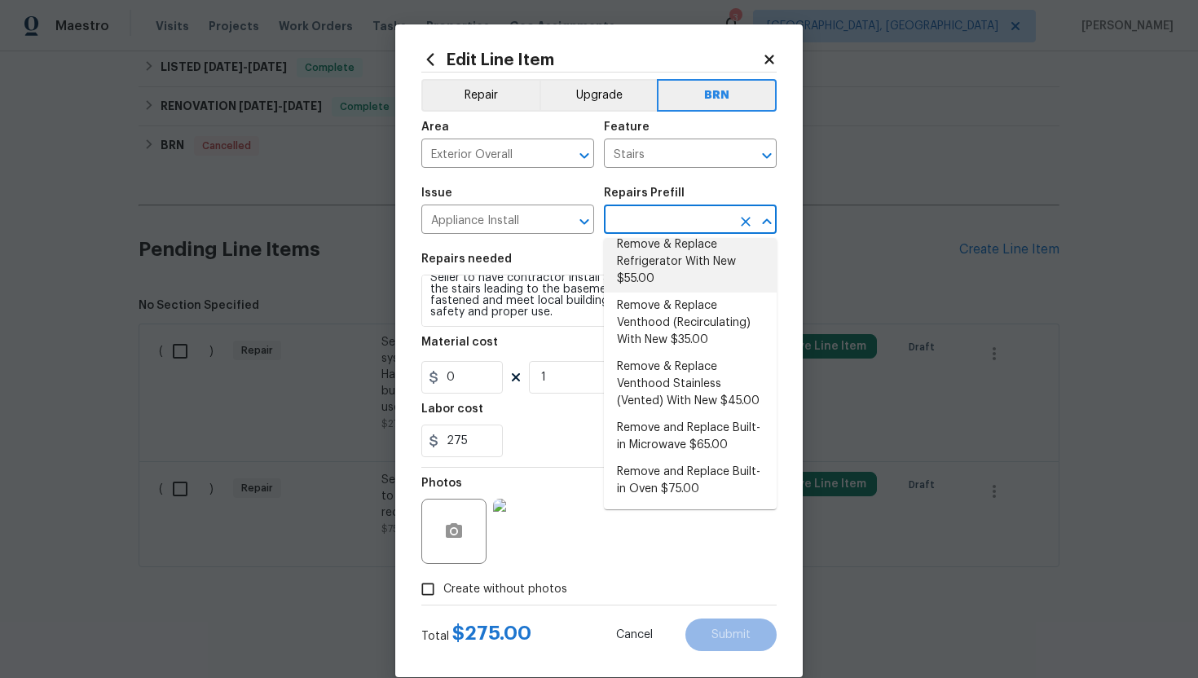
click at [671, 273] on li "Remove & Replace Refrigerator With New $55.00" at bounding box center [690, 261] width 173 height 61
type input "Appliances"
type input "Remove & Replace Refrigerator With New $55.00"
type textarea "Remove the existing refrigerator and replace it with a new refrigerator provide…"
type input "55"
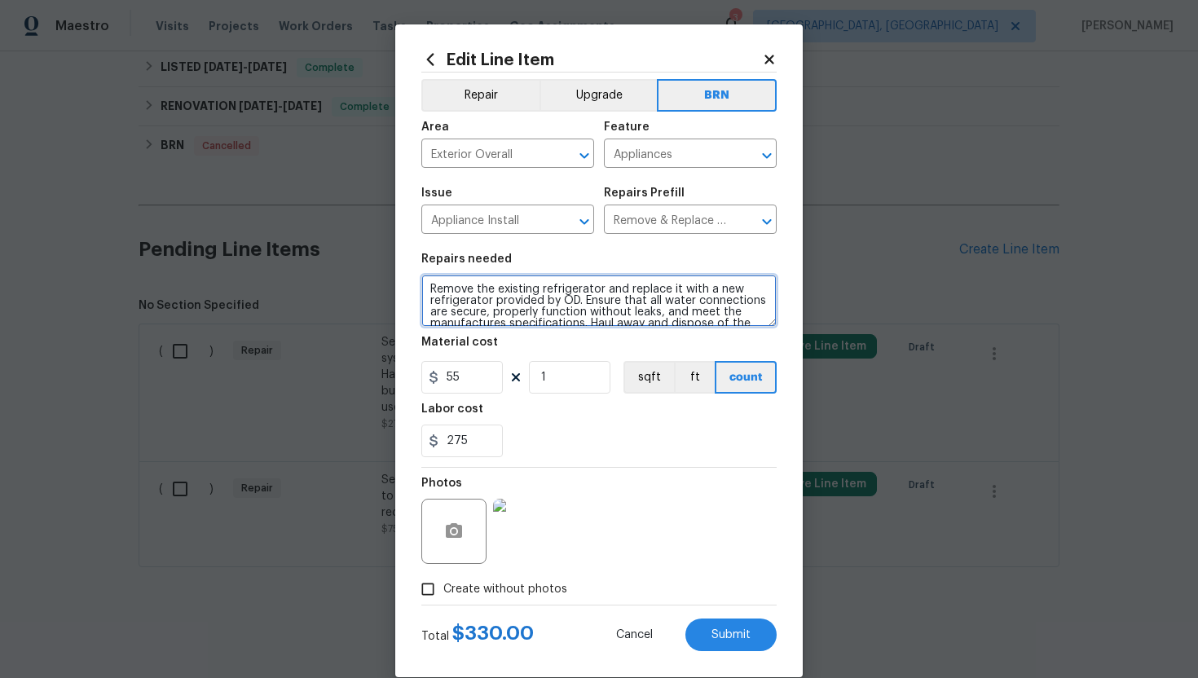
scroll to position [23, 0]
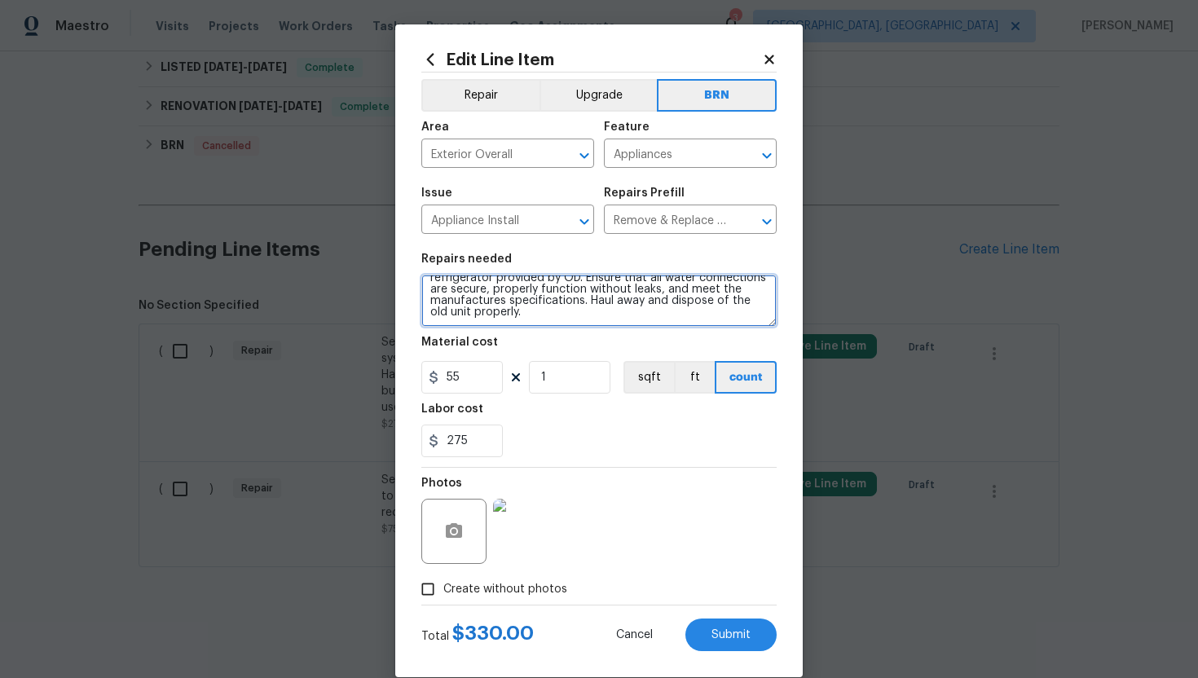
drag, startPoint x: 426, startPoint y: 291, endPoint x: 488, endPoint y: 335, distance: 76.0
click at [489, 335] on section "Repairs needed Remove the existing refrigerator and replace it with a new refri…" at bounding box center [598, 355] width 355 height 223
paste textarea "Seller to have contractor install a handrail support system on the stairs leadi…"
type textarea "Seller to have contractor install a handrail support system on the stairs leadi…"
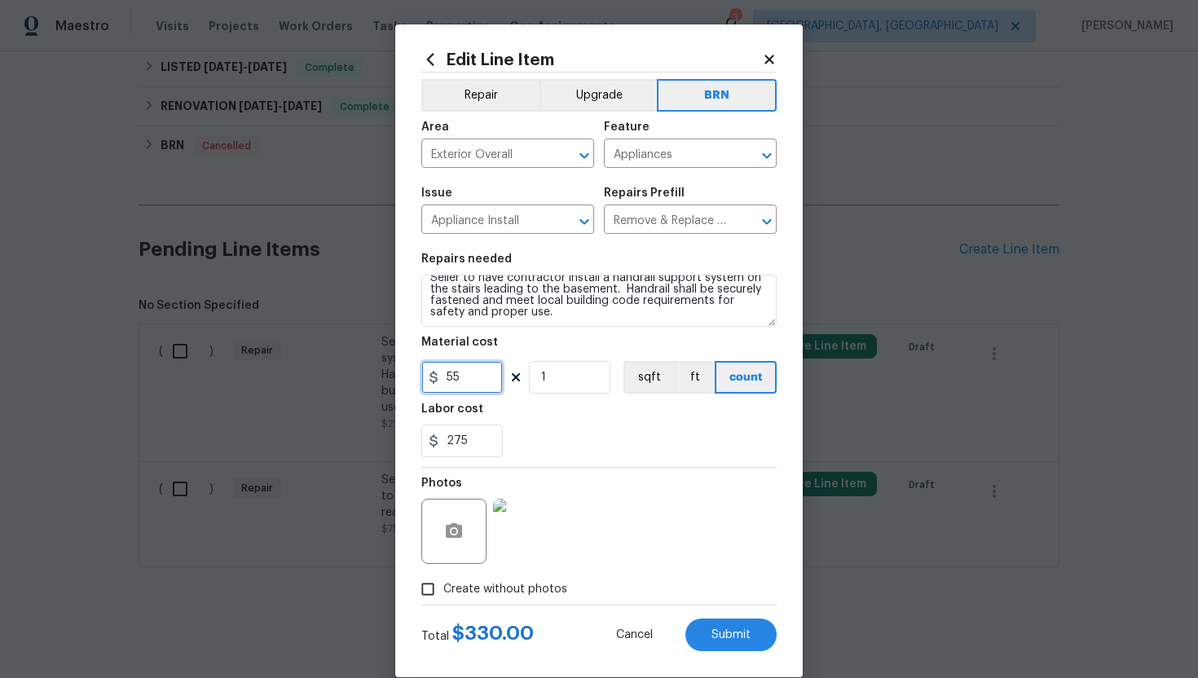
drag, startPoint x: 465, startPoint y: 375, endPoint x: 438, endPoint y: 377, distance: 27.0
click at [438, 377] on div "55" at bounding box center [461, 377] width 81 height 33
type input "0"
click at [684, 433] on div "275" at bounding box center [598, 440] width 355 height 33
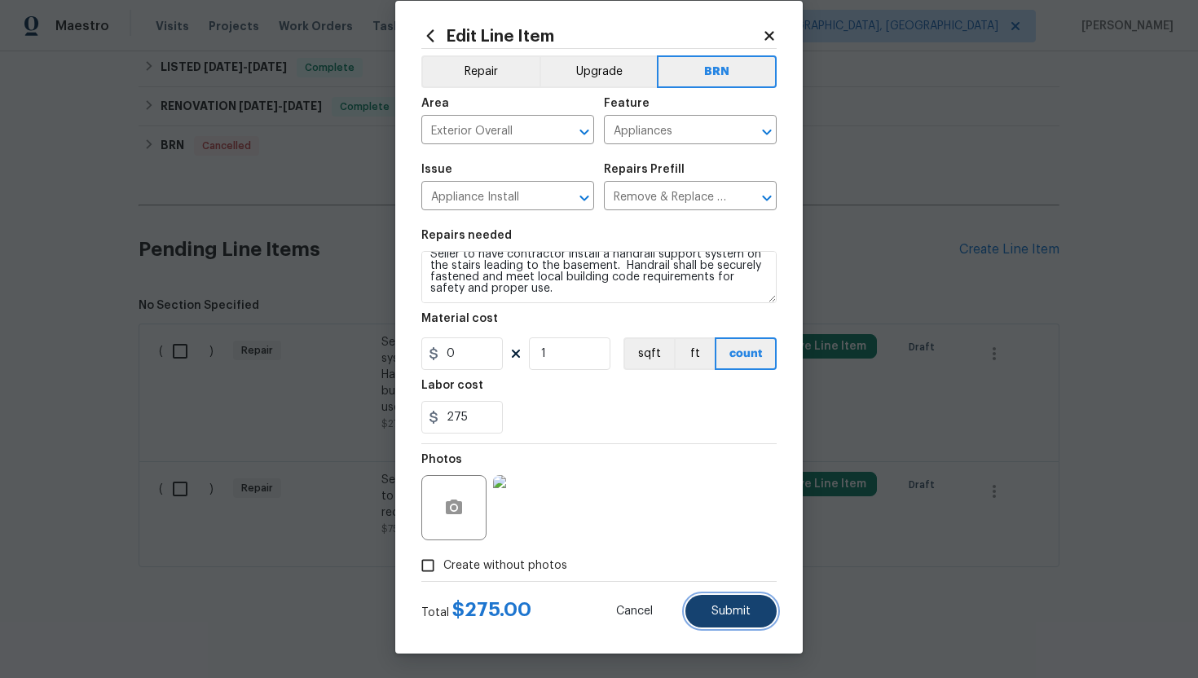
click at [751, 617] on button "Submit" at bounding box center [730, 611] width 91 height 33
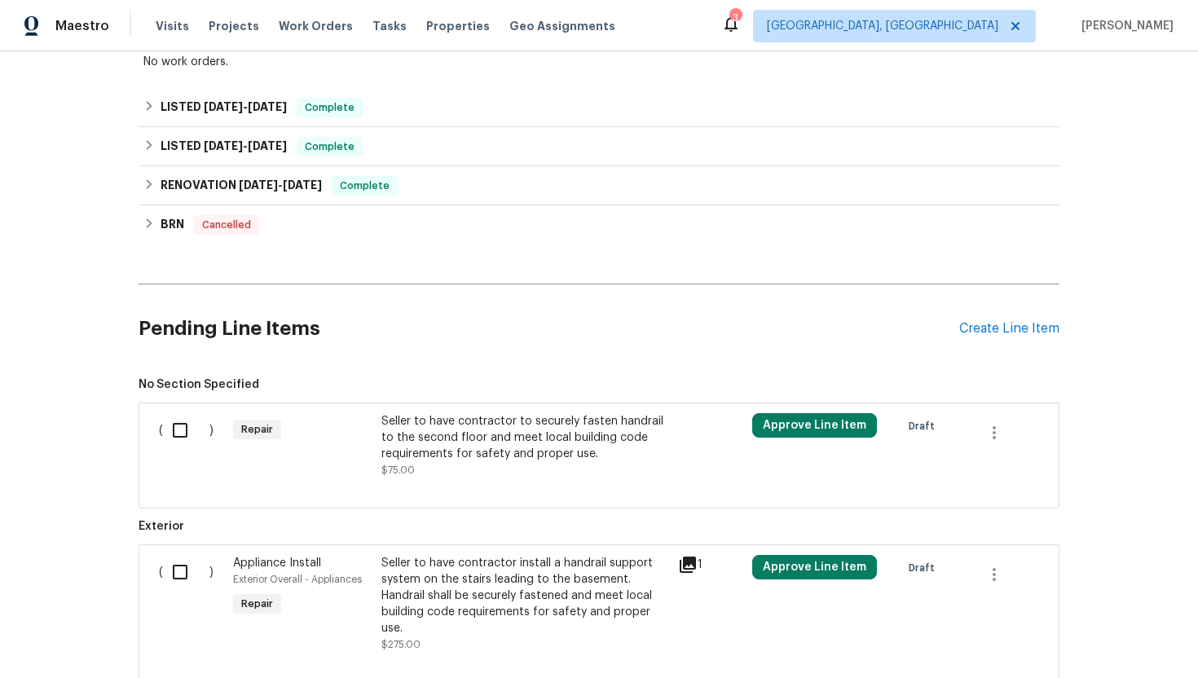
scroll to position [390, 0]
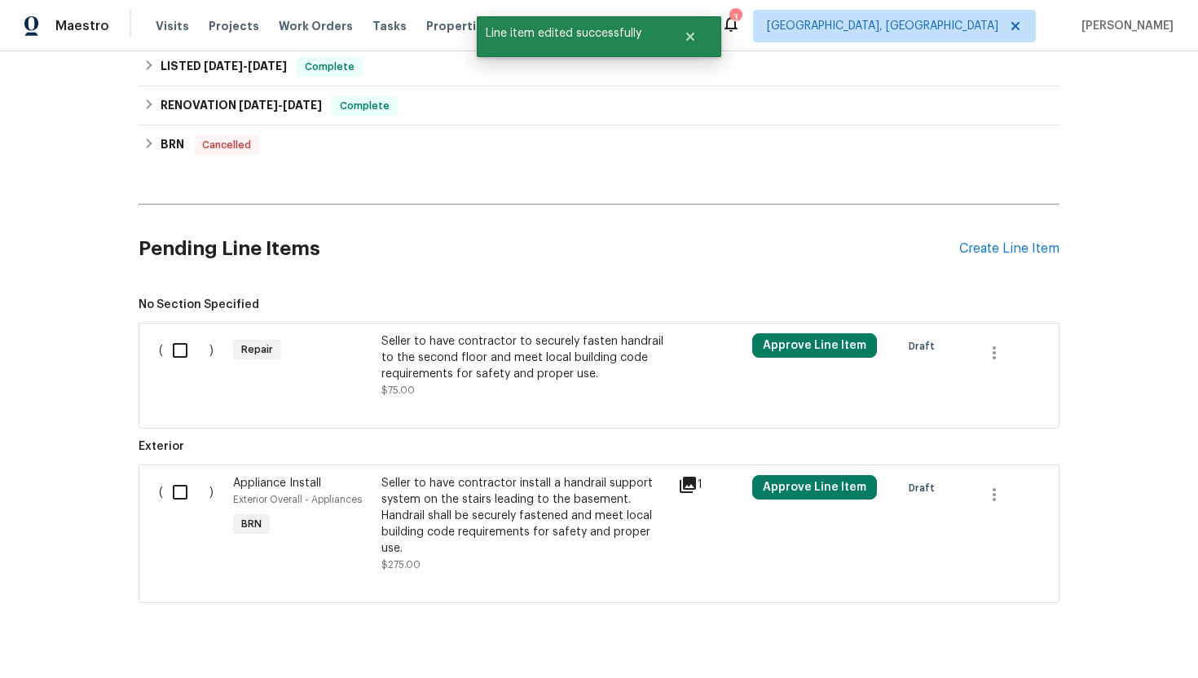
click at [461, 350] on div "Seller to have contractor to securely fasten handrail to the second floor and m…" at bounding box center [524, 357] width 287 height 49
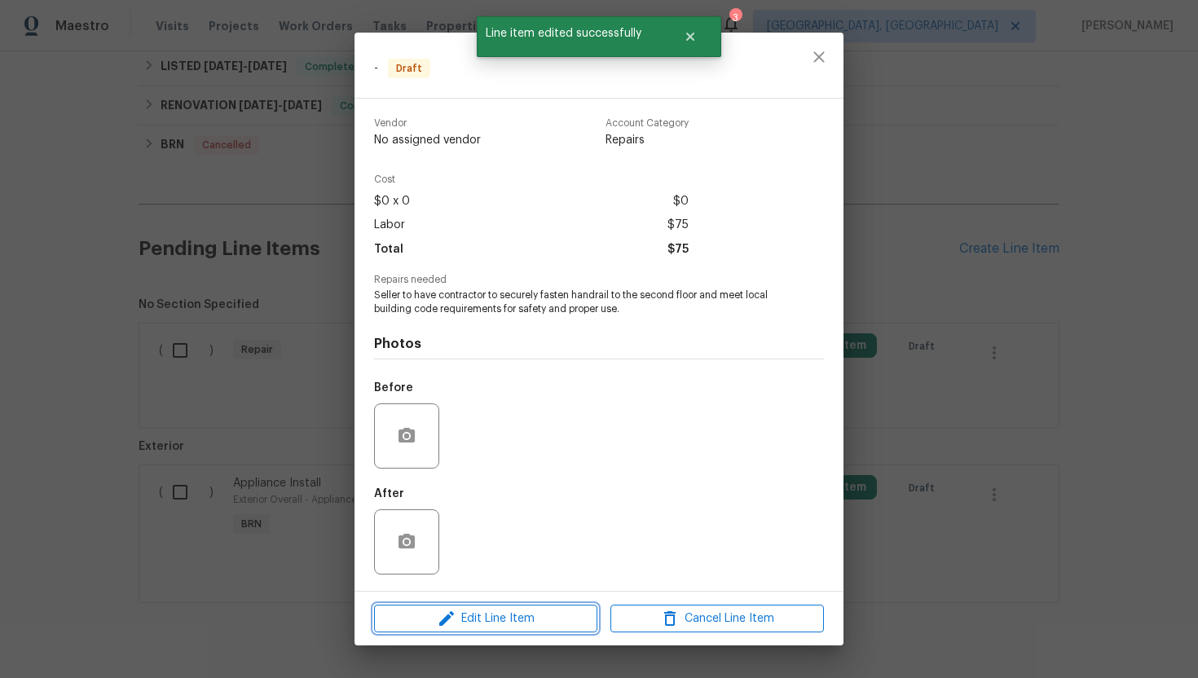
click at [512, 609] on span "Edit Line Item" at bounding box center [485, 619] width 213 height 20
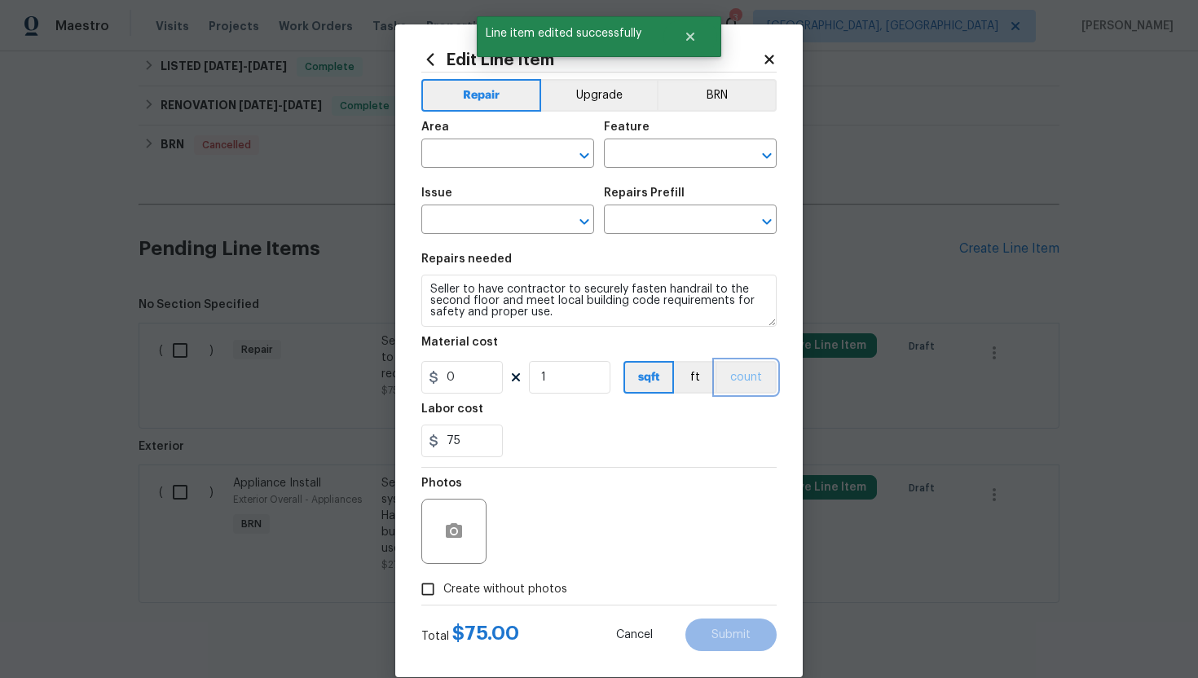
click at [762, 388] on button "count" at bounding box center [745, 377] width 61 height 33
click at [714, 86] on button "BRN" at bounding box center [717, 95] width 120 height 33
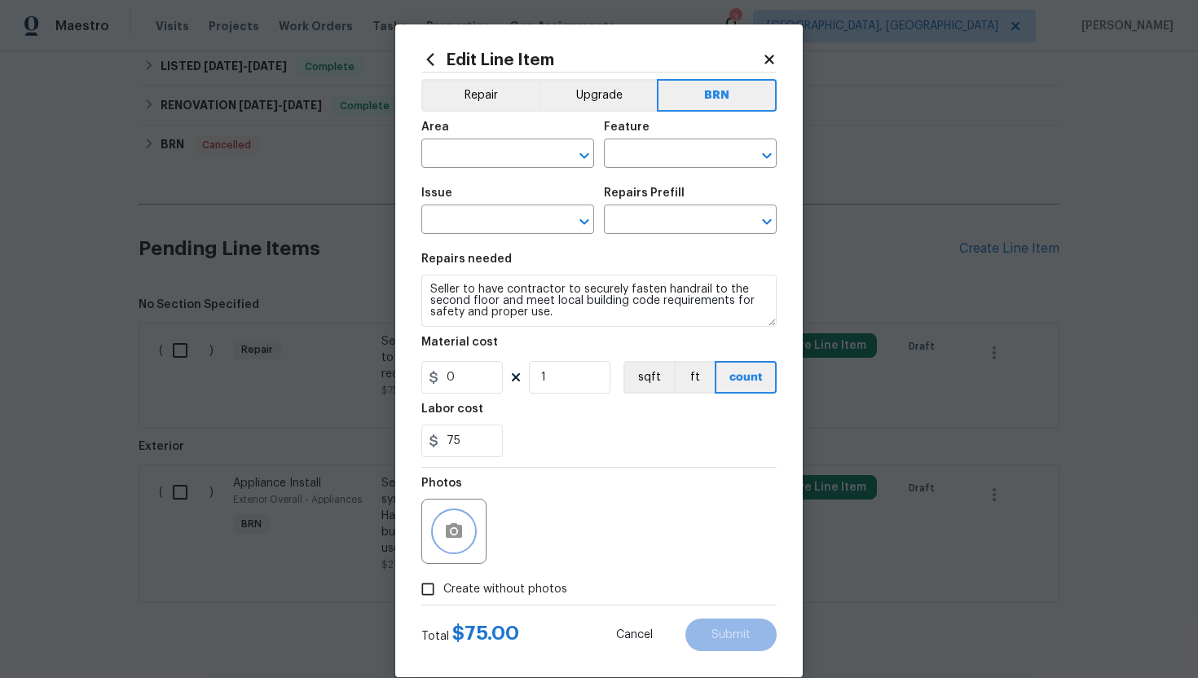
click at [464, 527] on button "button" at bounding box center [453, 531] width 39 height 39
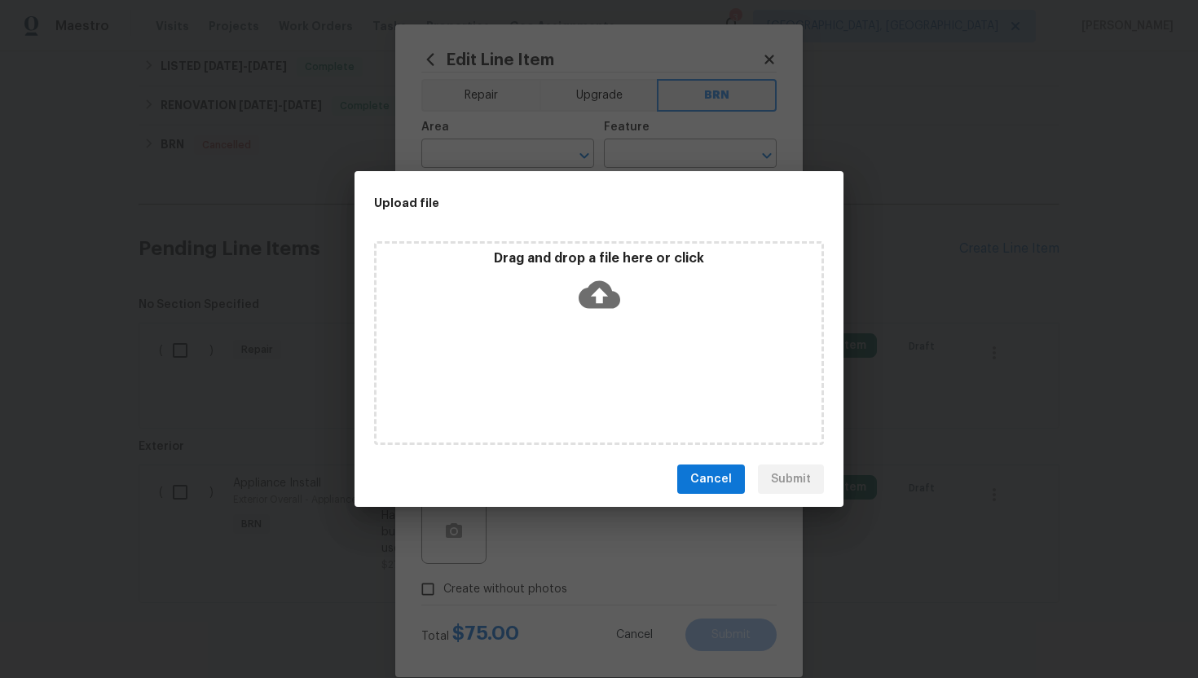
click at [591, 298] on icon at bounding box center [599, 295] width 42 height 28
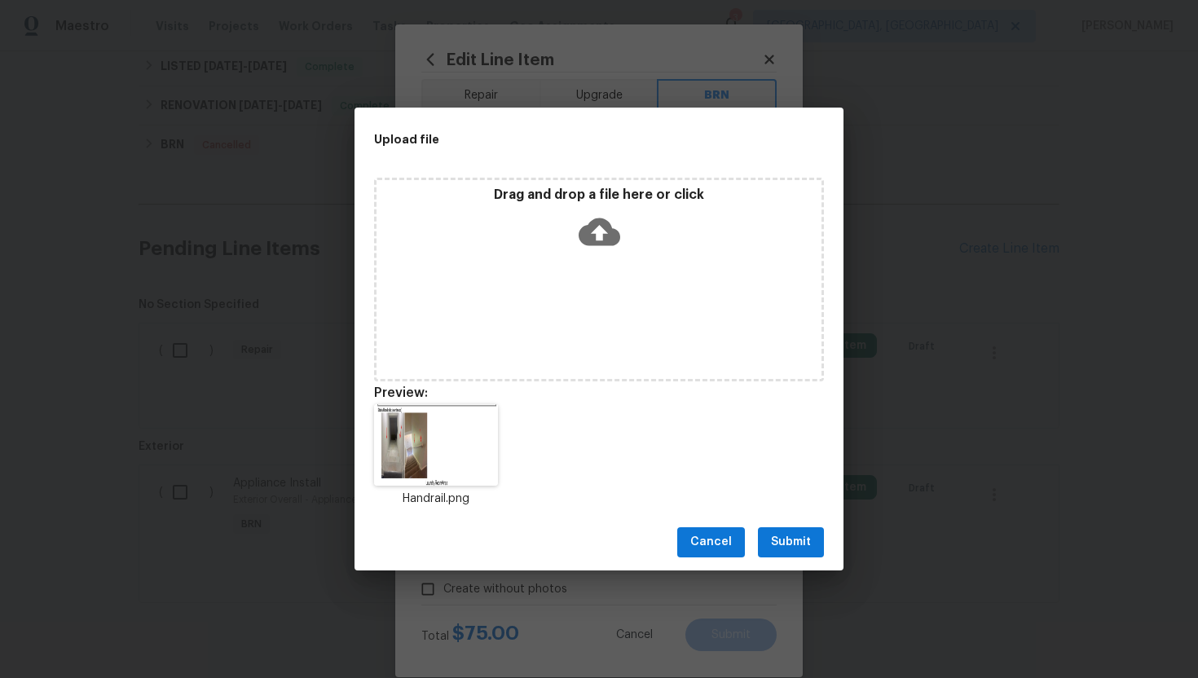
click at [804, 539] on span "Submit" at bounding box center [791, 542] width 40 height 20
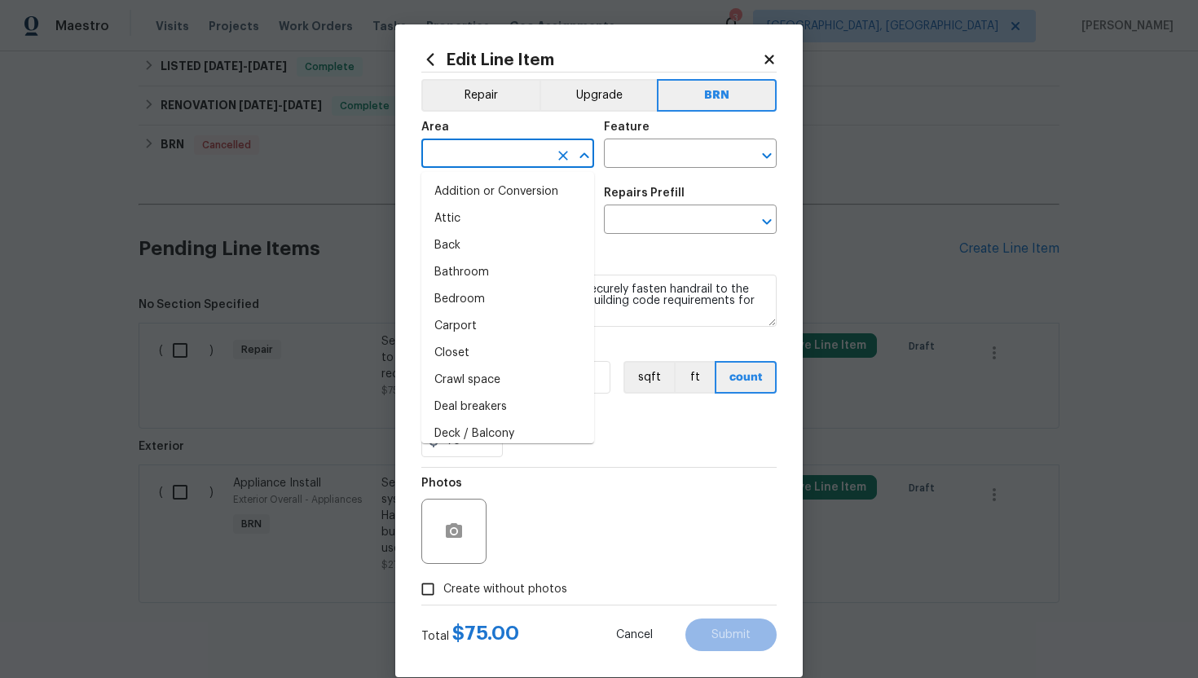
click at [491, 157] on input "text" at bounding box center [484, 155] width 127 height 25
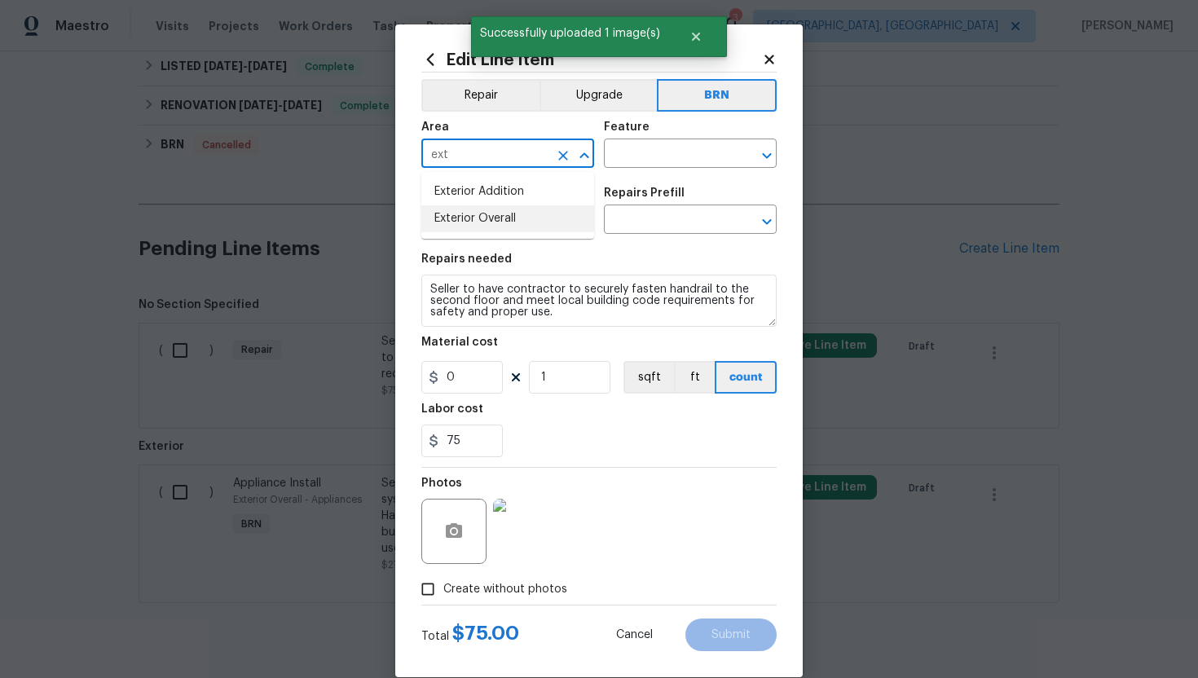
click at [508, 223] on li "Exterior Overall" at bounding box center [507, 218] width 173 height 27
type input "Exterior Overall"
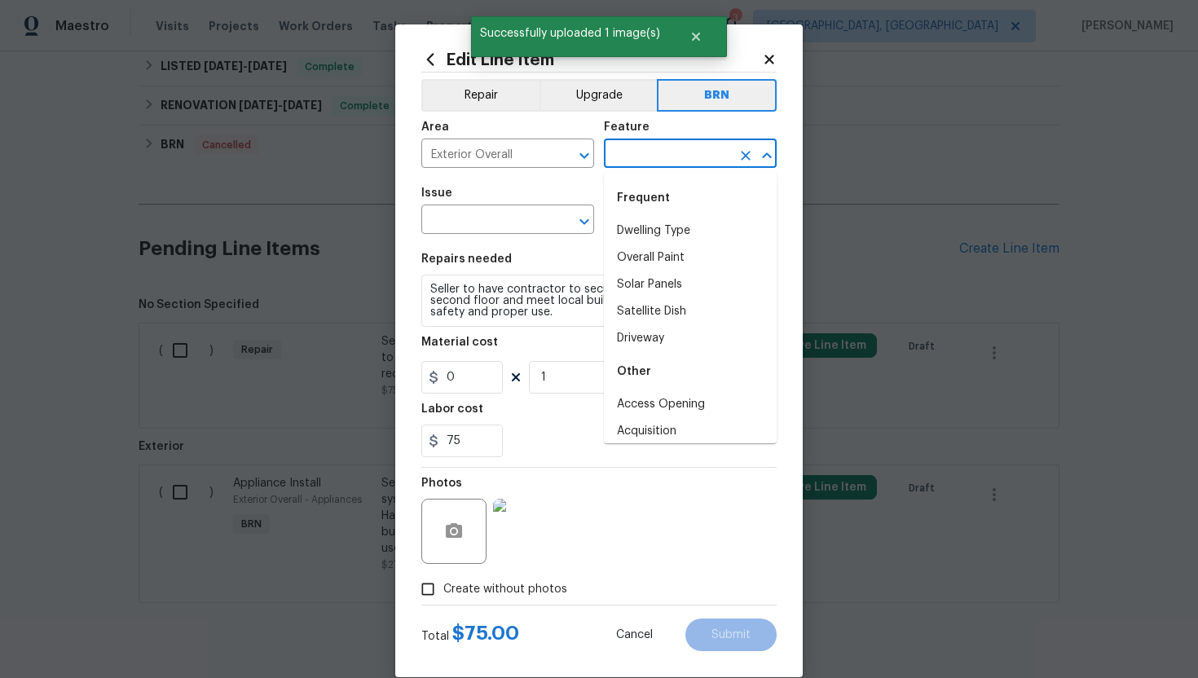
click at [636, 165] on input "text" at bounding box center [667, 155] width 127 height 25
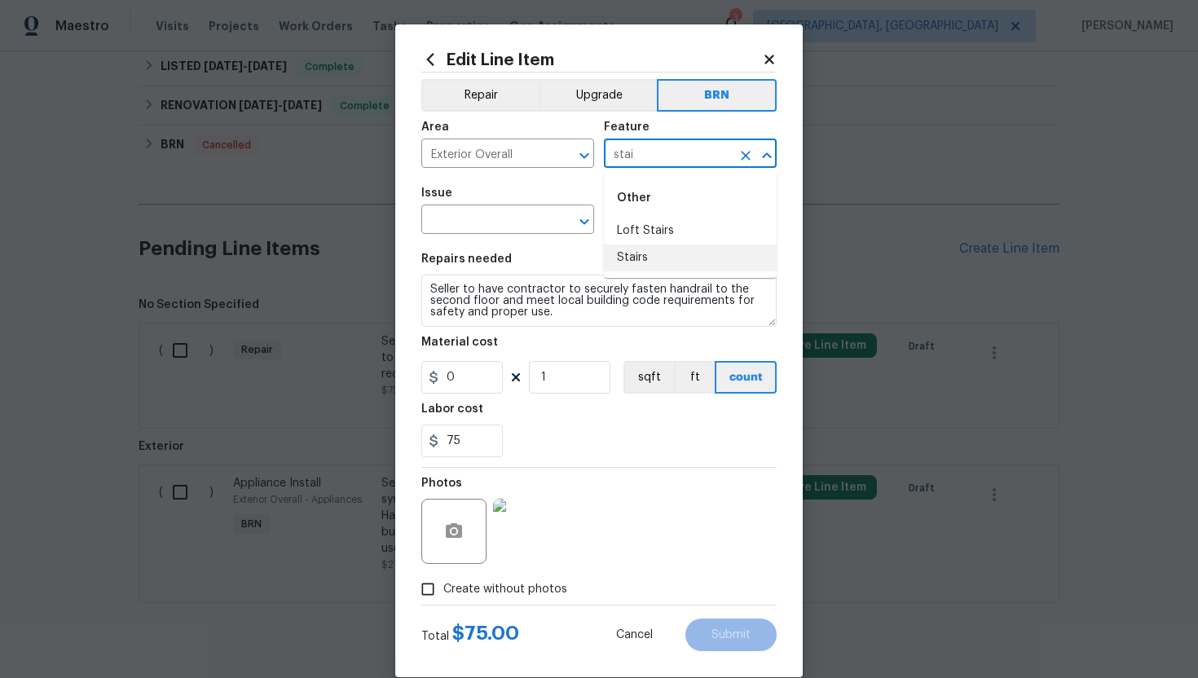
click at [654, 254] on li "Stairs" at bounding box center [690, 257] width 173 height 27
type input "Stairs"
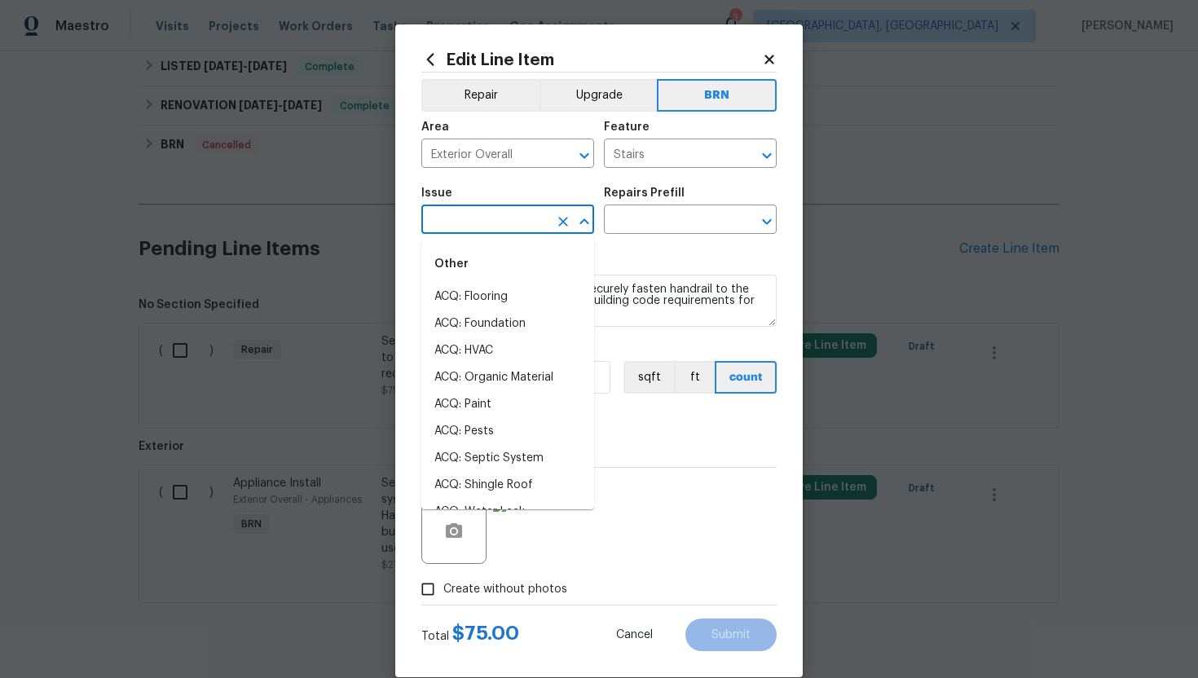
click at [480, 210] on input "text" at bounding box center [484, 221] width 127 height 25
click at [492, 341] on li "Exterior Door Hardware" at bounding box center [507, 350] width 173 height 27
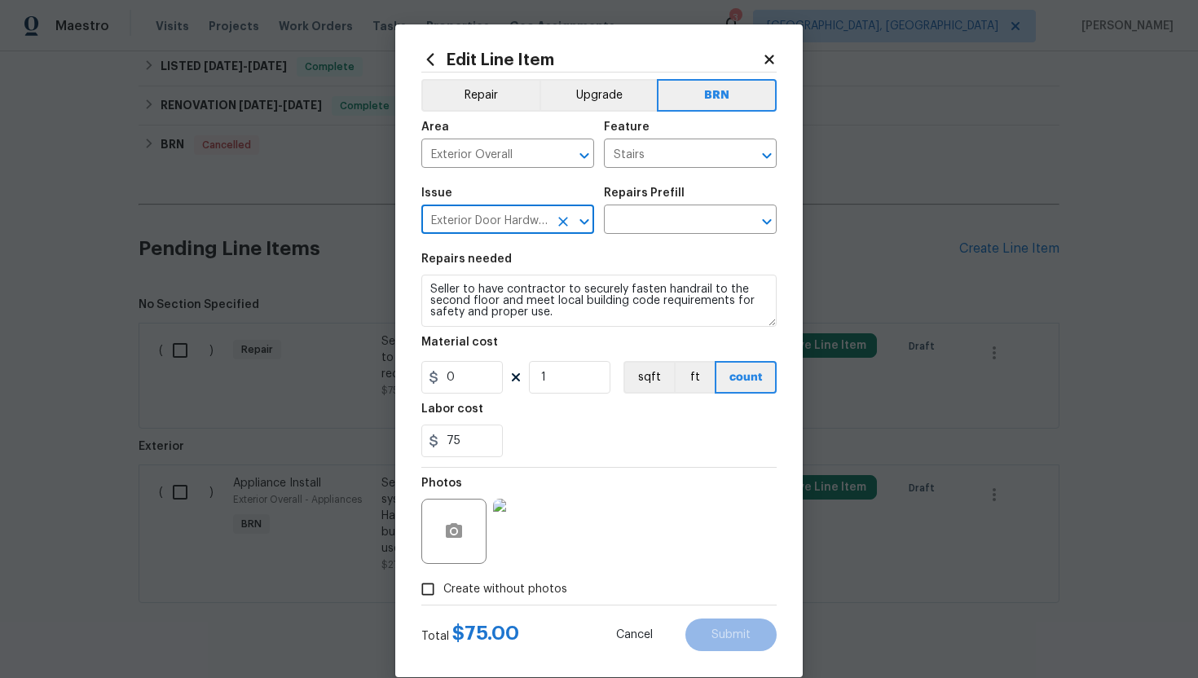
type input "Exterior Door Hardware"
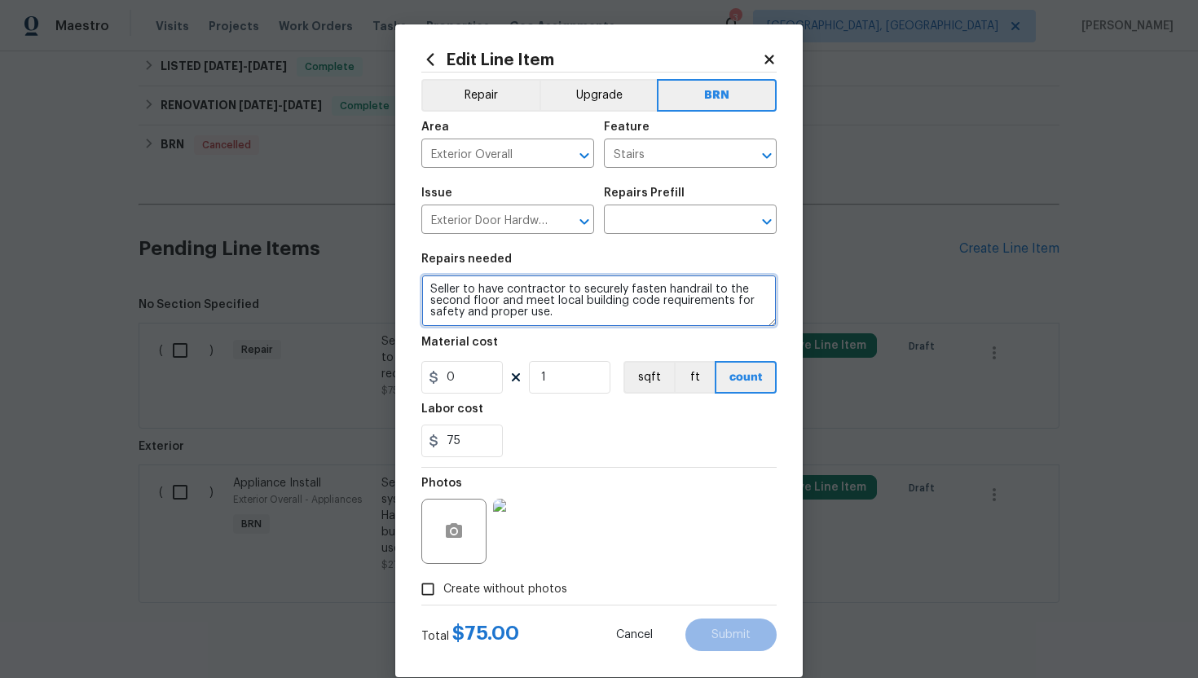
drag, startPoint x: 426, startPoint y: 290, endPoint x: 567, endPoint y: 332, distance: 147.2
click at [567, 332] on section "Repairs needed Seller to have contractor to securely fasten handrail to the sec…" at bounding box center [598, 355] width 355 height 223
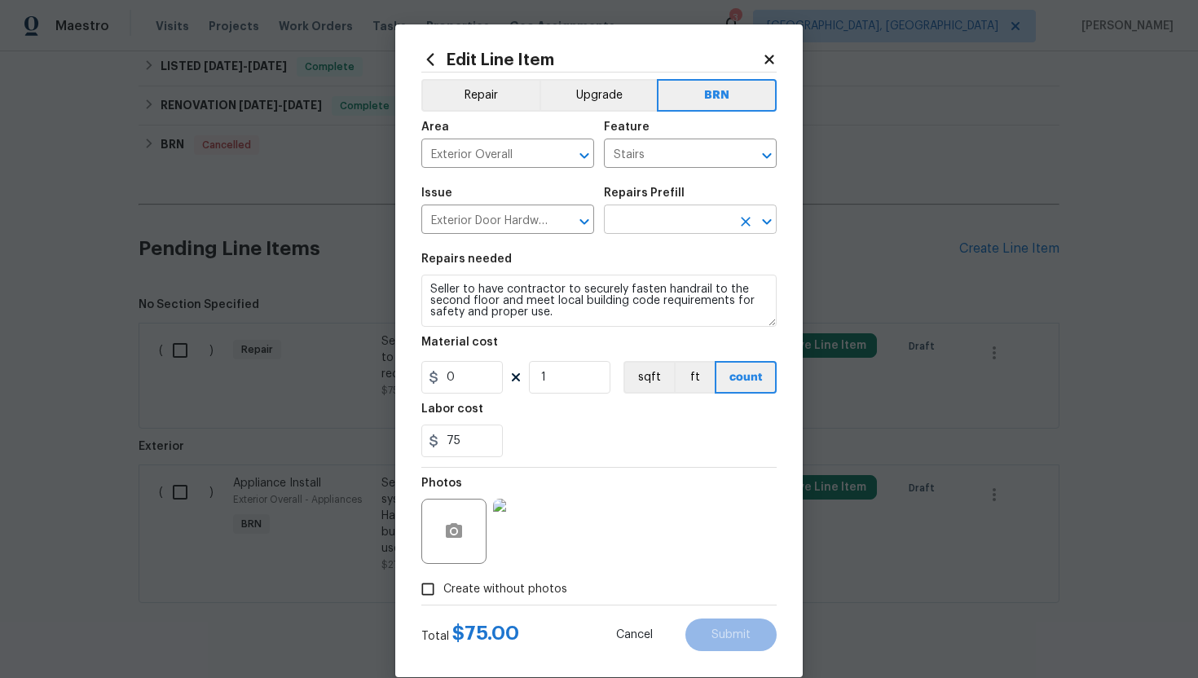
click at [653, 218] on input "text" at bounding box center [667, 221] width 127 height 25
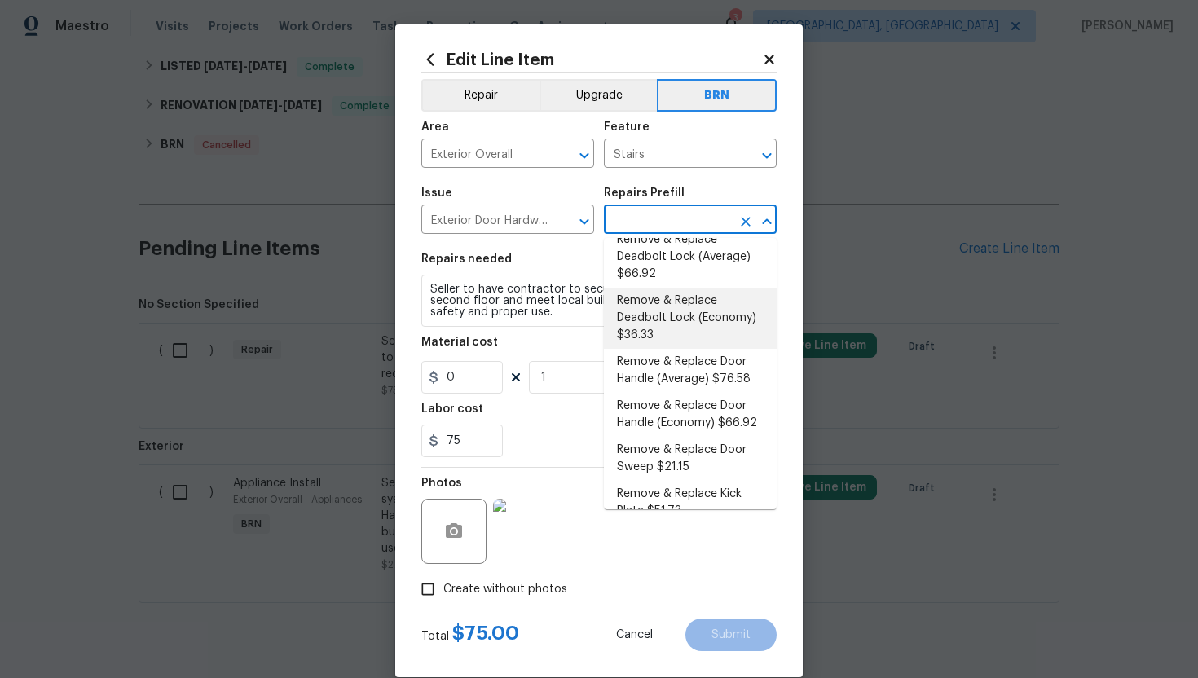
scroll to position [94, 0]
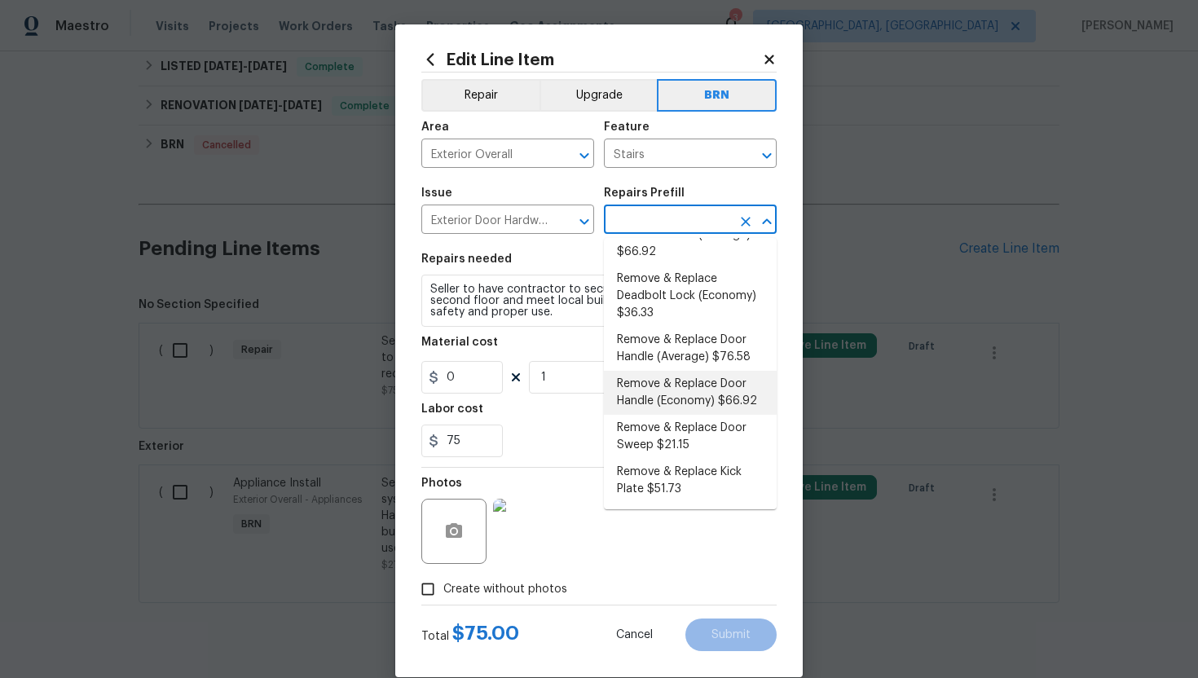
click at [674, 389] on li "Remove & Replace Door Handle (Economy) $66.92" at bounding box center [690, 393] width 173 height 44
type input "Interior Door"
type input "Remove & Replace Door Handle (Economy) $66.92"
type textarea "Remove the exisiting exterior door handle and replace with new. Haul away and d…"
type input "66.92"
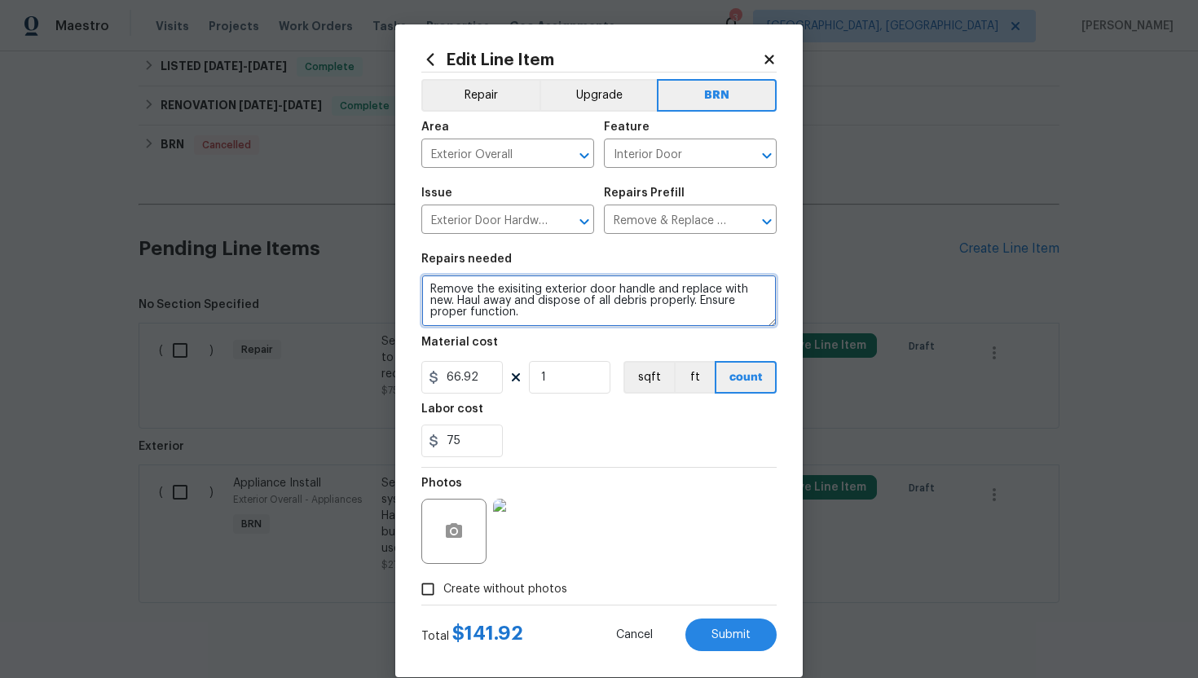
drag, startPoint x: 427, startPoint y: 288, endPoint x: 539, endPoint y: 336, distance: 122.3
click at [539, 336] on section "Repairs needed Remove the exisiting exterior door handle and replace with new. …" at bounding box center [598, 355] width 355 height 223
paste textarea "Seller to have contractor to securely fasten handrail to the second floor and m…"
type textarea "Seller to have contractor to securely fasten handrail to the second floor and m…"
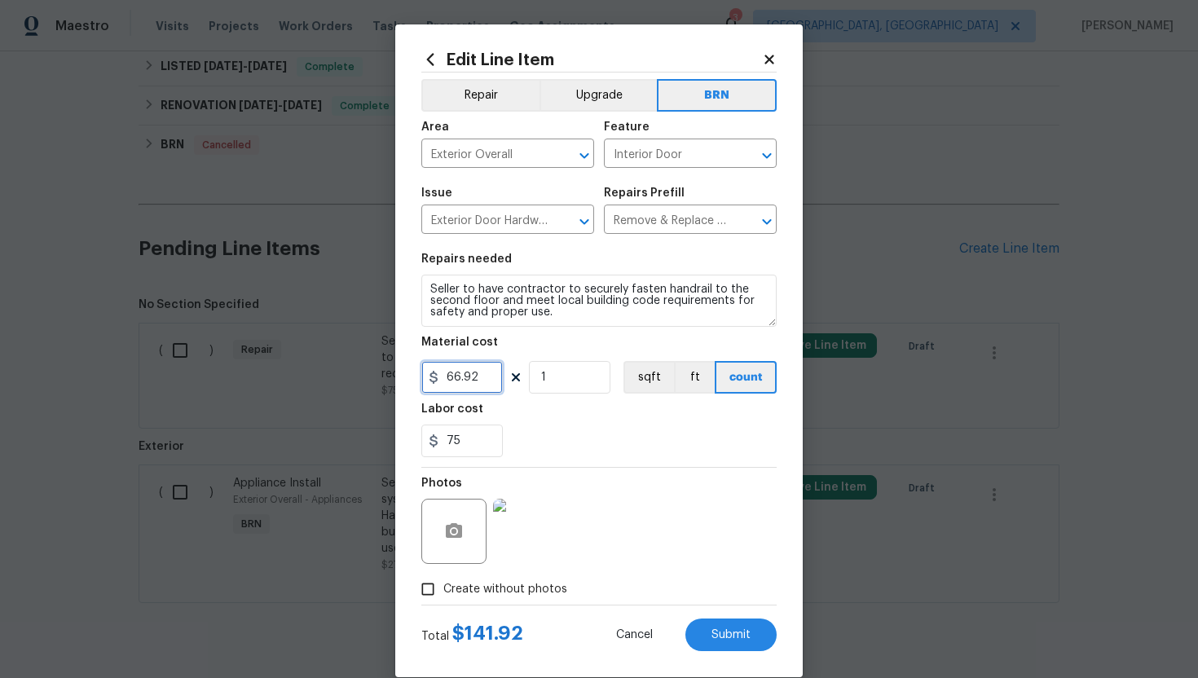
drag, startPoint x: 488, startPoint y: 379, endPoint x: 433, endPoint y: 379, distance: 54.6
click at [433, 379] on div "66.92" at bounding box center [461, 377] width 81 height 33
type input "0"
click at [621, 455] on div "75" at bounding box center [598, 440] width 355 height 33
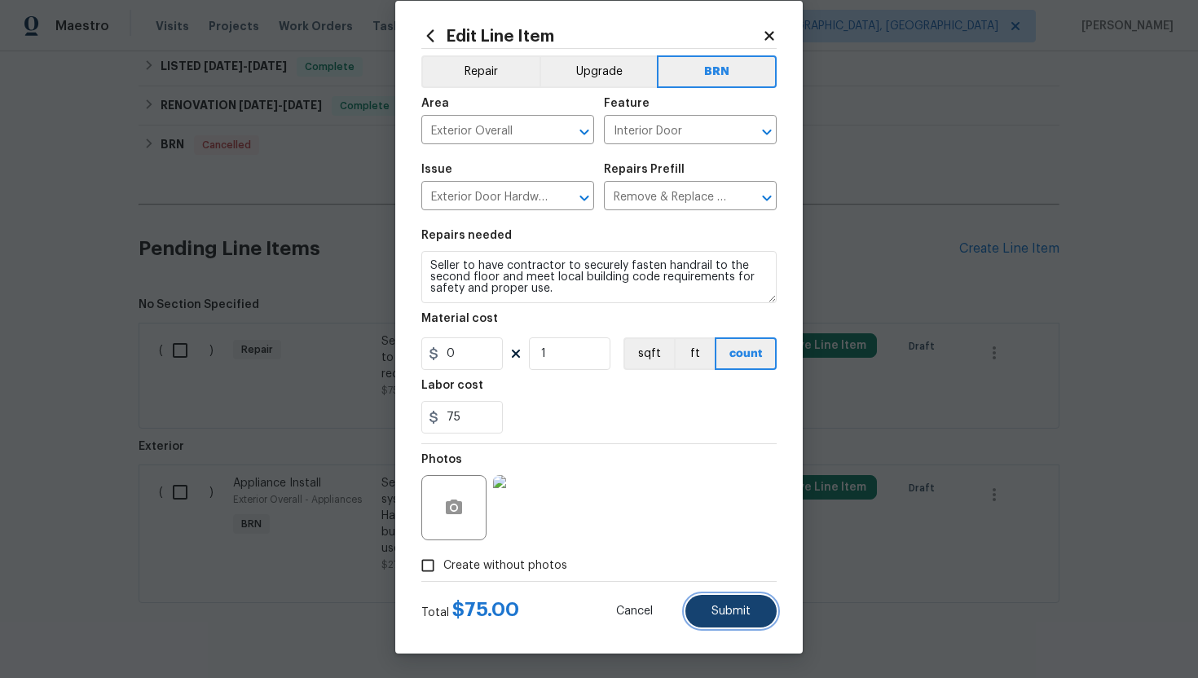
click at [746, 618] on button "Submit" at bounding box center [730, 611] width 91 height 33
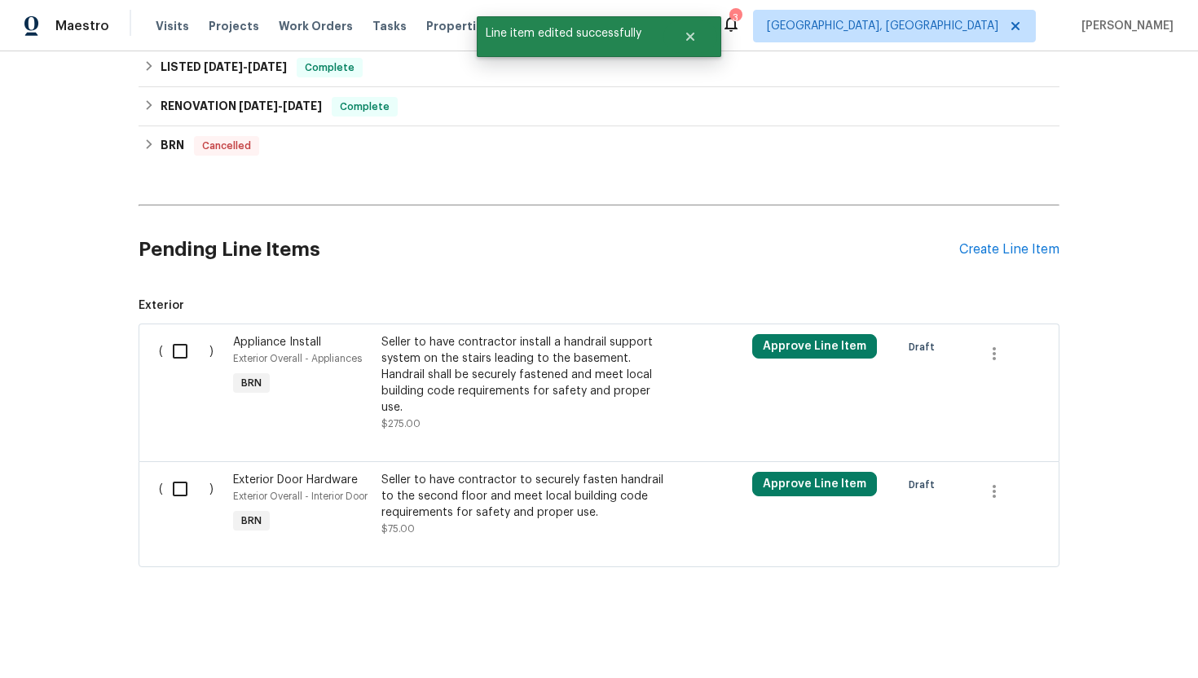
click at [193, 354] on input "checkbox" at bounding box center [186, 351] width 46 height 34
checkbox input "true"
click at [183, 480] on input "checkbox" at bounding box center [186, 489] width 46 height 34
checkbox input "true"
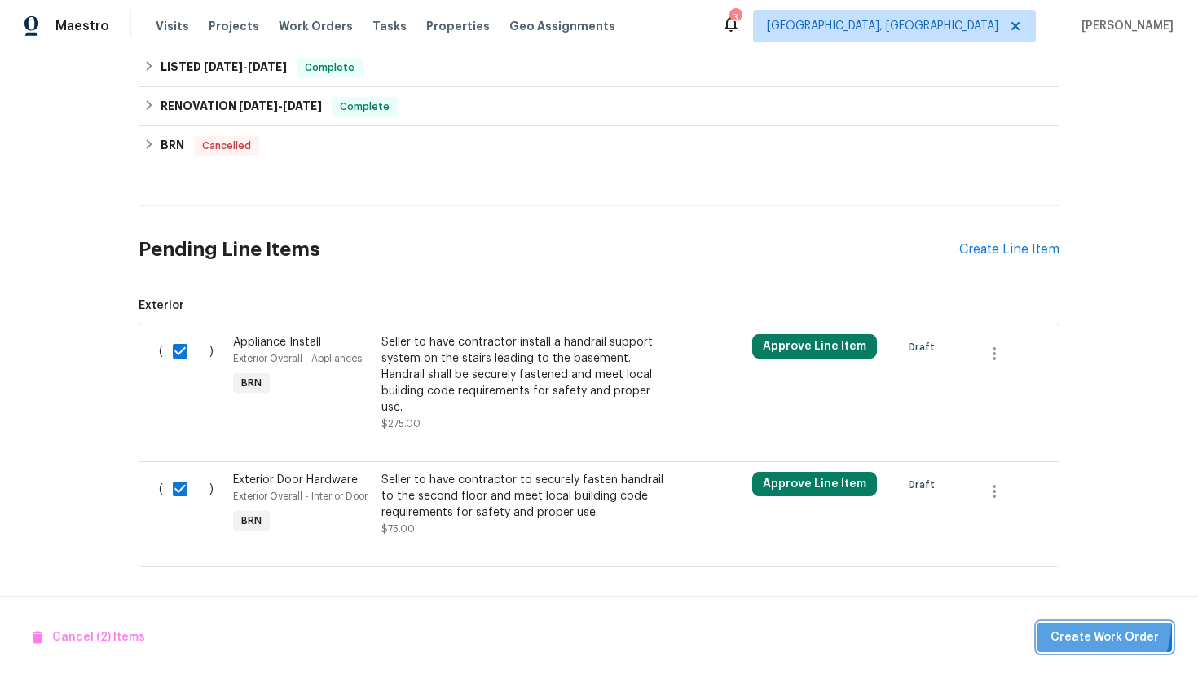
click at [1094, 625] on button "Create Work Order" at bounding box center [1104, 637] width 134 height 30
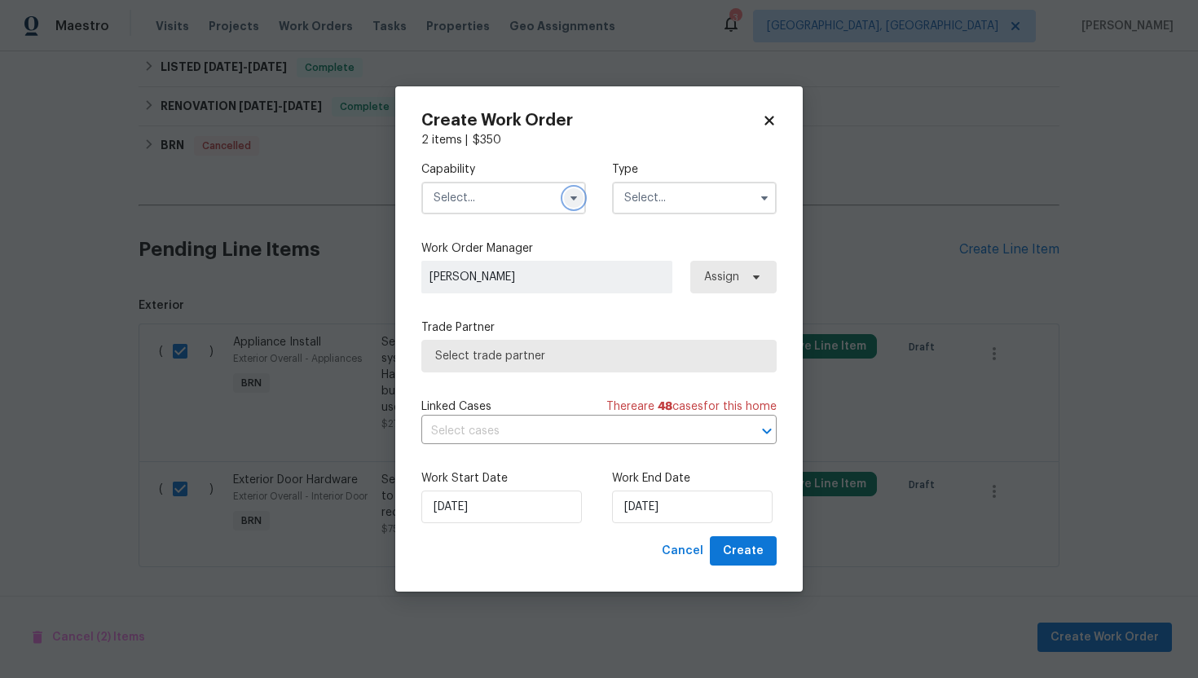
click at [573, 200] on icon "button" at bounding box center [573, 197] width 13 height 13
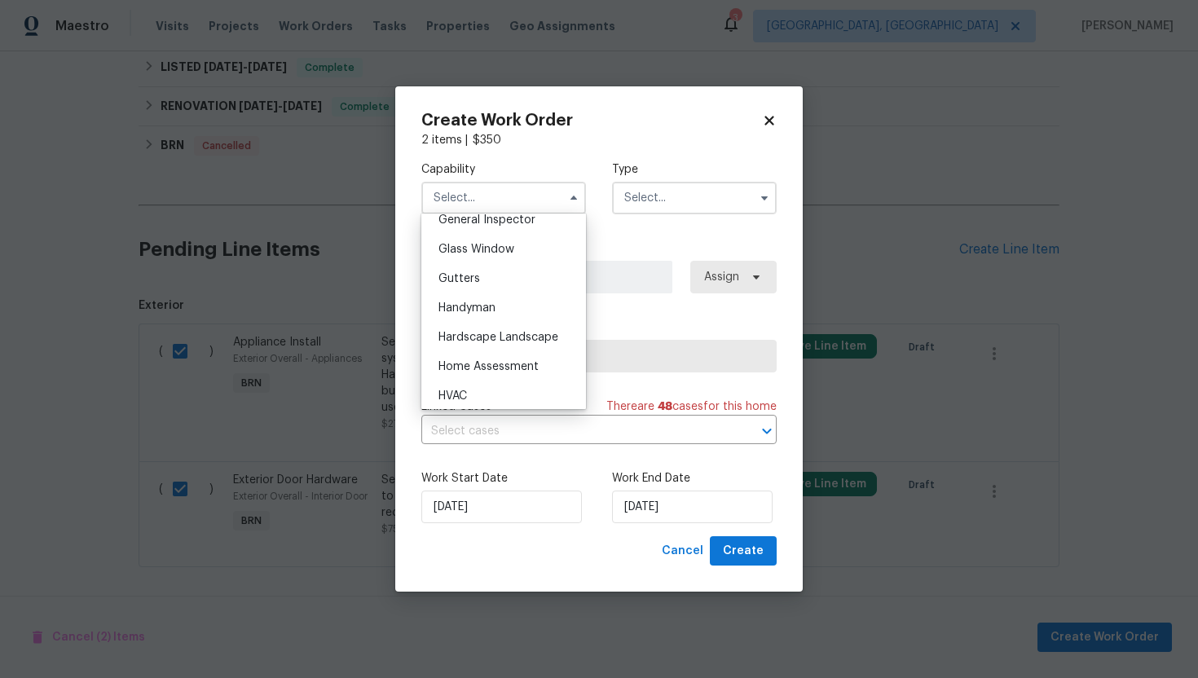
scroll to position [853, 0]
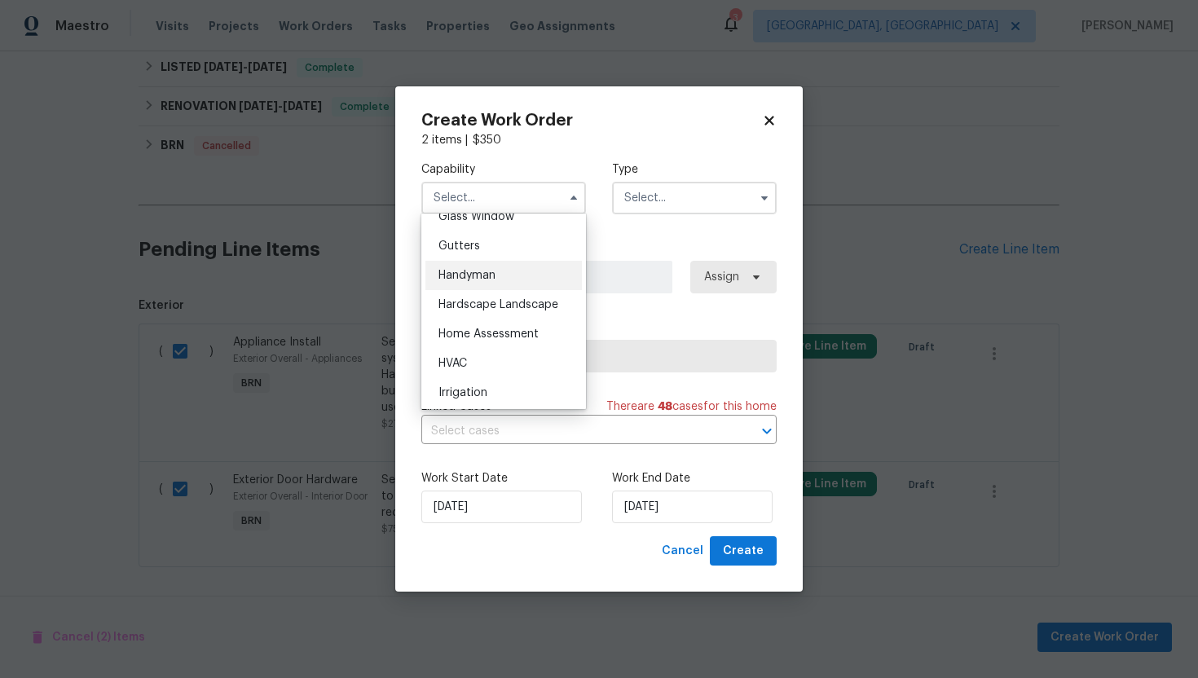
click at [527, 277] on div "Handyman" at bounding box center [503, 275] width 156 height 29
type input "Handyman"
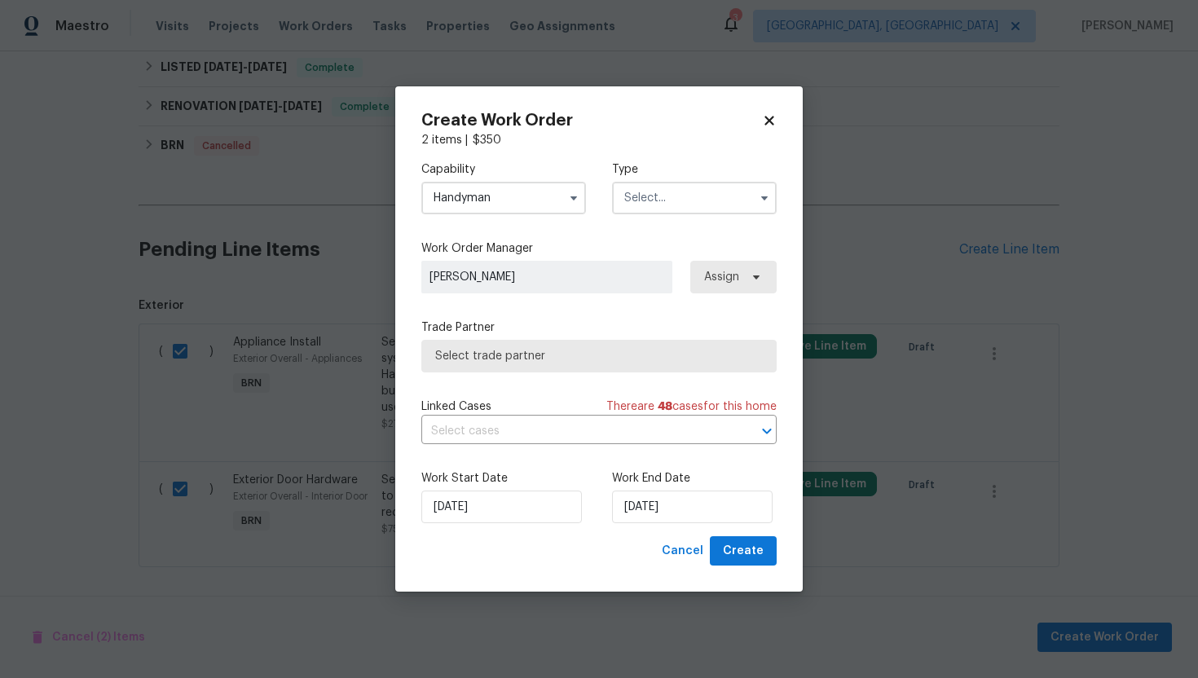
click at [680, 204] on input "text" at bounding box center [694, 198] width 165 height 33
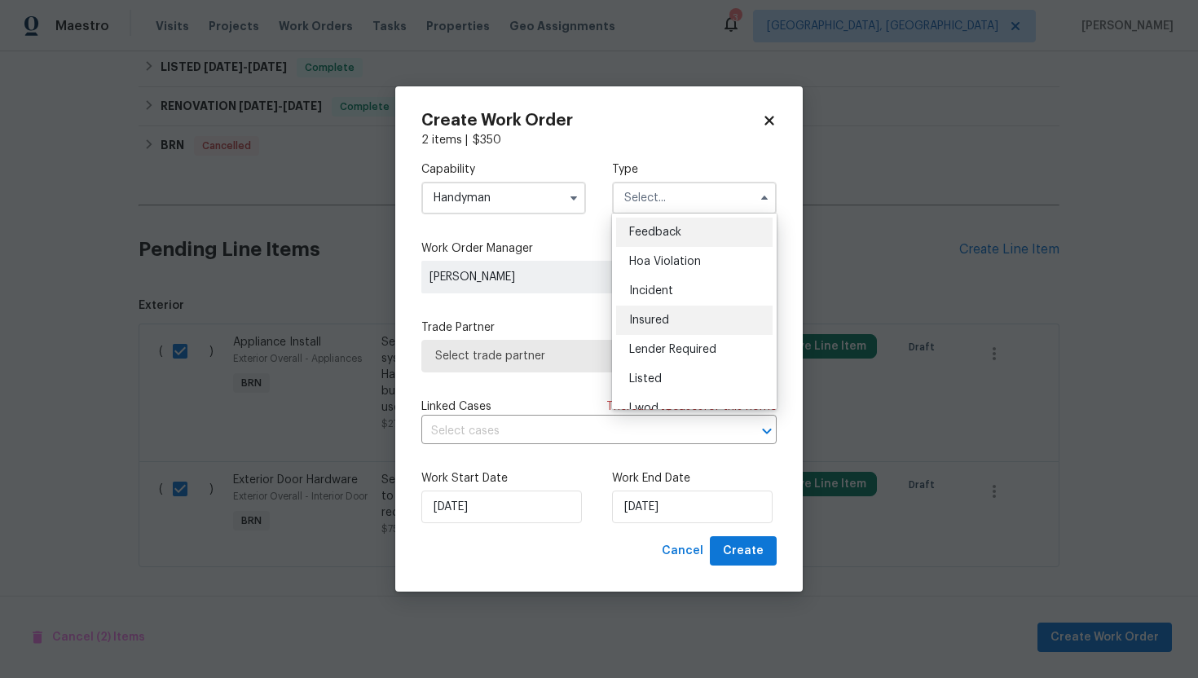
scroll to position [194, 0]
click at [677, 328] on div "Resale" at bounding box center [694, 331] width 156 height 29
type input "Resale"
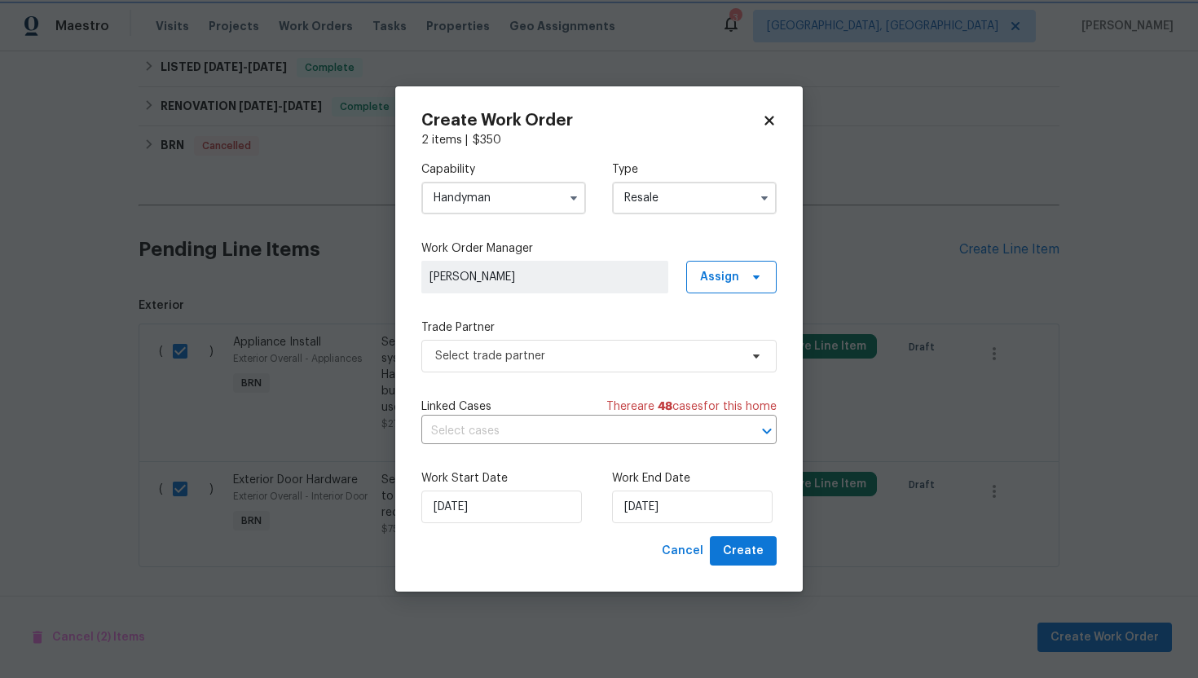
scroll to position [0, 0]
click at [560, 429] on input "text" at bounding box center [576, 431] width 310 height 25
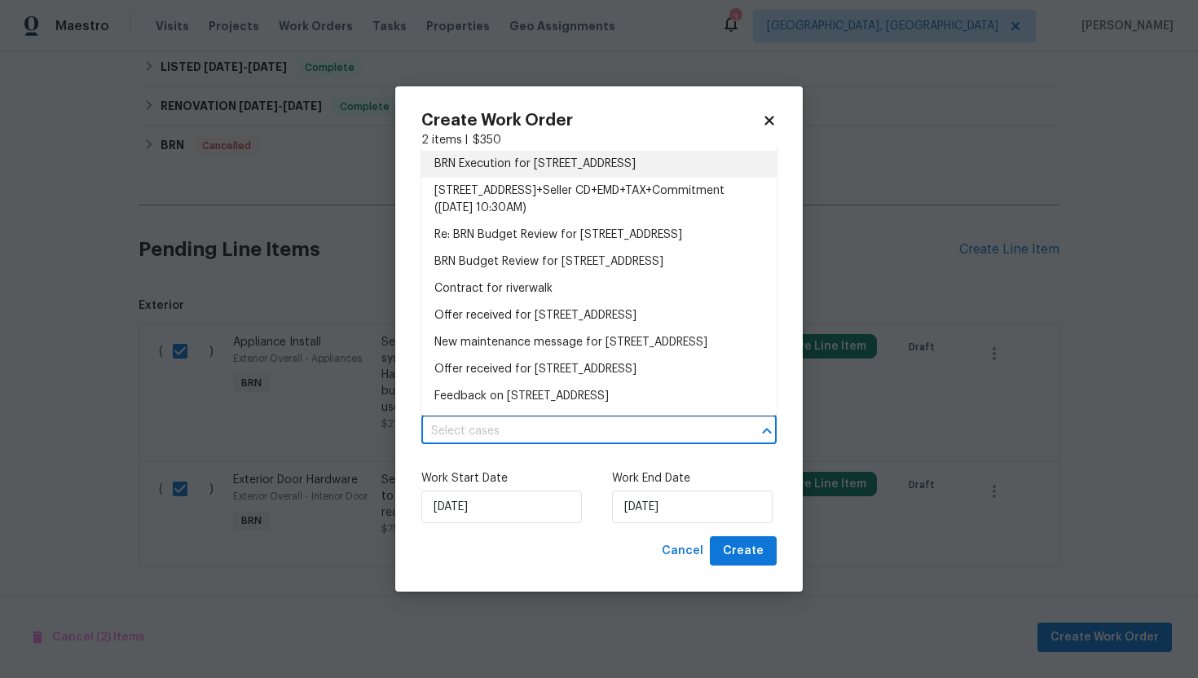
click at [596, 171] on li "BRN Execution for [STREET_ADDRESS]" at bounding box center [598, 164] width 355 height 27
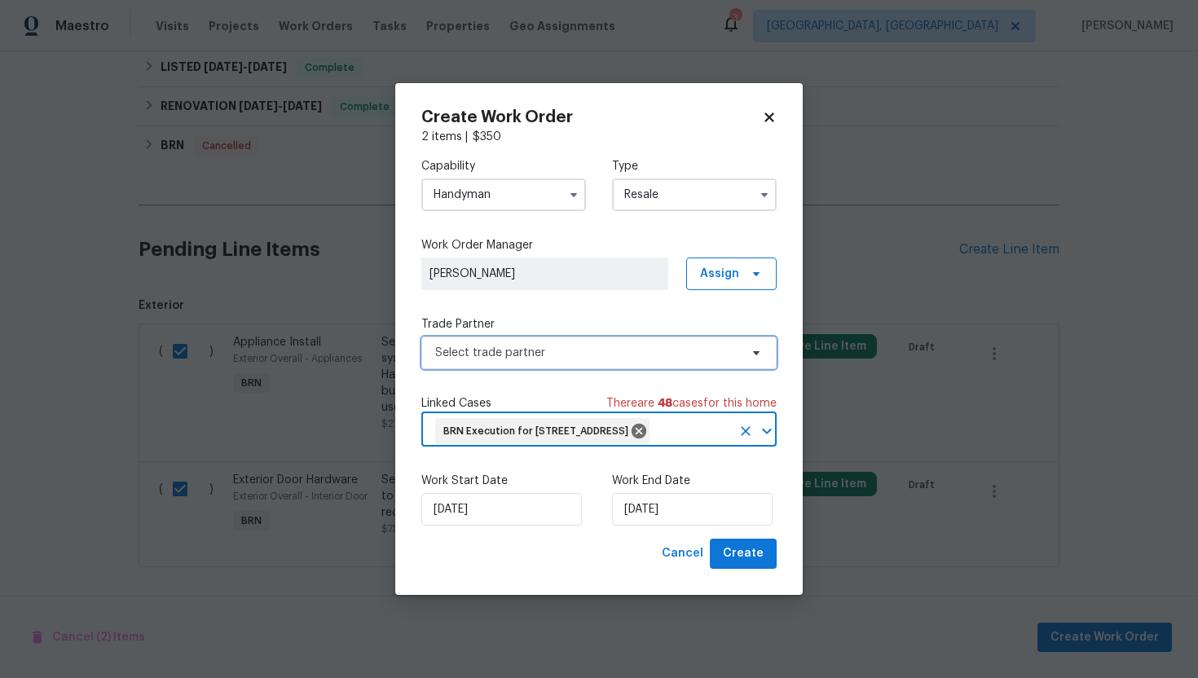
click at [582, 347] on span "Select trade partner" at bounding box center [587, 353] width 304 height 16
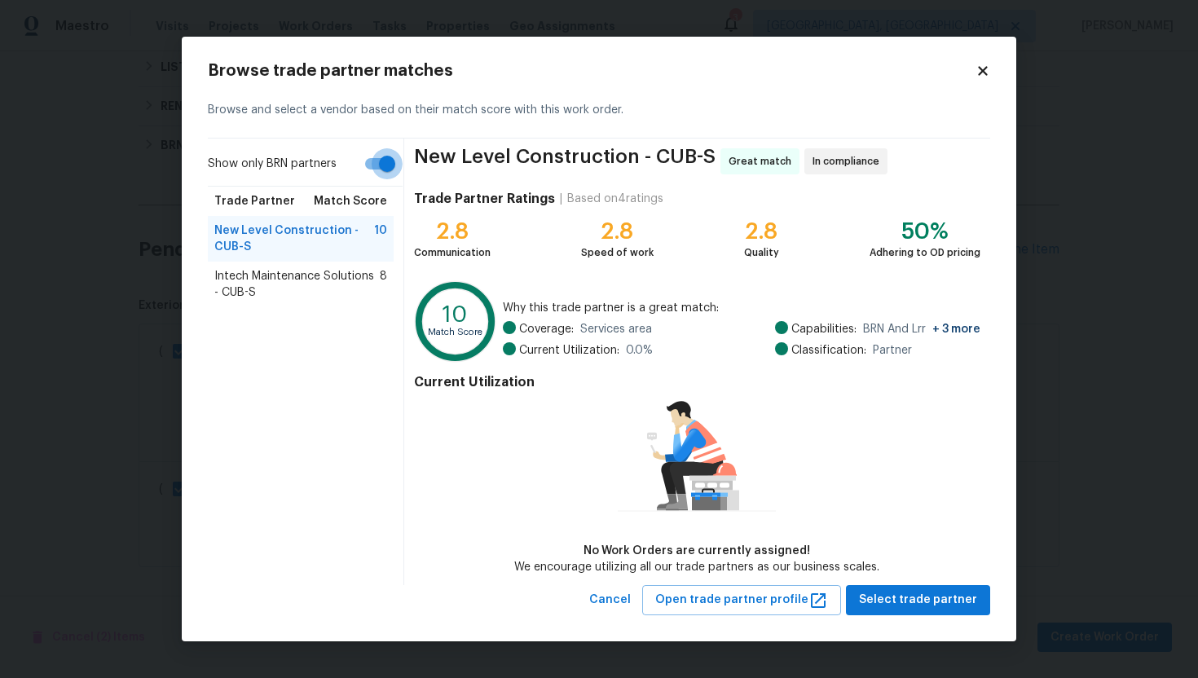
click at [387, 156] on input "Show only BRN partners" at bounding box center [387, 163] width 93 height 31
checkbox input "false"
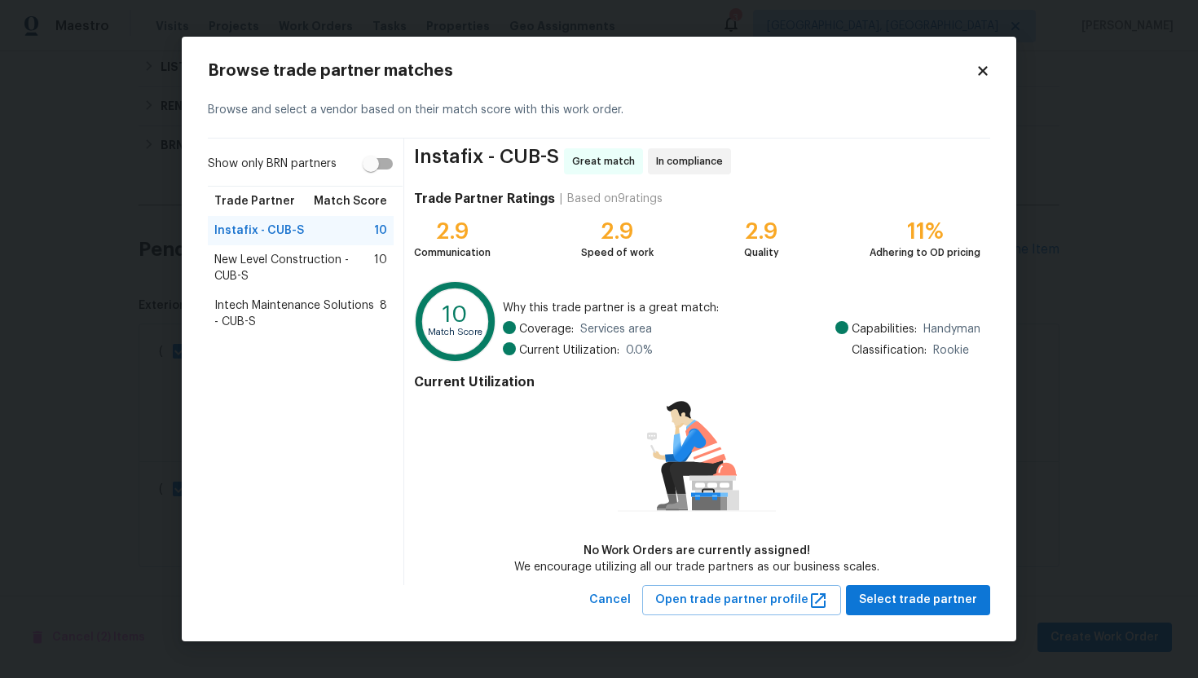
click at [344, 257] on span "New Level Construction - CUB-S" at bounding box center [294, 268] width 160 height 33
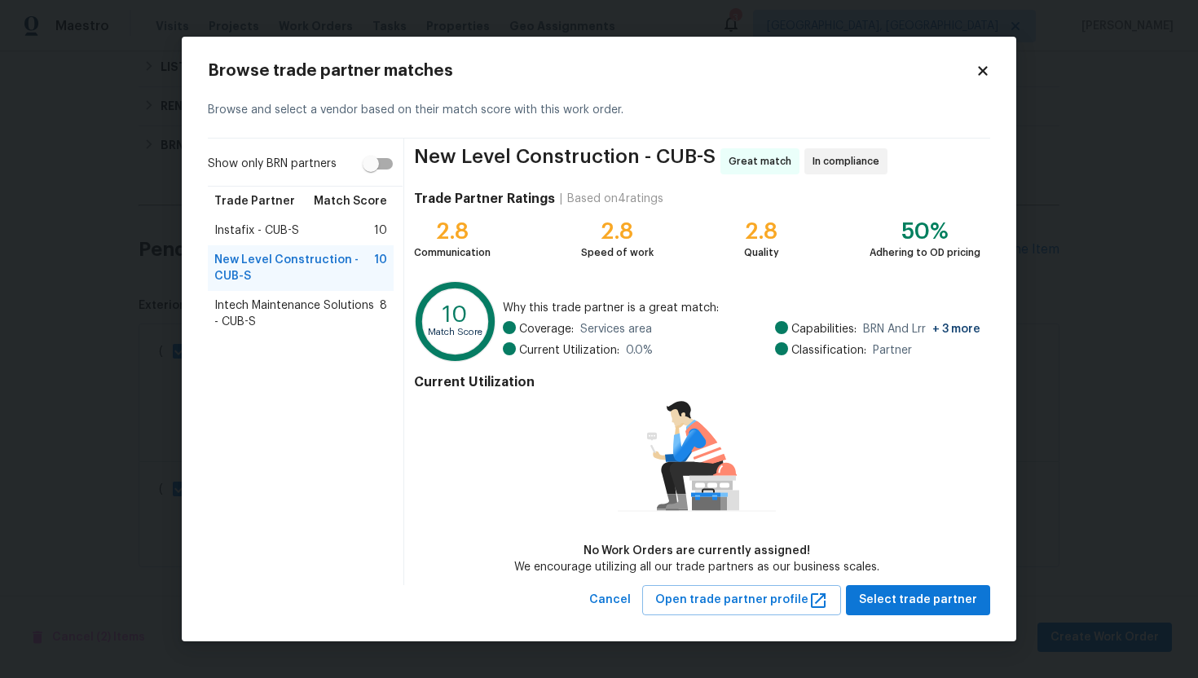
click at [316, 306] on span "Intech Maintenance Solutions - CUB-S" at bounding box center [296, 313] width 165 height 33
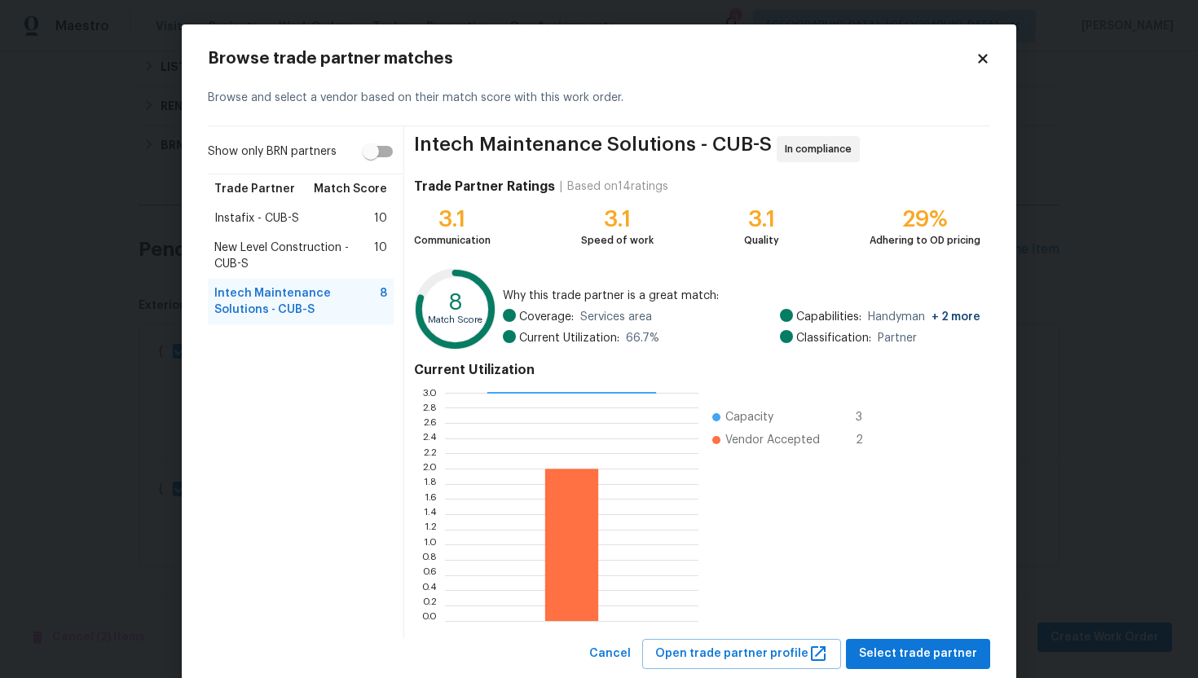
scroll to position [41, 0]
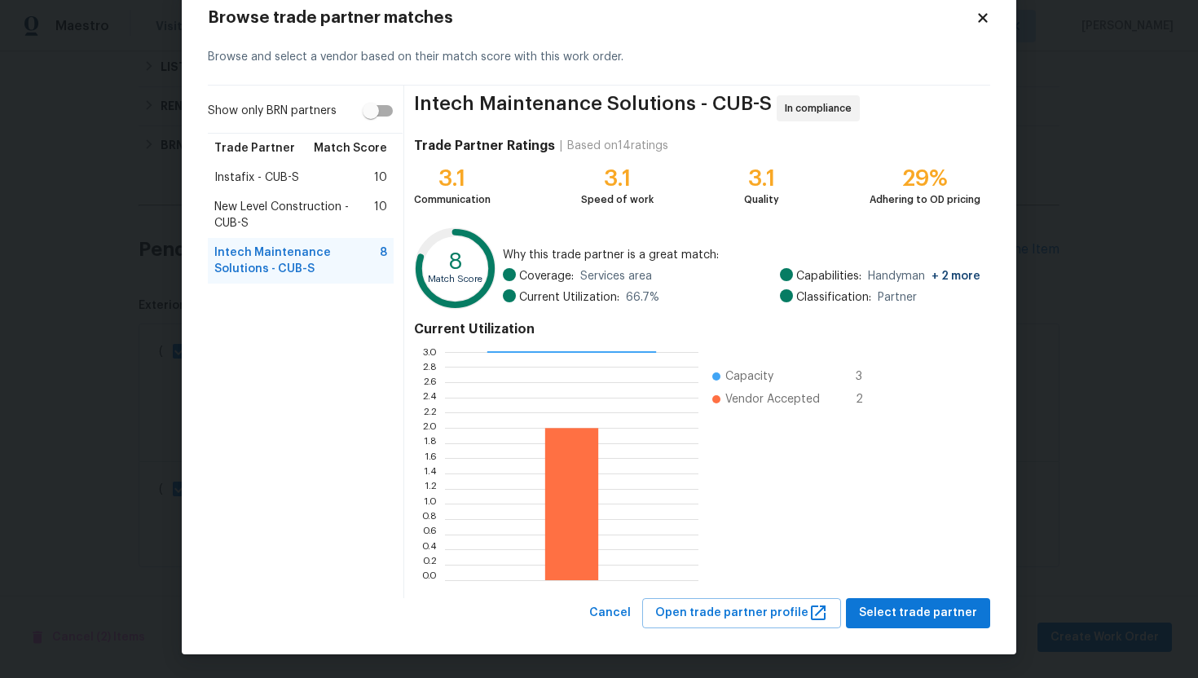
click at [314, 213] on span "New Level Construction - CUB-S" at bounding box center [294, 215] width 160 height 33
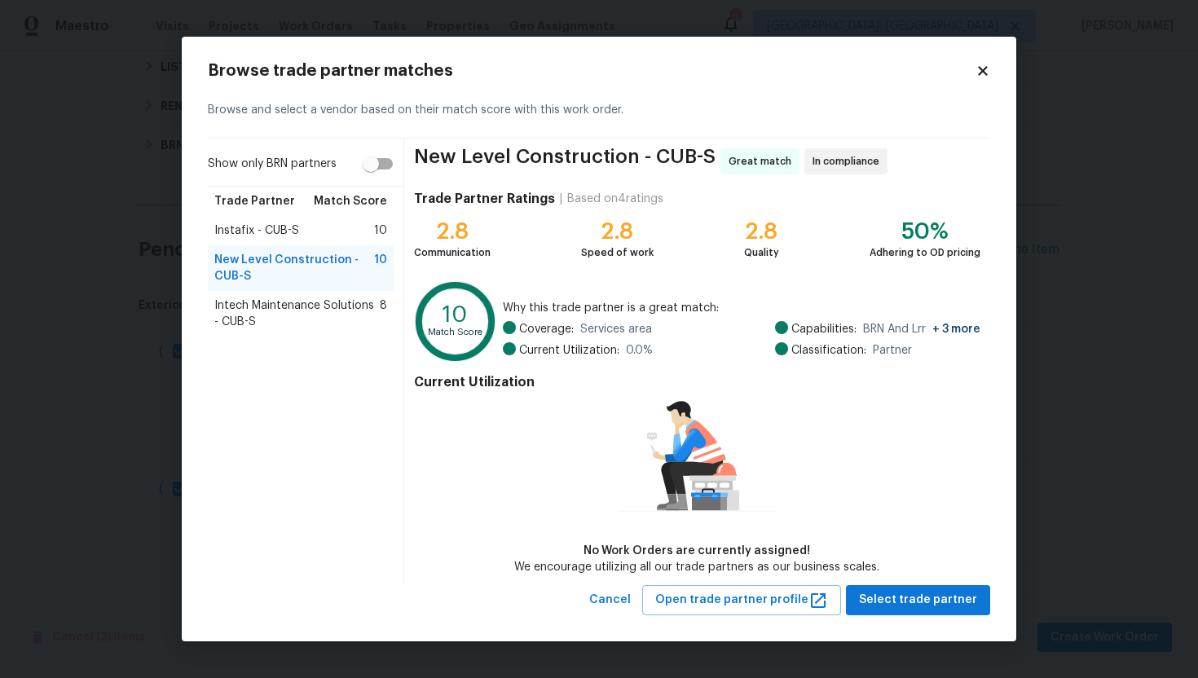
click at [301, 201] on div "Trade Partner Match Score" at bounding box center [301, 201] width 186 height 29
click at [287, 227] on span "Instafix - CUB-S" at bounding box center [256, 230] width 85 height 16
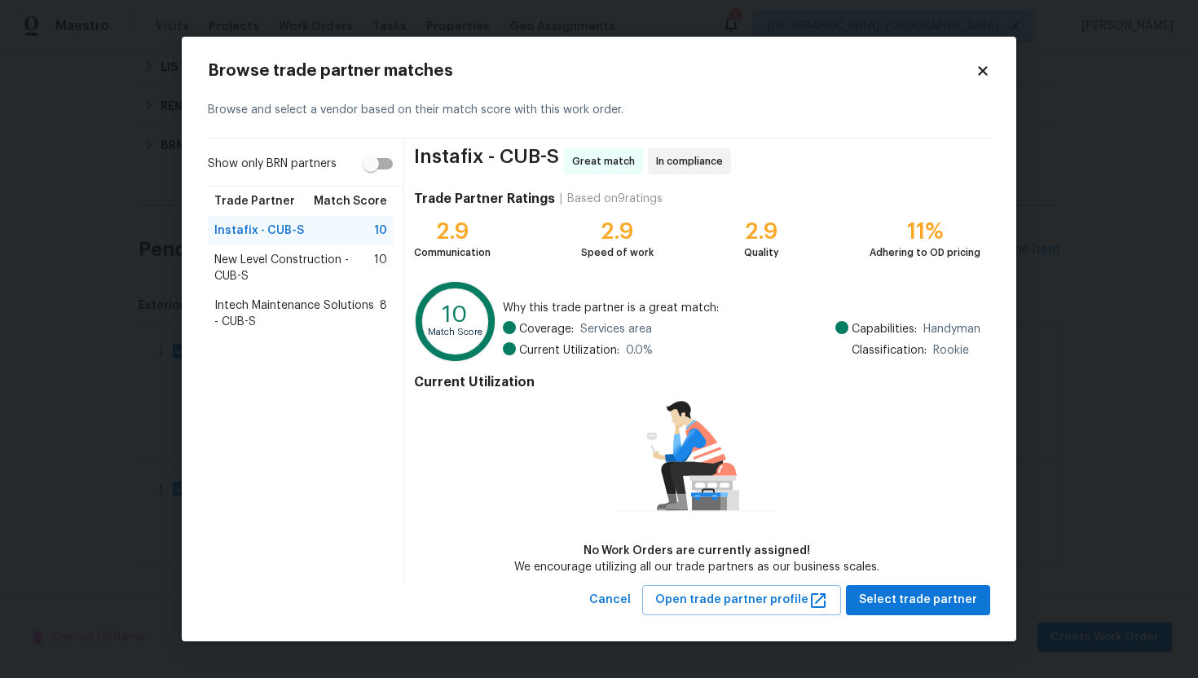
click at [262, 300] on span "Intech Maintenance Solutions - CUB-S" at bounding box center [296, 313] width 165 height 33
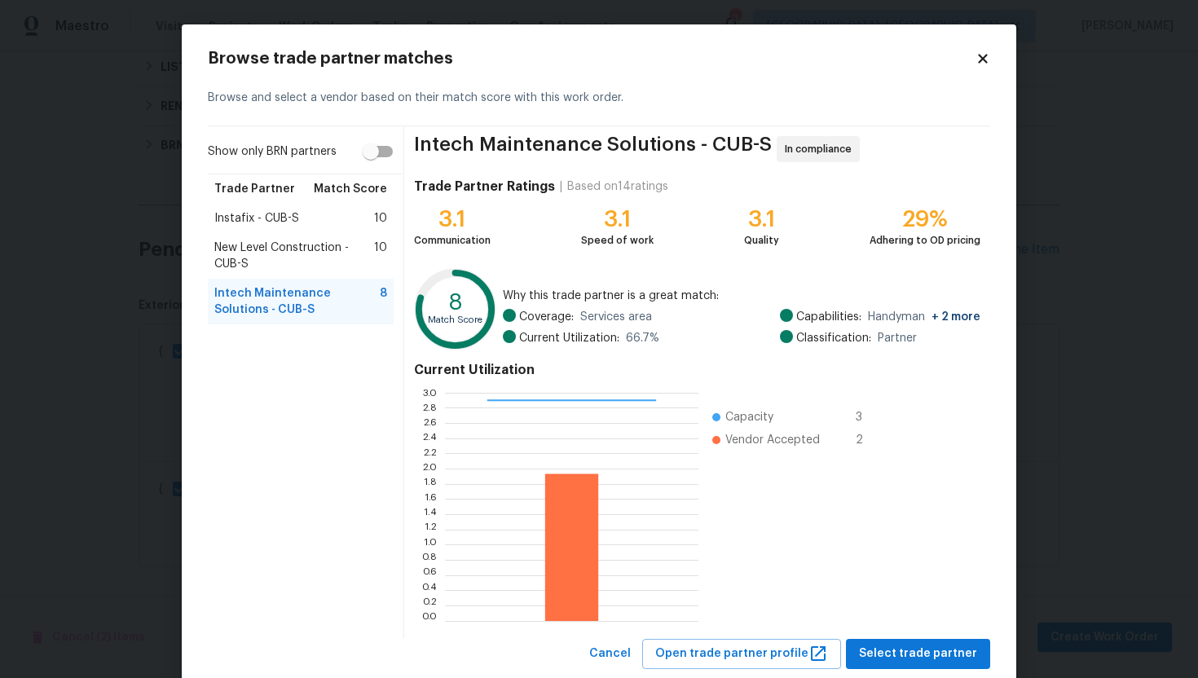
scroll to position [41, 0]
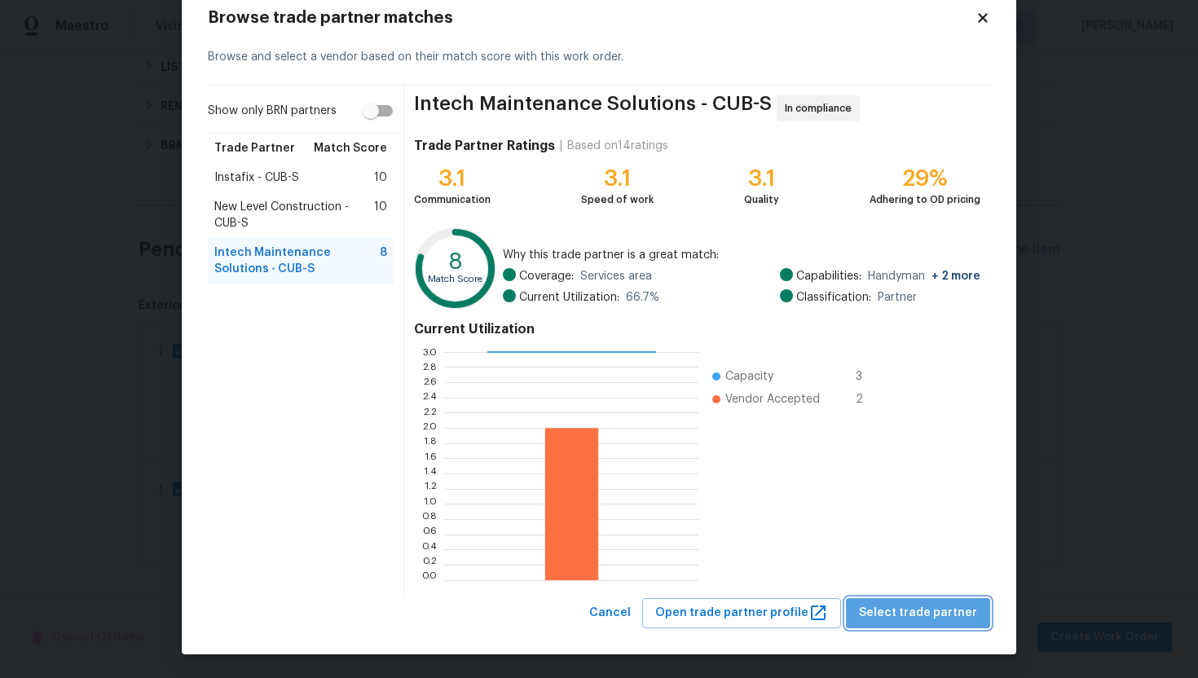
click at [943, 614] on span "Select trade partner" at bounding box center [918, 613] width 118 height 20
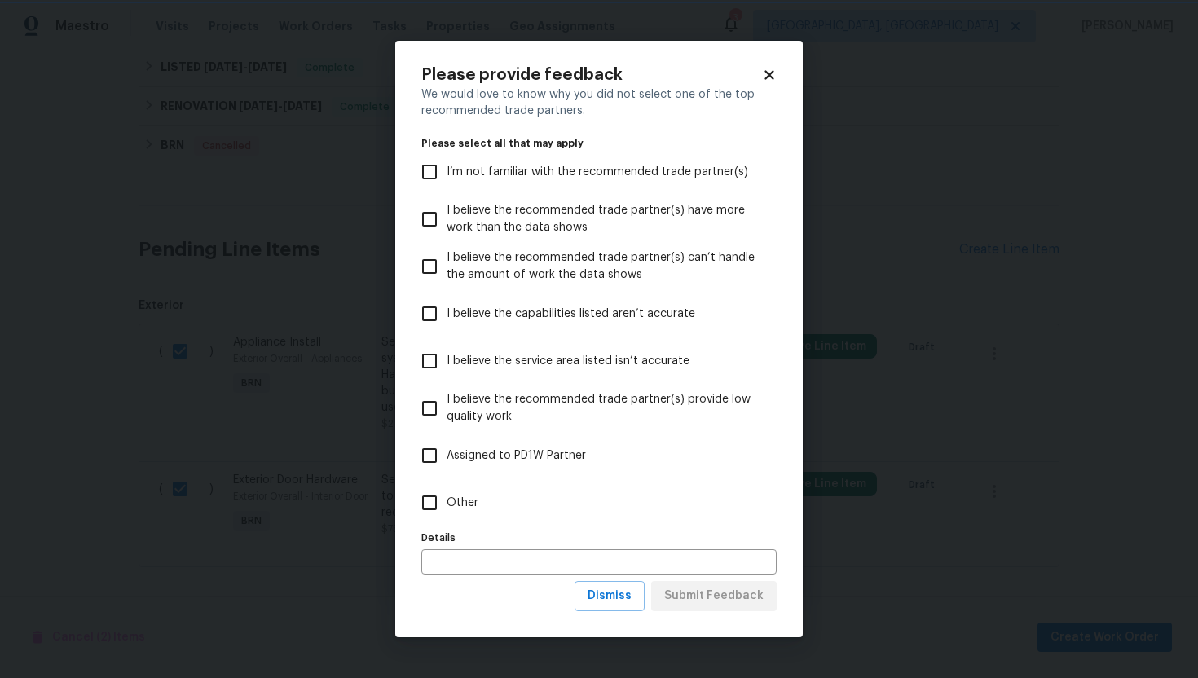
scroll to position [0, 0]
click at [605, 606] on button "Dismiss" at bounding box center [609, 596] width 70 height 30
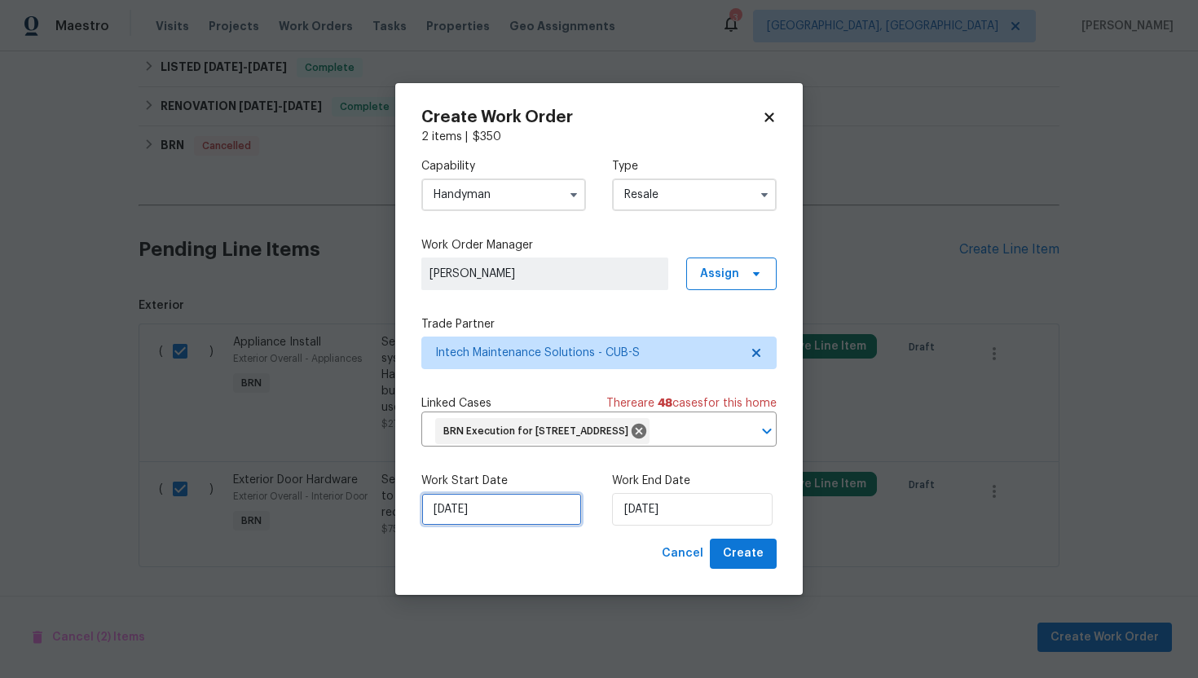
click at [457, 522] on input "[DATE]" at bounding box center [501, 509] width 160 height 33
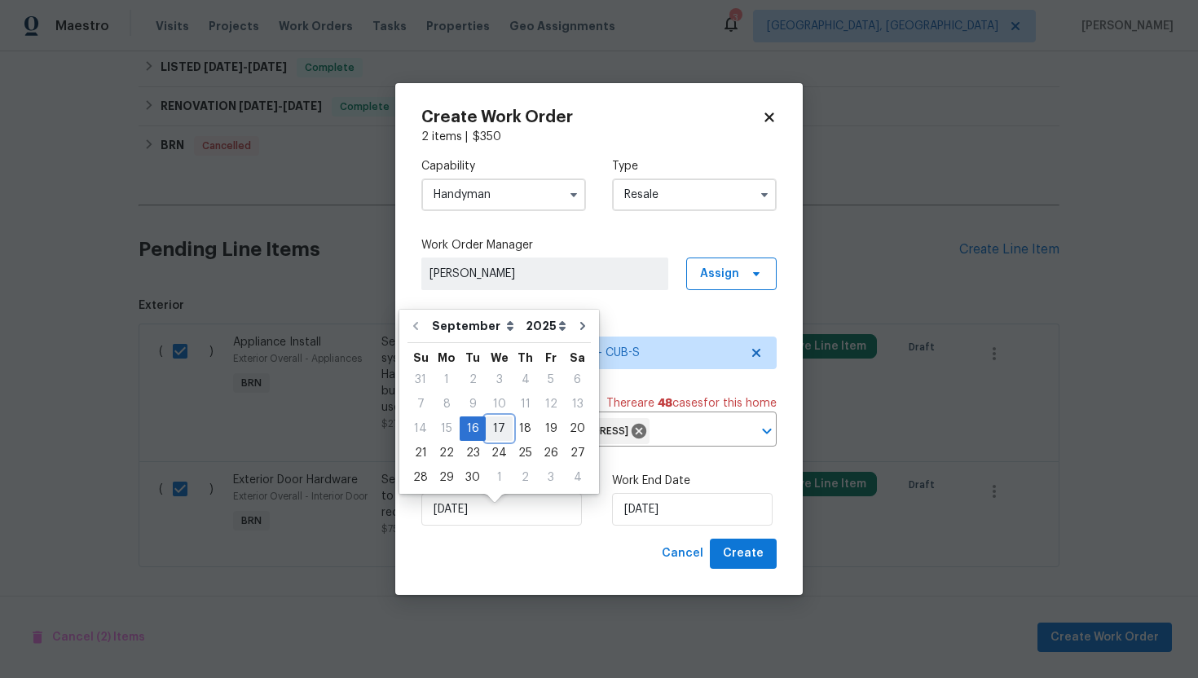
click at [500, 424] on div "17" at bounding box center [499, 428] width 27 height 23
type input "[DATE]"
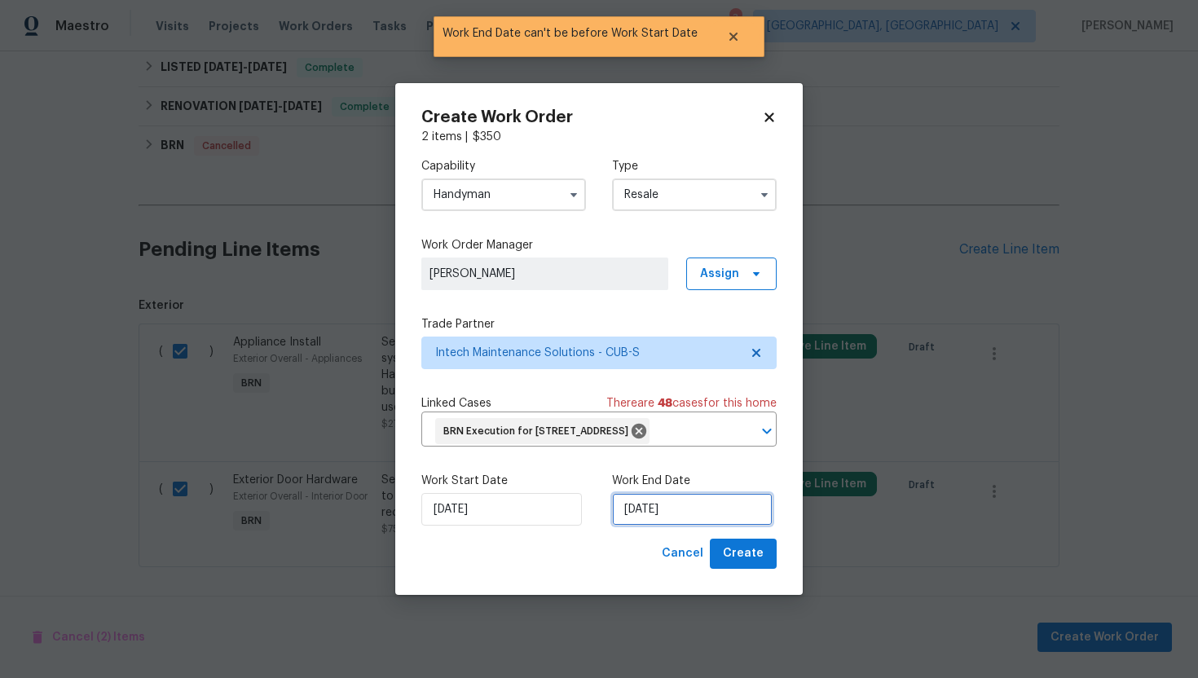
click at [641, 525] on input "[DATE]" at bounding box center [692, 509] width 160 height 33
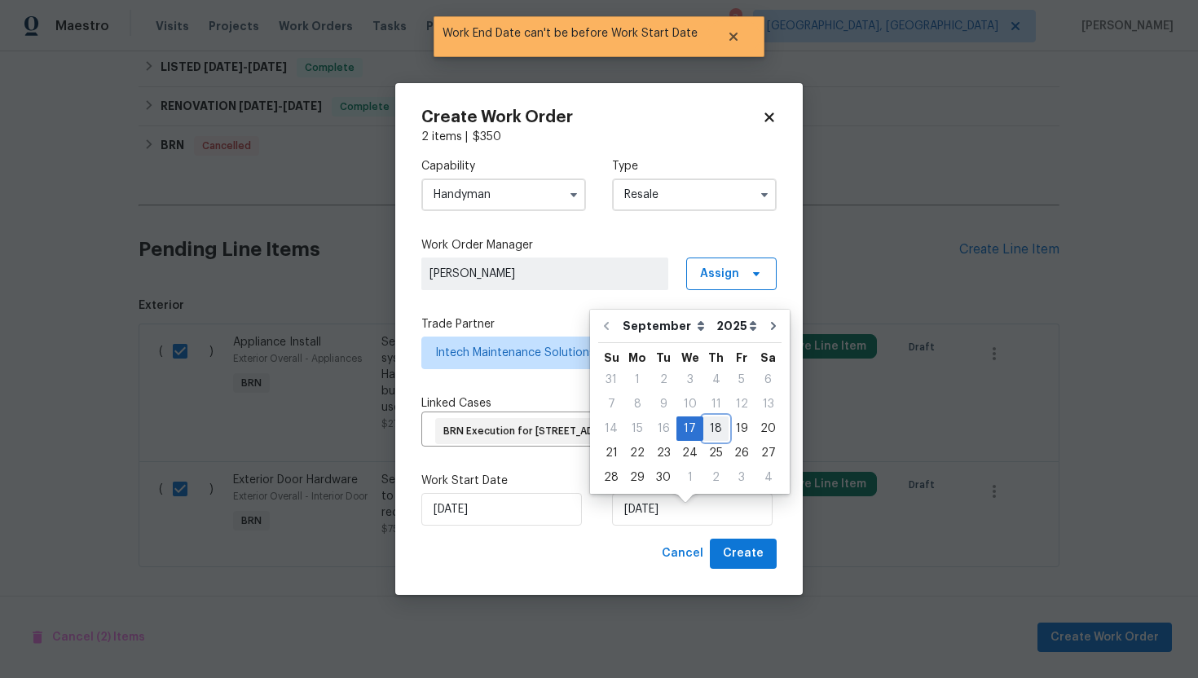
click at [710, 437] on div "18" at bounding box center [715, 428] width 25 height 23
type input "[DATE]"
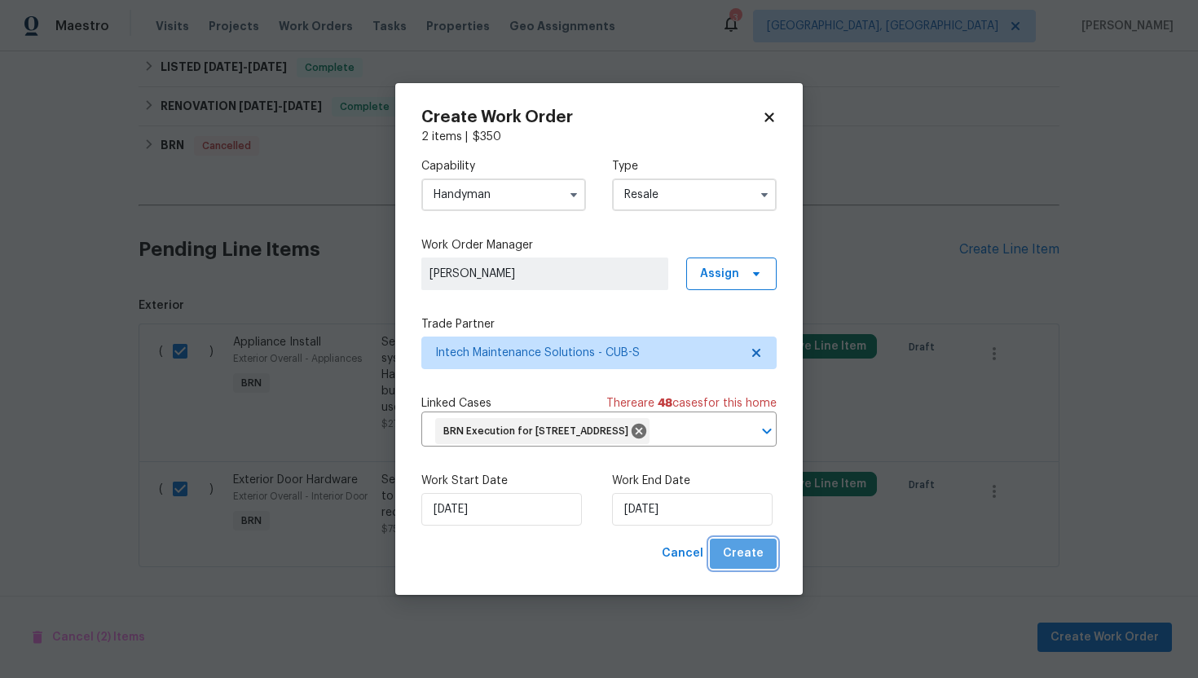
click at [752, 564] on span "Create" at bounding box center [743, 553] width 41 height 20
checkbox input "false"
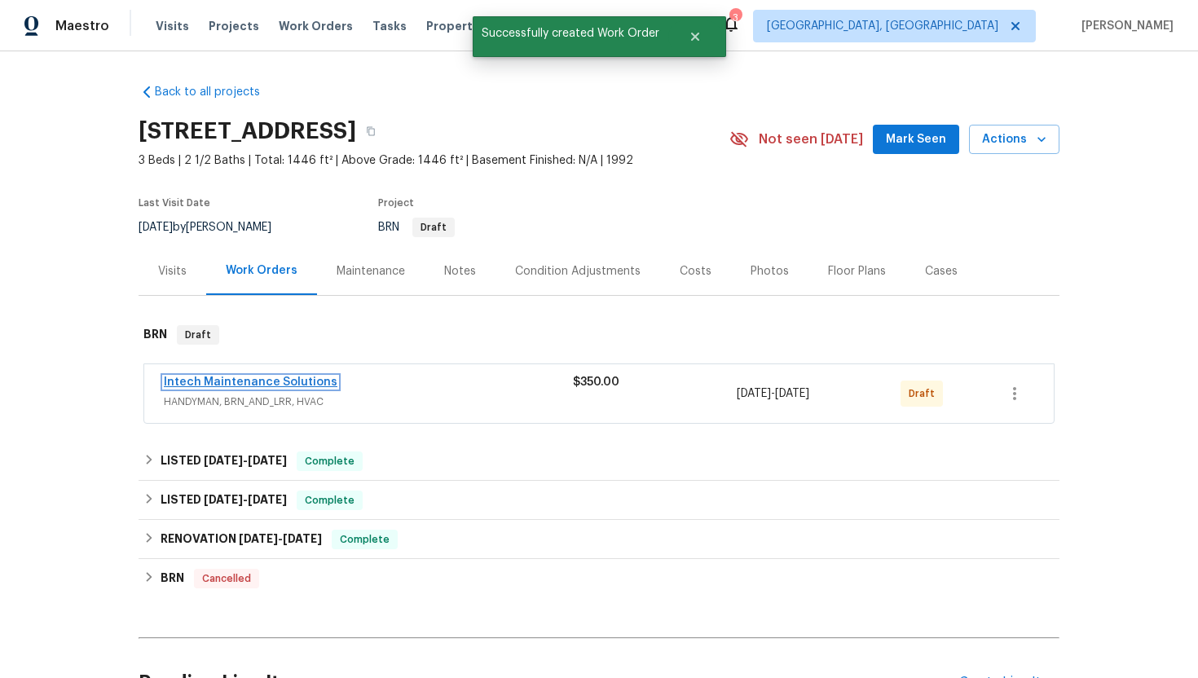
click at [239, 385] on link "Intech Maintenance Solutions" at bounding box center [251, 381] width 174 height 11
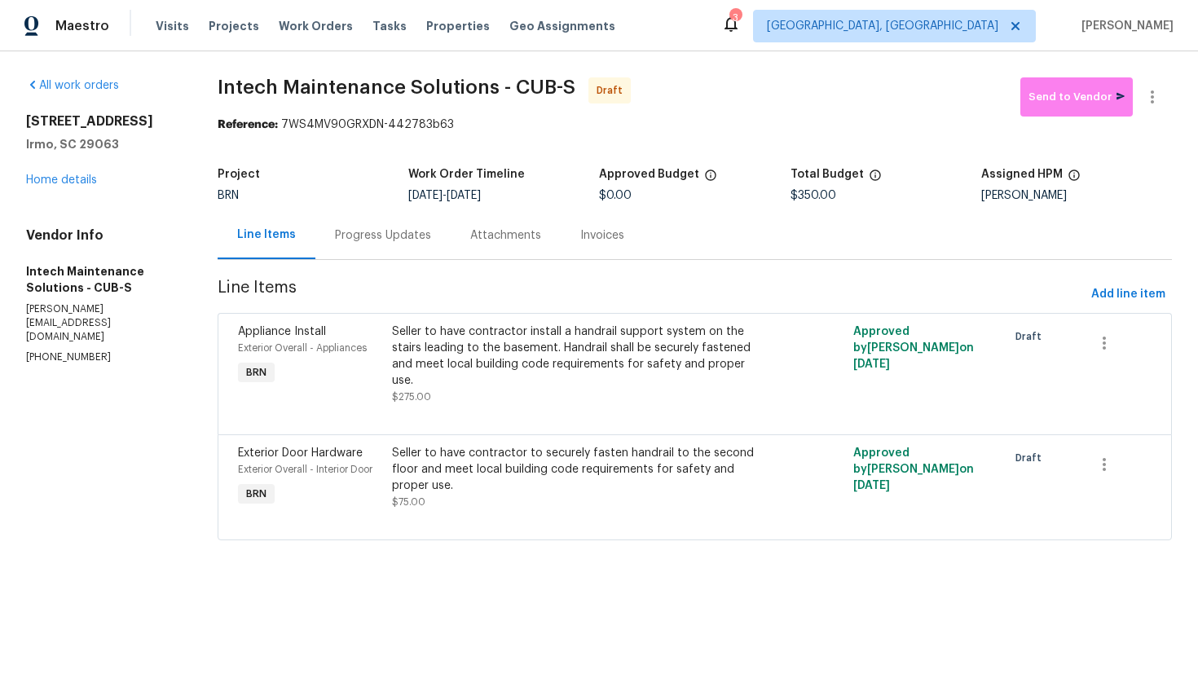
click at [428, 241] on div "Progress Updates" at bounding box center [382, 235] width 135 height 48
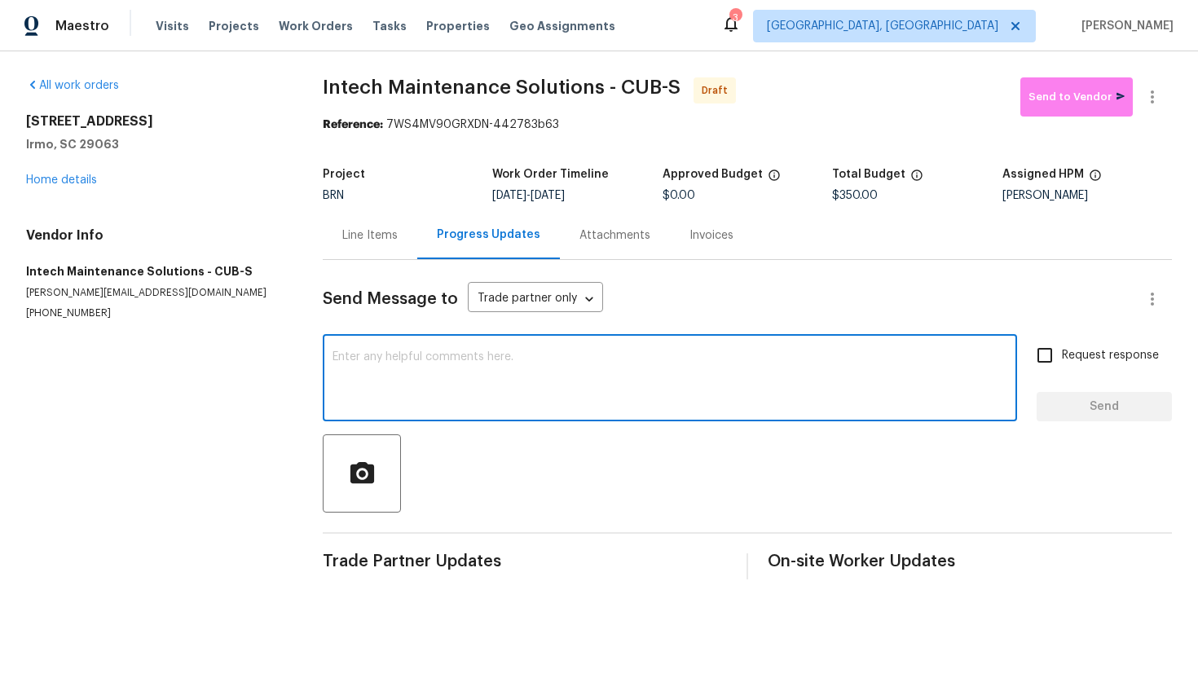
click at [552, 389] on textarea at bounding box center [669, 379] width 675 height 57
paste textarea "Hey! This is Ajay with Opendoor. I’m confirming a BRN Work Order for the proper…"
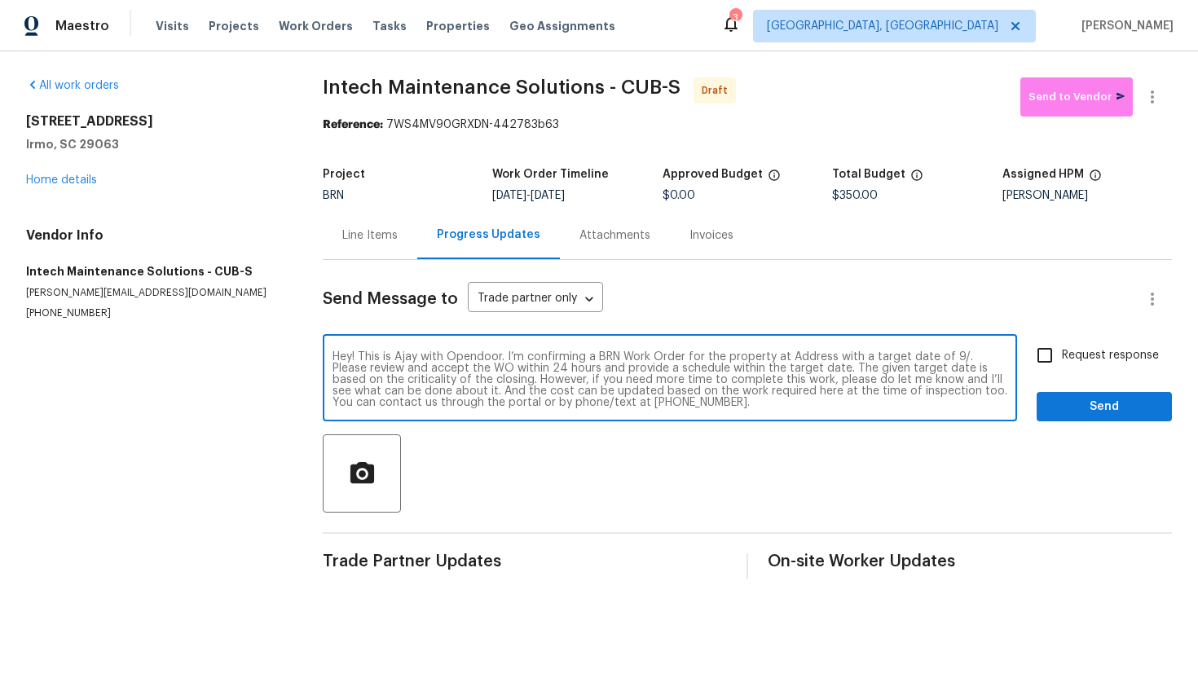
click at [802, 358] on textarea "Hey! This is Ajay with Opendoor. I’m confirming a BRN Work Order for the proper…" at bounding box center [669, 379] width 675 height 57
paste textarea "[STREET_ADDRESS]"
click at [418, 372] on textarea "Hey! This is Ajay with Opendoor. I’m confirming a BRN Work Order for the proper…" at bounding box center [669, 379] width 675 height 57
type textarea "Hey! This is Ajay with Opendoor. I’m confirming a BRN Work Order for the proper…"
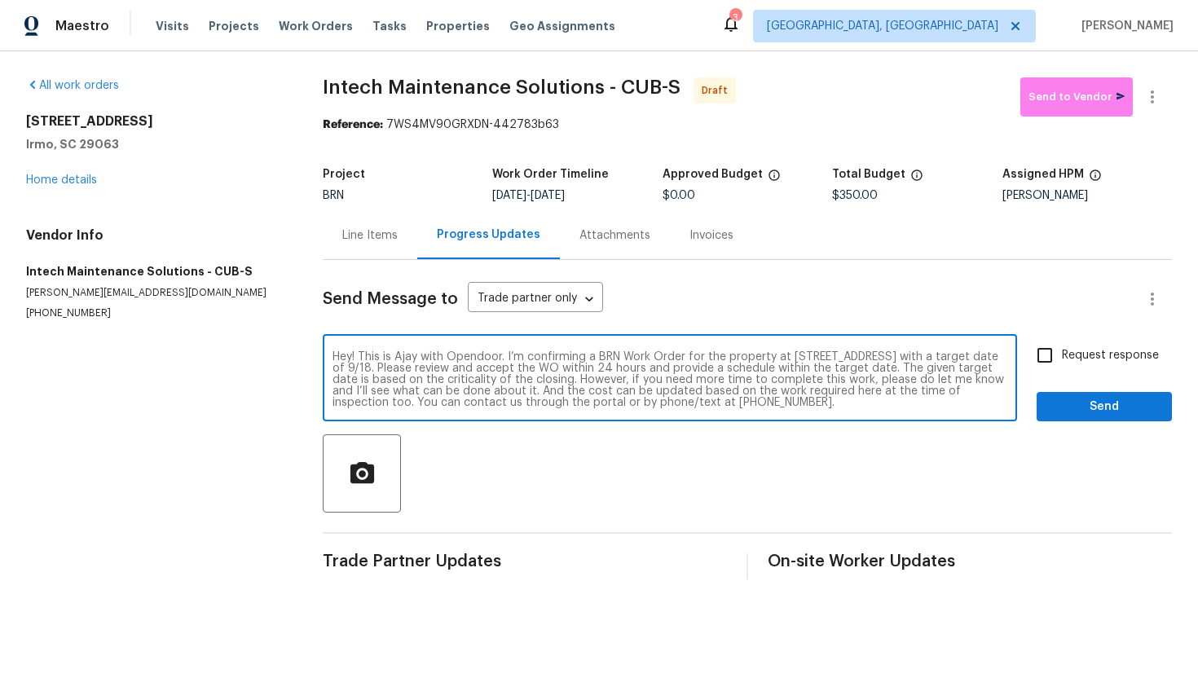
click at [1041, 361] on input "Request response" at bounding box center [1044, 355] width 34 height 34
checkbox input "true"
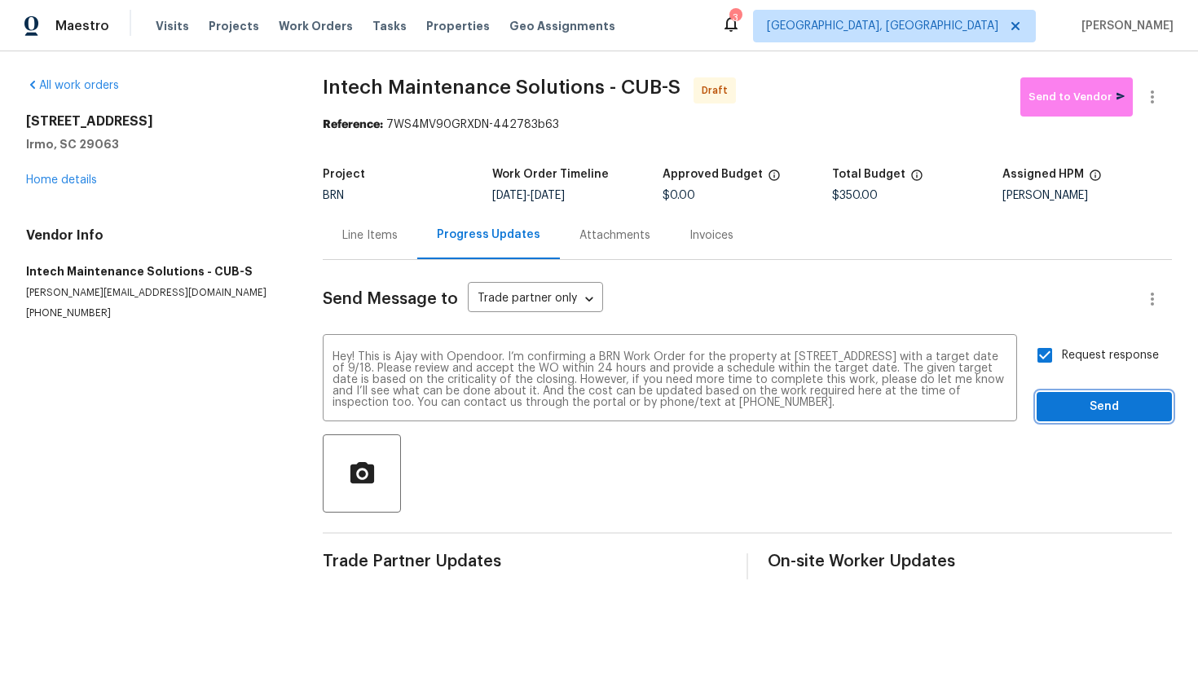
click at [1075, 397] on span "Send" at bounding box center [1103, 407] width 109 height 20
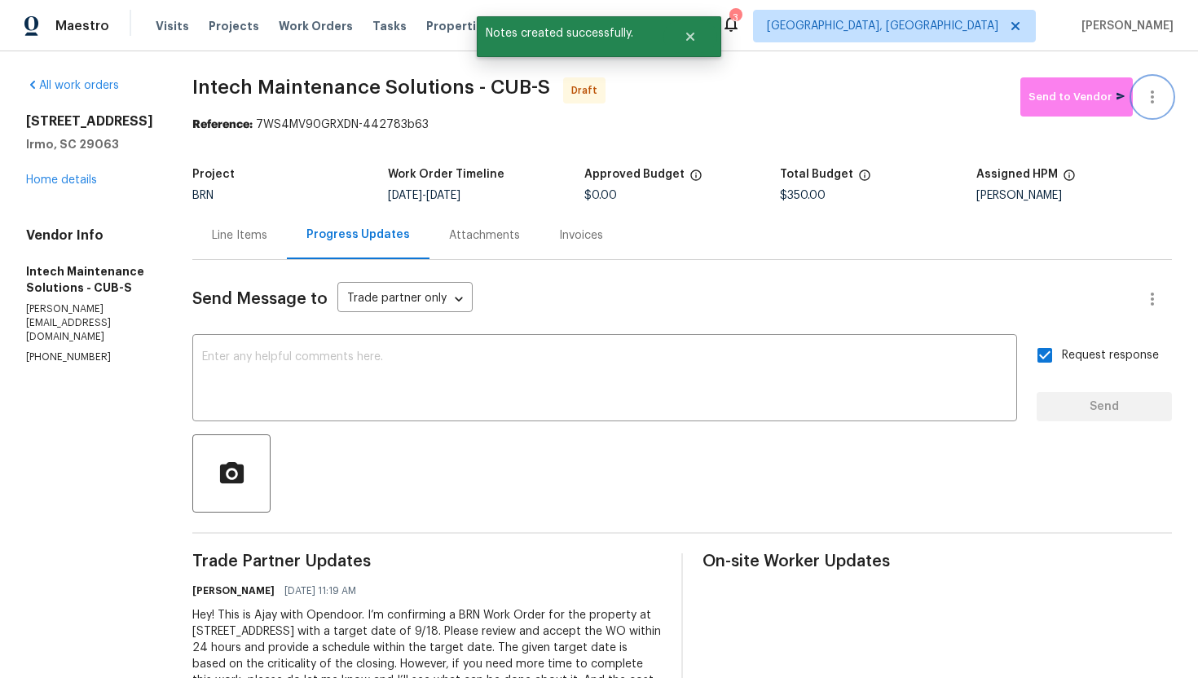
click at [1159, 103] on icon "button" at bounding box center [1152, 97] width 20 height 20
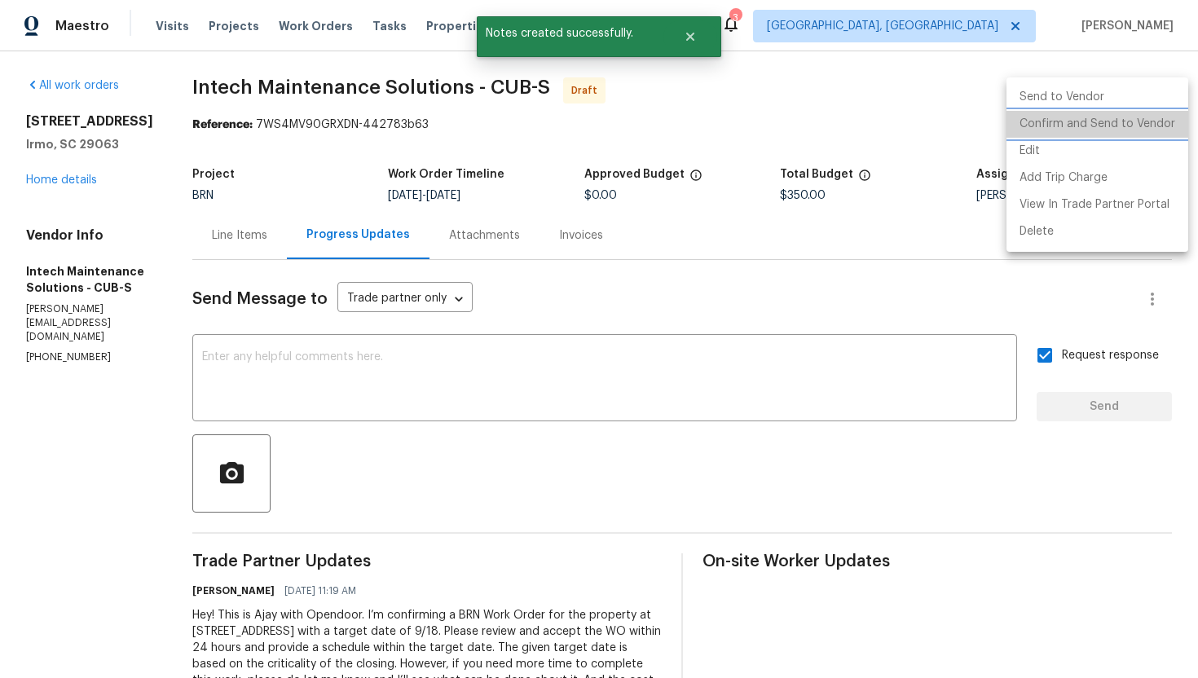
click at [1149, 125] on li "Confirm and Send to Vendor" at bounding box center [1097, 124] width 182 height 27
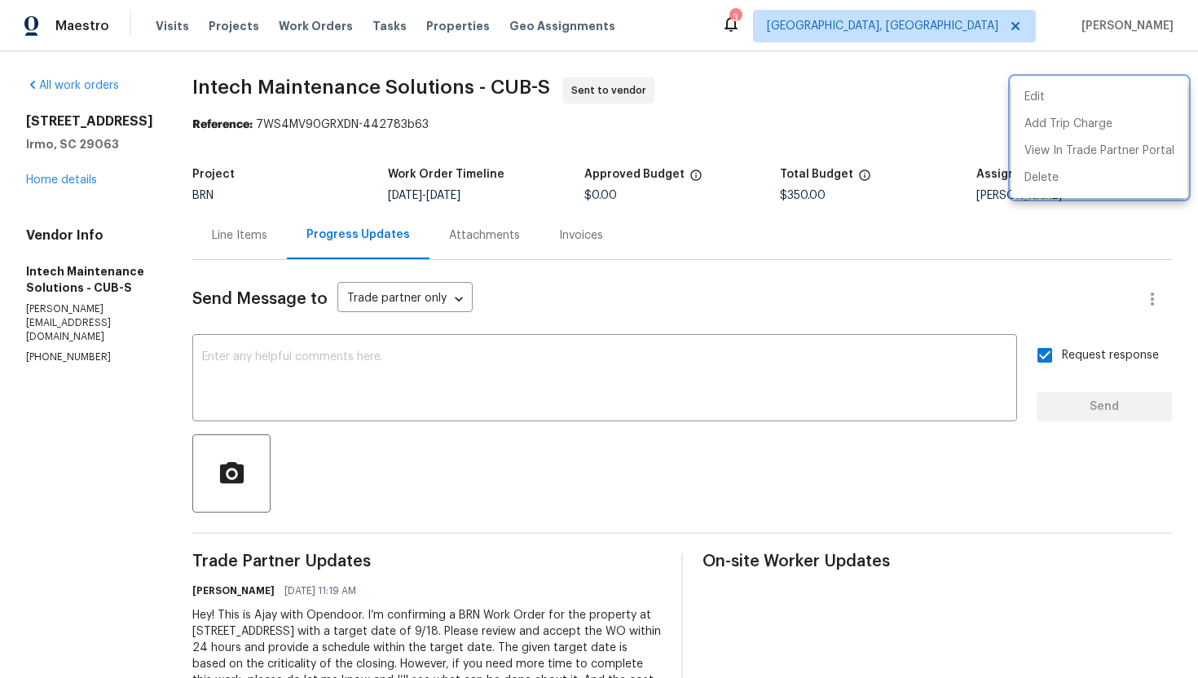
click at [193, 235] on div at bounding box center [599, 339] width 1198 height 678
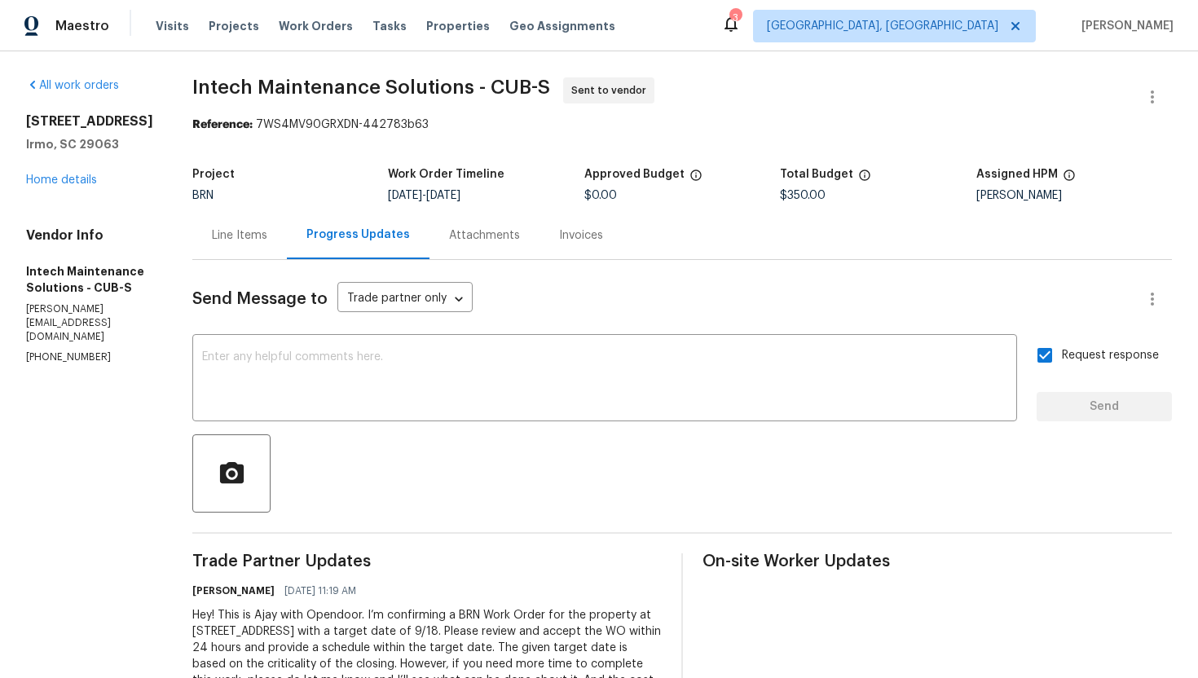
click at [212, 235] on div "Line Items" at bounding box center [239, 235] width 55 height 16
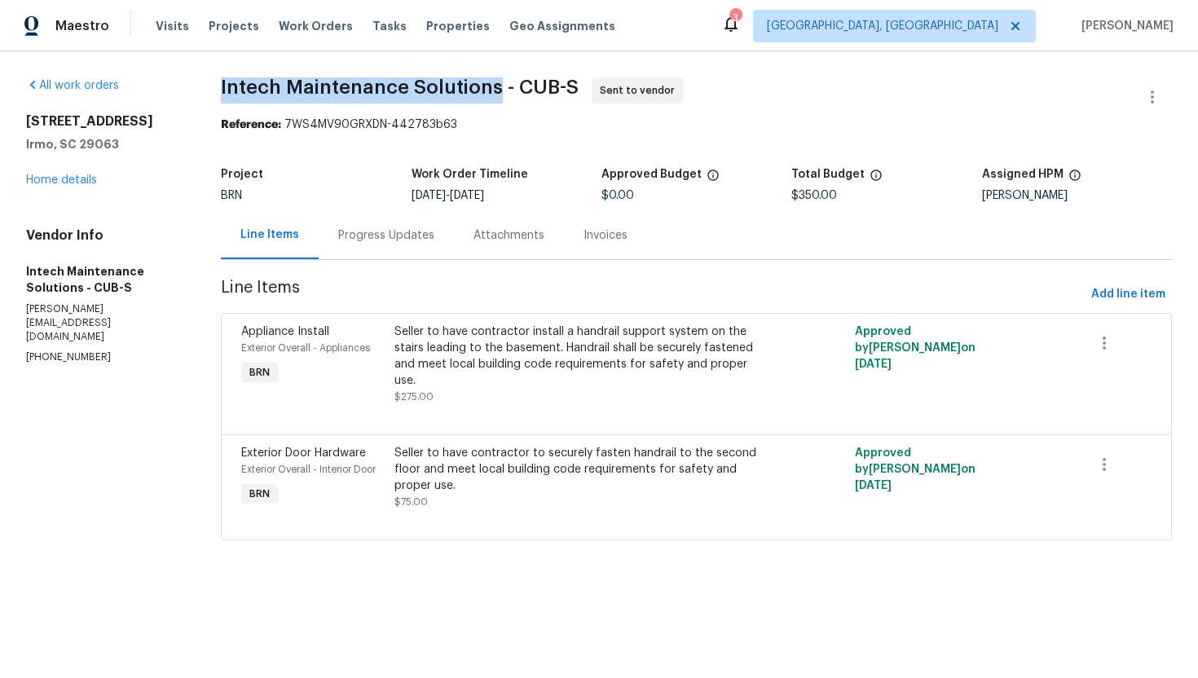
drag, startPoint x: 216, startPoint y: 86, endPoint x: 496, endPoint y: 84, distance: 280.3
click at [496, 84] on div "All work orders [STREET_ADDRESS] Home details Vendor Info Intech Maintenance So…" at bounding box center [599, 318] width 1198 height 534
copy span "Intech Maintenance Solutions"
click at [706, 130] on div "Reference: 7WS4MV90GRXDN-442783b63" at bounding box center [696, 125] width 951 height 16
